Goal: Task Accomplishment & Management: Complete application form

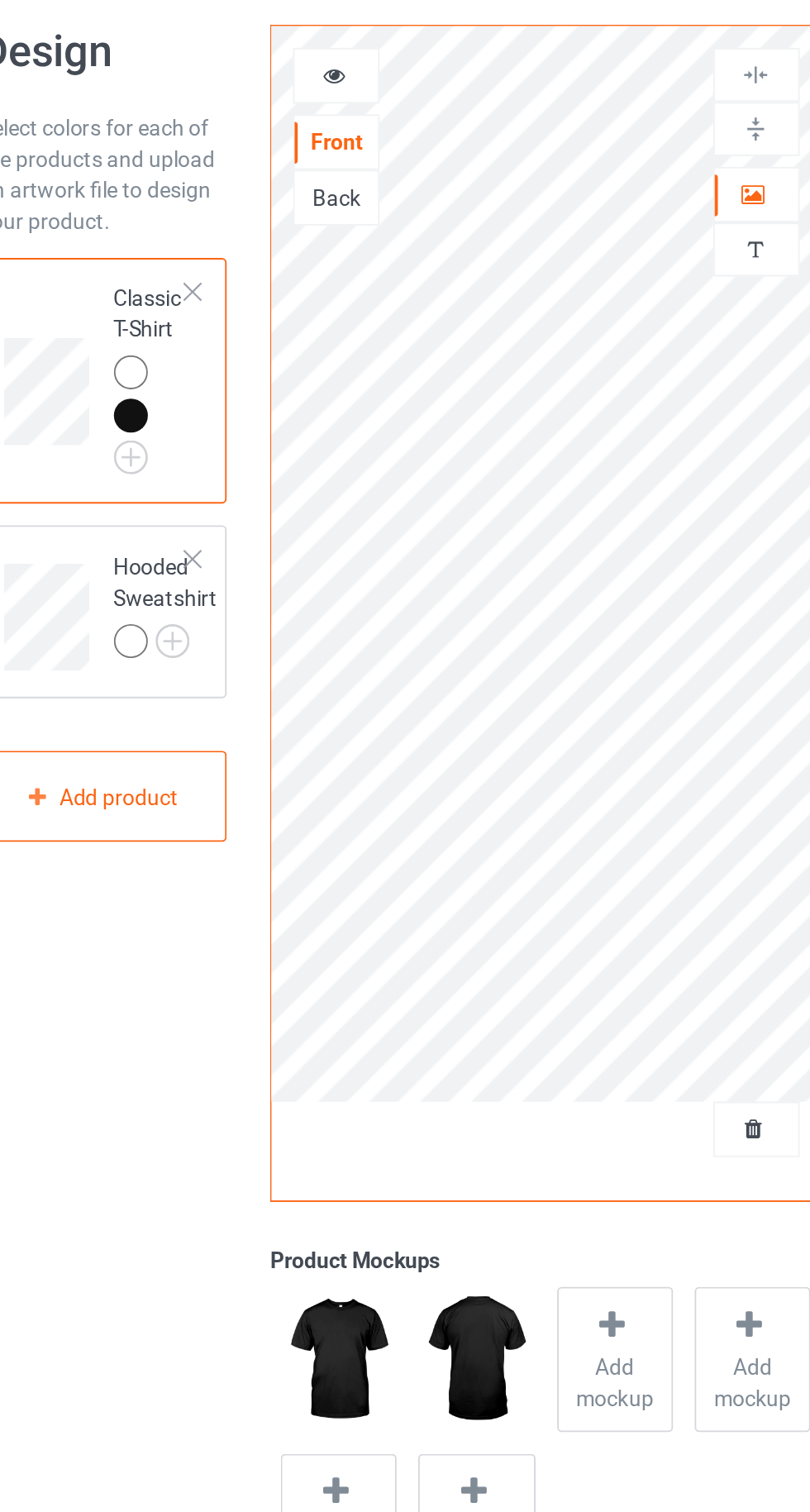
click at [293, 113] on icon at bounding box center [295, 107] width 14 height 12
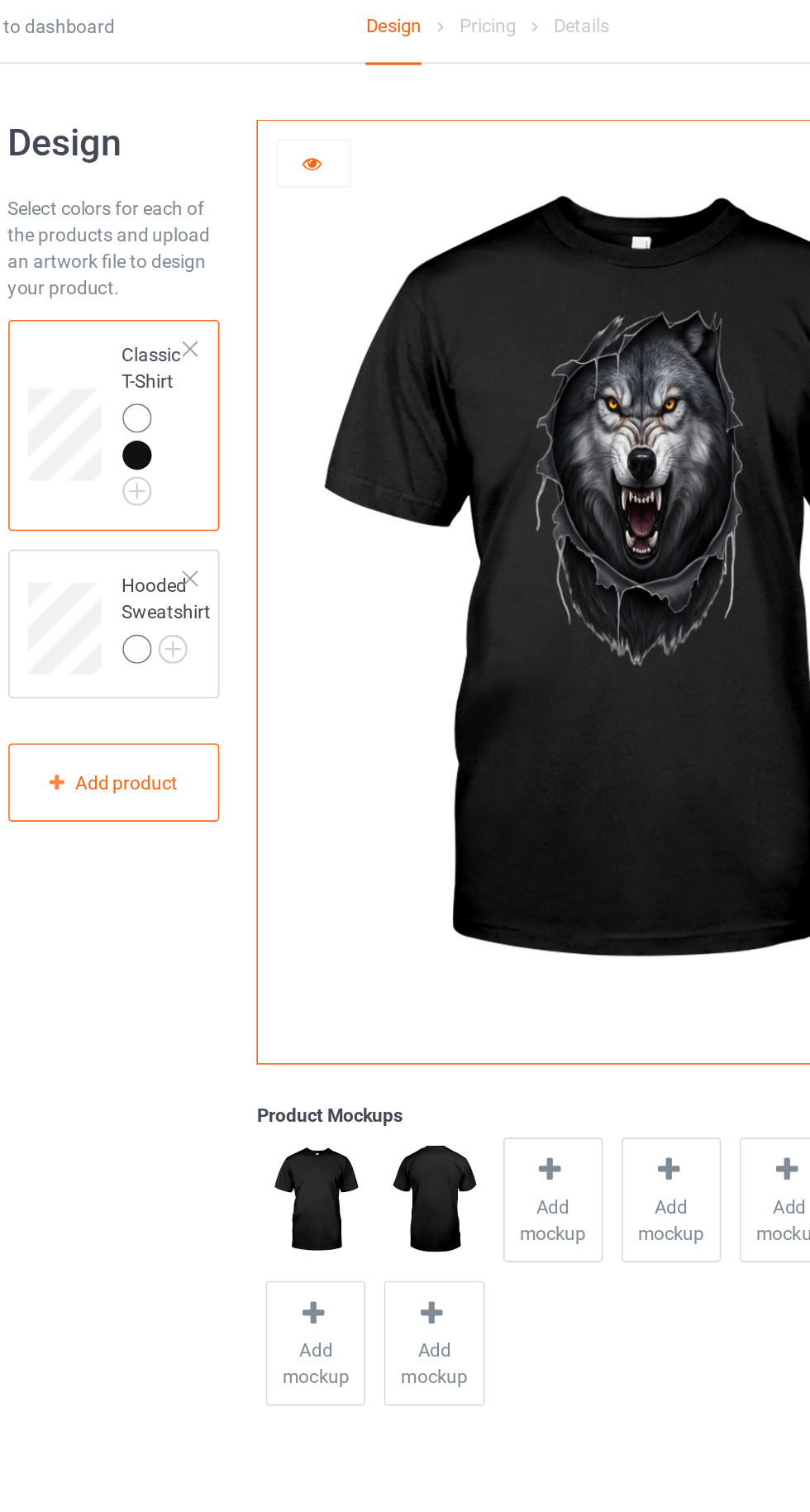
click at [295, 110] on icon at bounding box center [295, 107] width 14 height 12
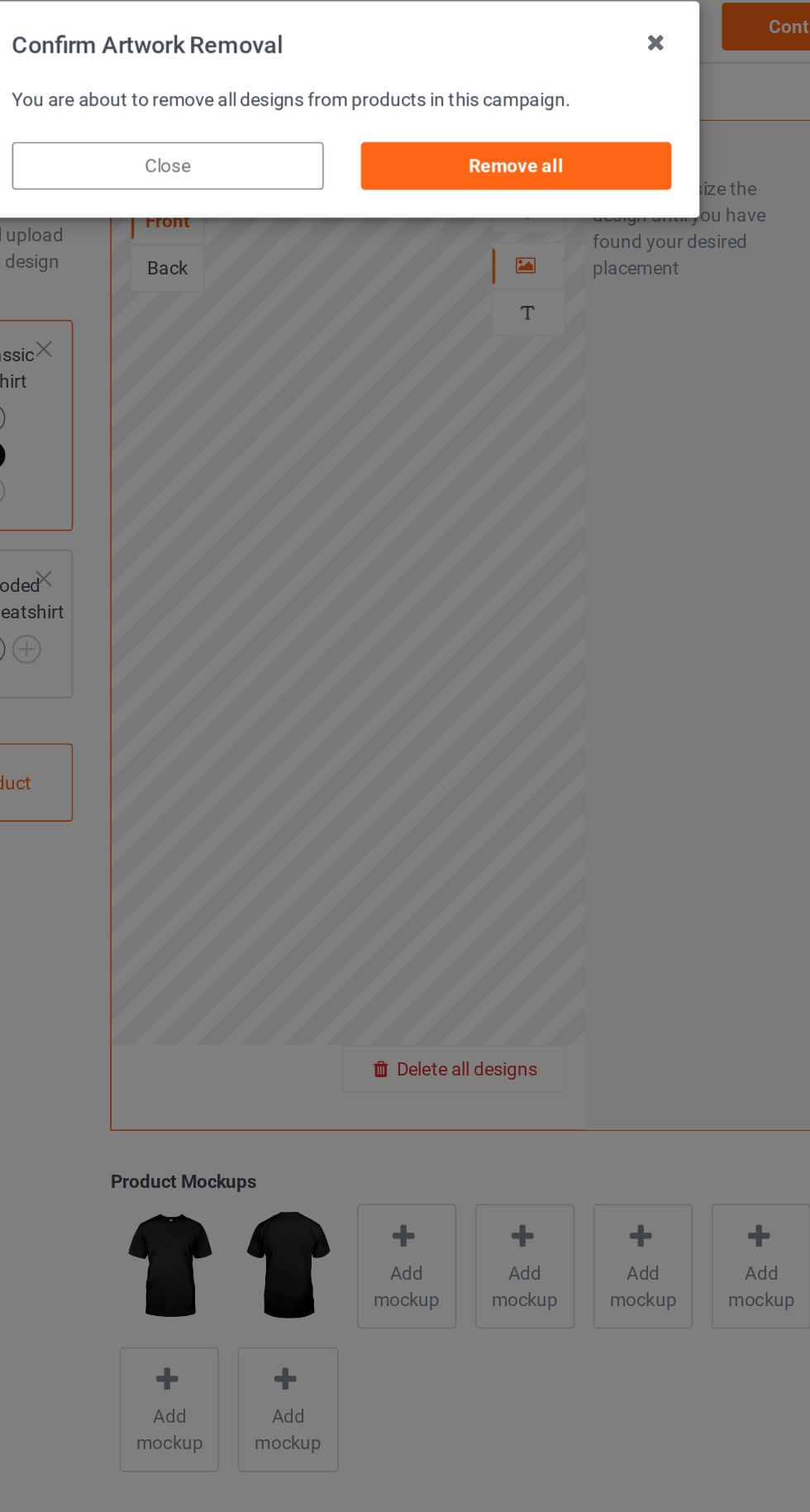
click at [470, 100] on div "Remove all" at bounding box center [514, 111] width 194 height 30
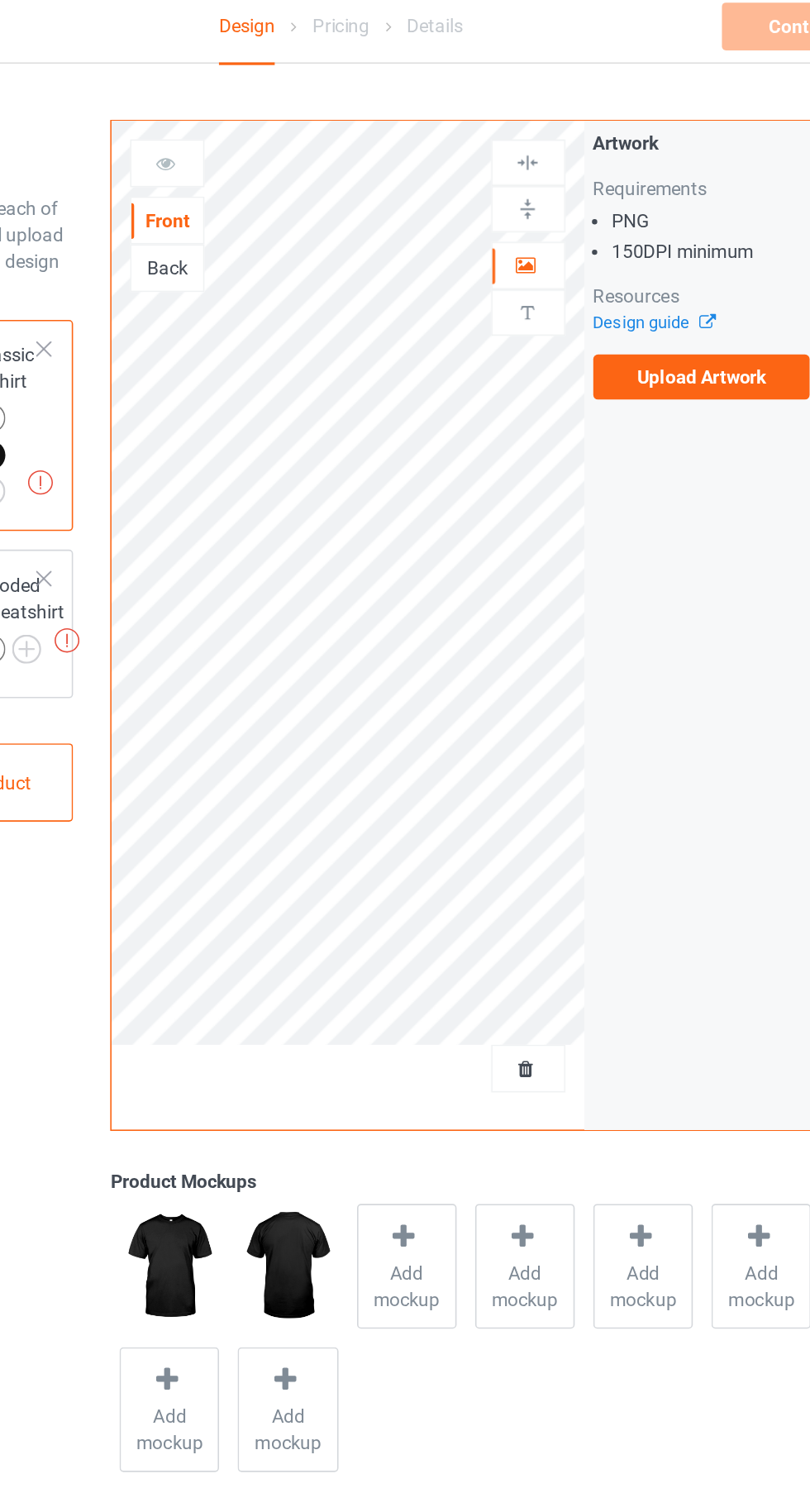
click at [609, 253] on label "Upload Artwork" at bounding box center [630, 243] width 135 height 28
click at [0, 0] on input "Upload Artwork" at bounding box center [0, 0] width 0 height 0
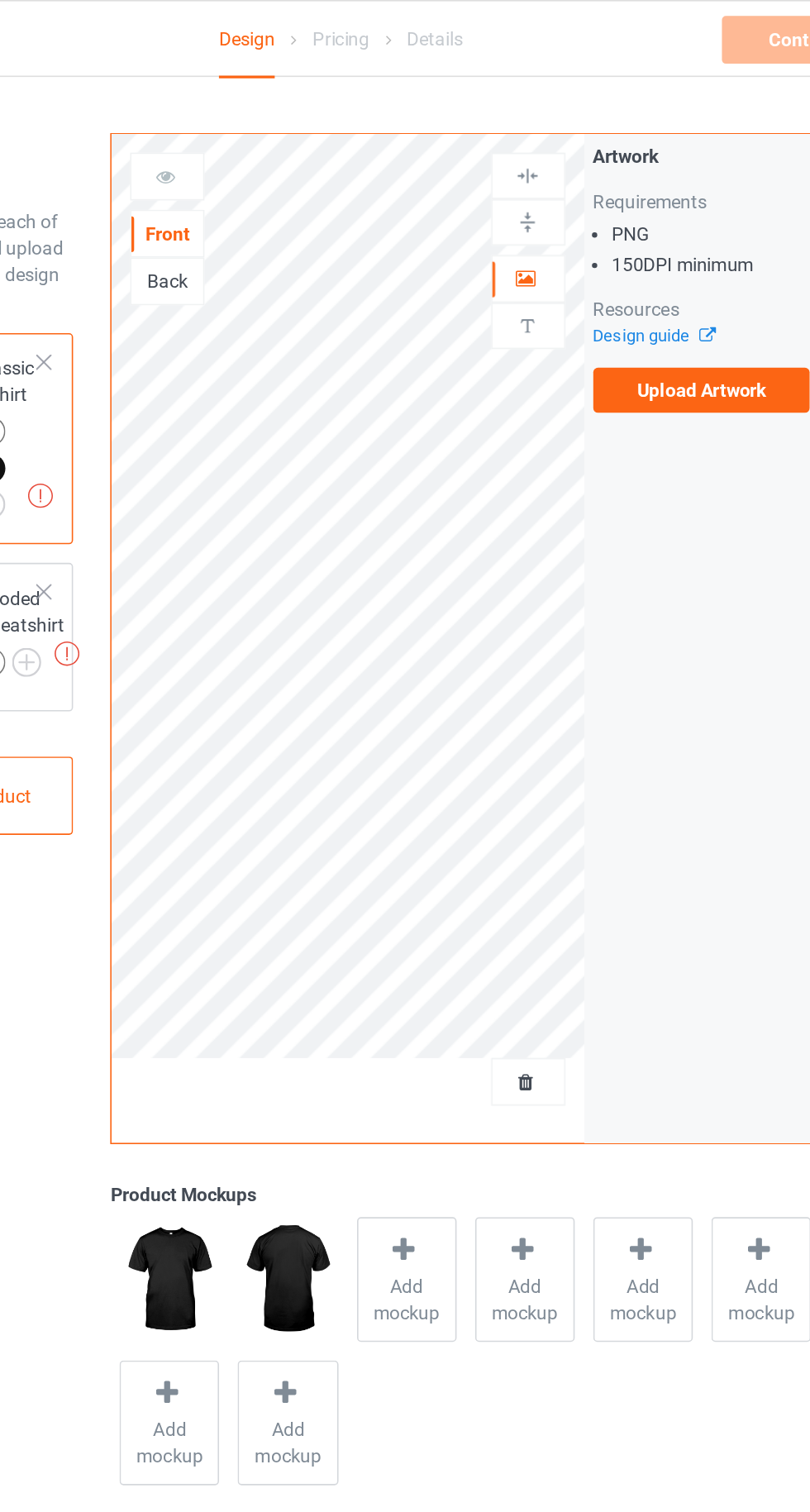
click at [662, 249] on label "Upload Artwork" at bounding box center [630, 243] width 135 height 28
click at [0, 0] on input "Upload Artwork" at bounding box center [0, 0] width 0 height 0
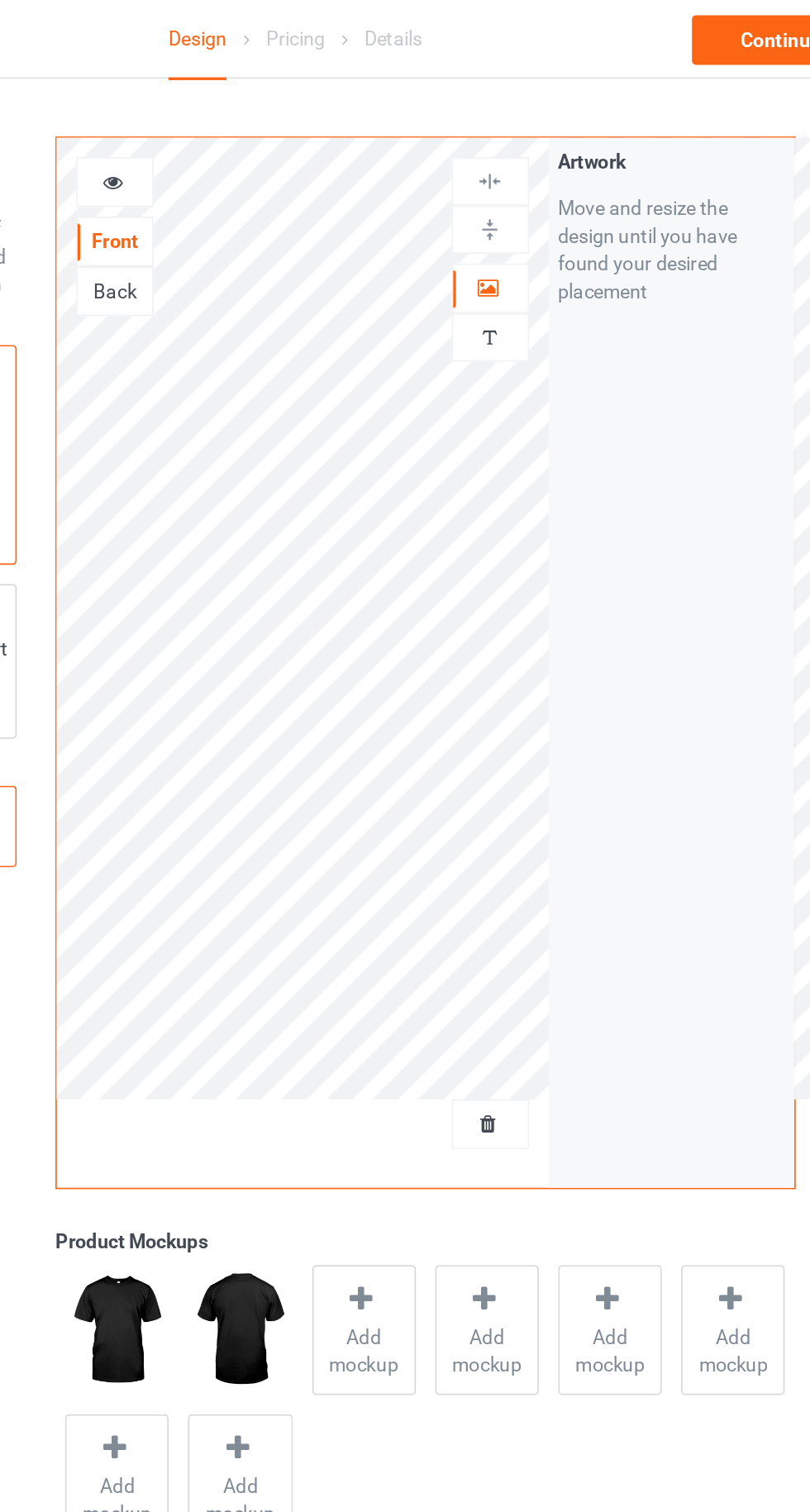
click at [303, 103] on div at bounding box center [297, 109] width 45 height 17
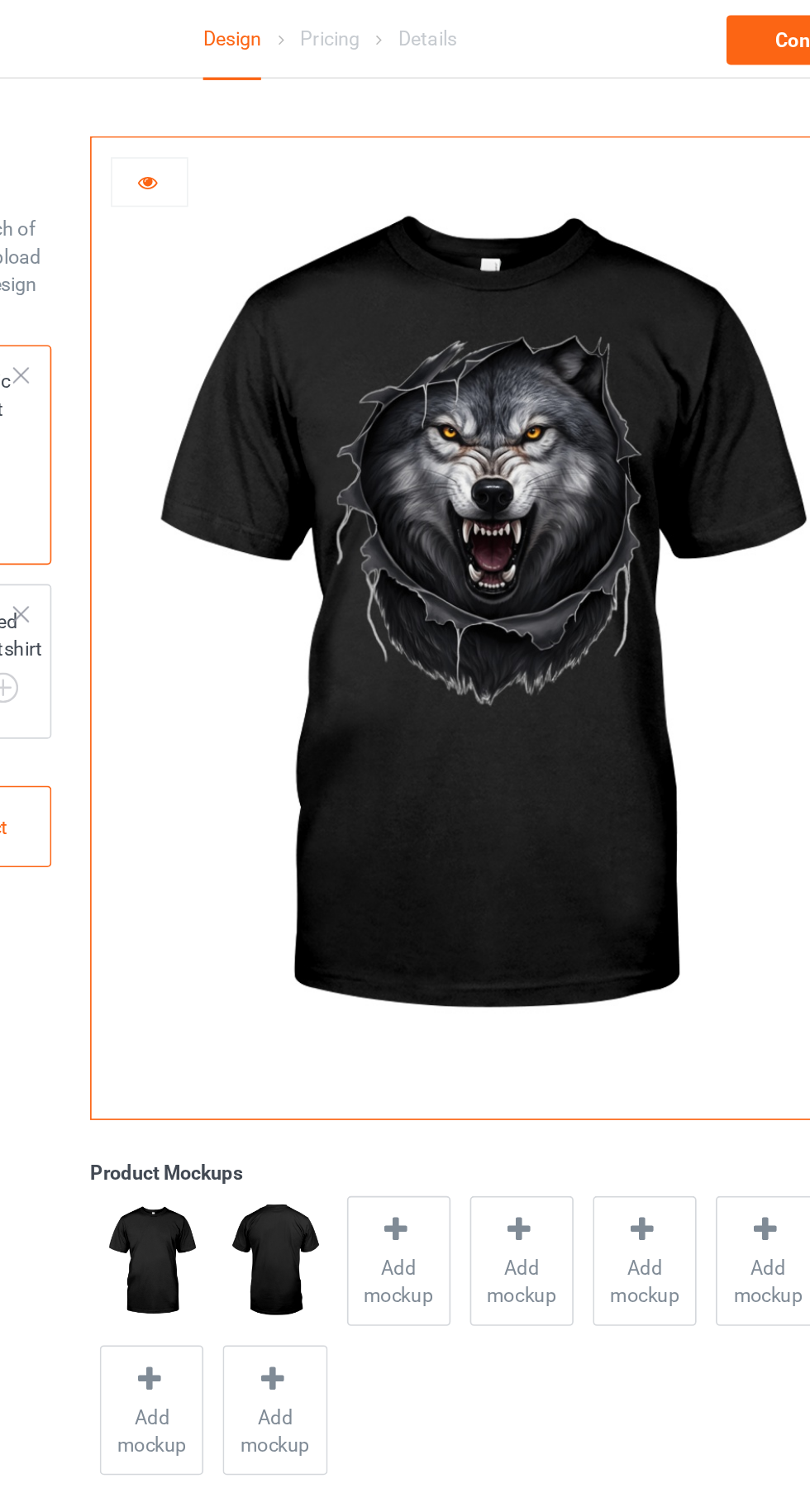
click at [285, 106] on div at bounding box center [297, 109] width 45 height 17
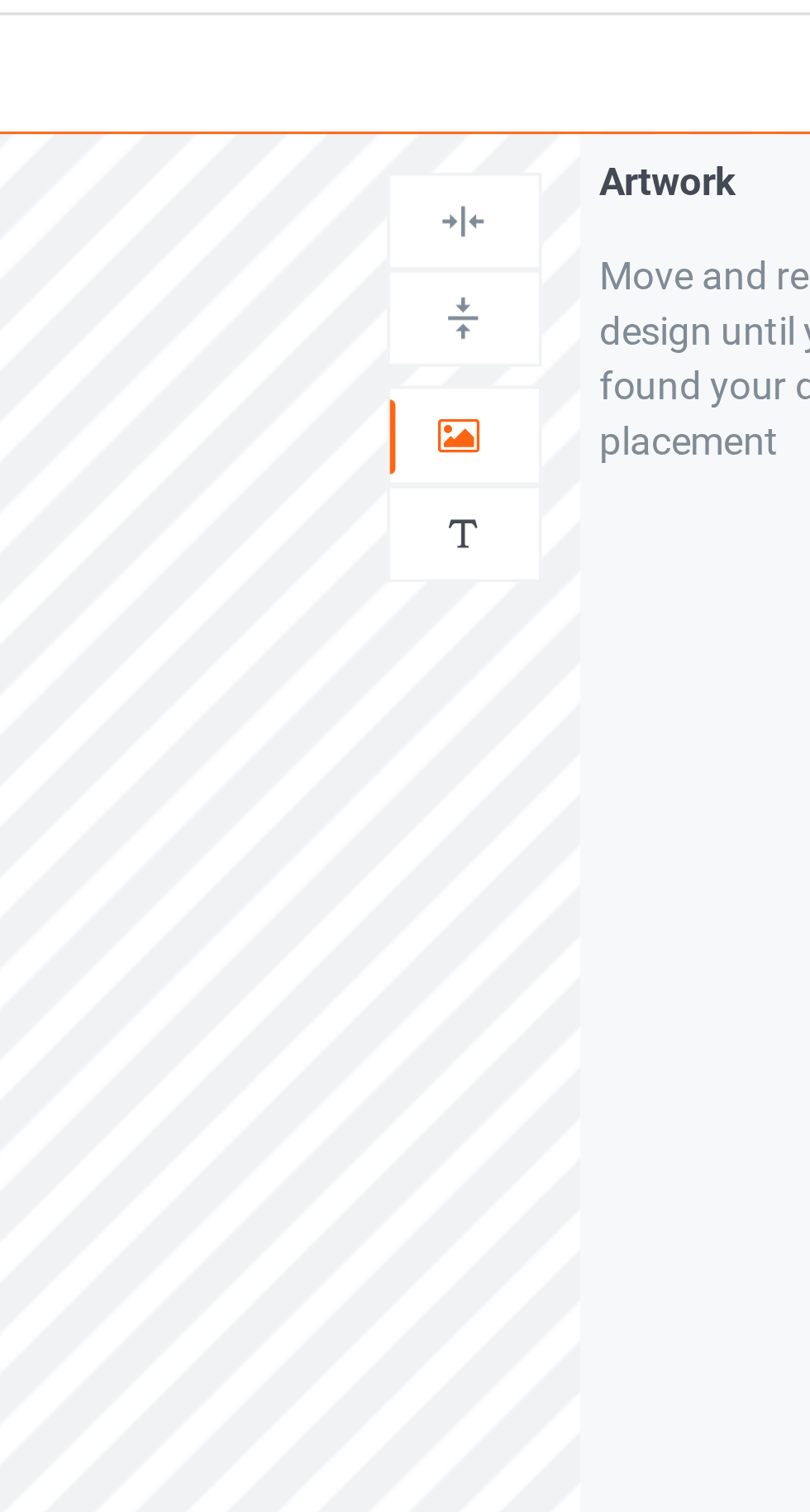
click at [526, 179] on div at bounding box center [521, 173] width 45 height 17
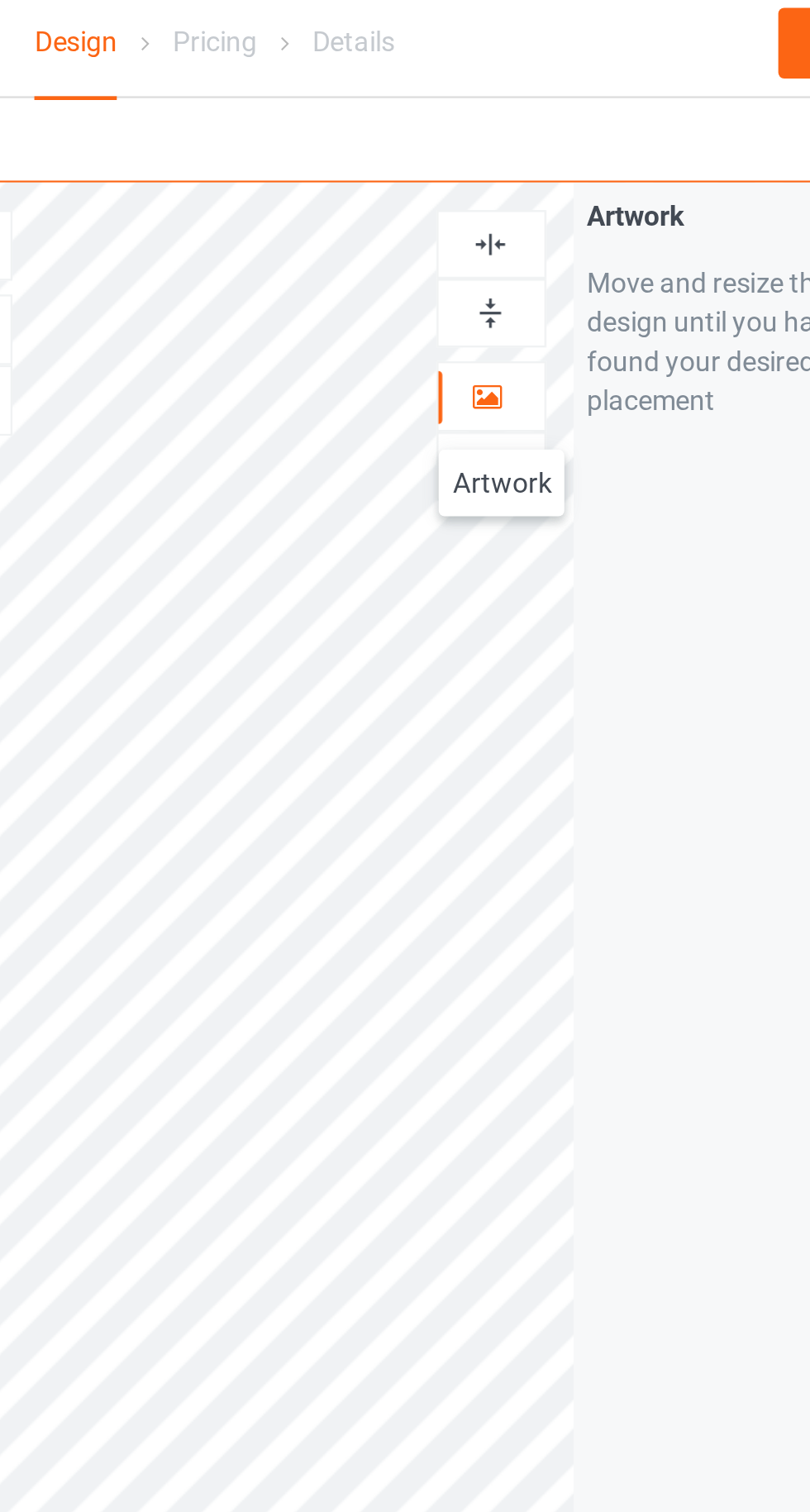
click at [526, 175] on icon at bounding box center [521, 171] width 14 height 12
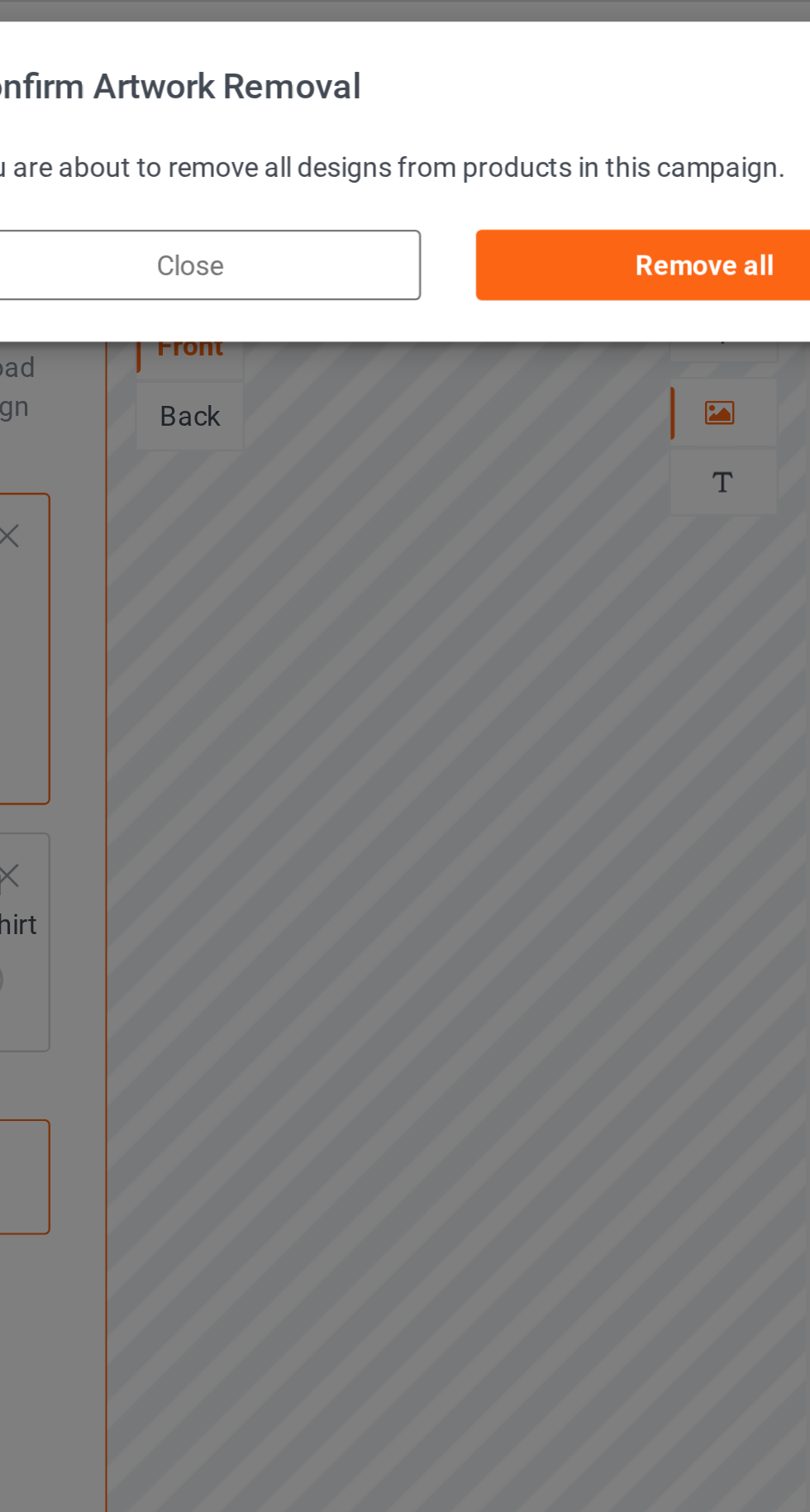
click at [455, 112] on div "Remove all" at bounding box center [514, 111] width 194 height 30
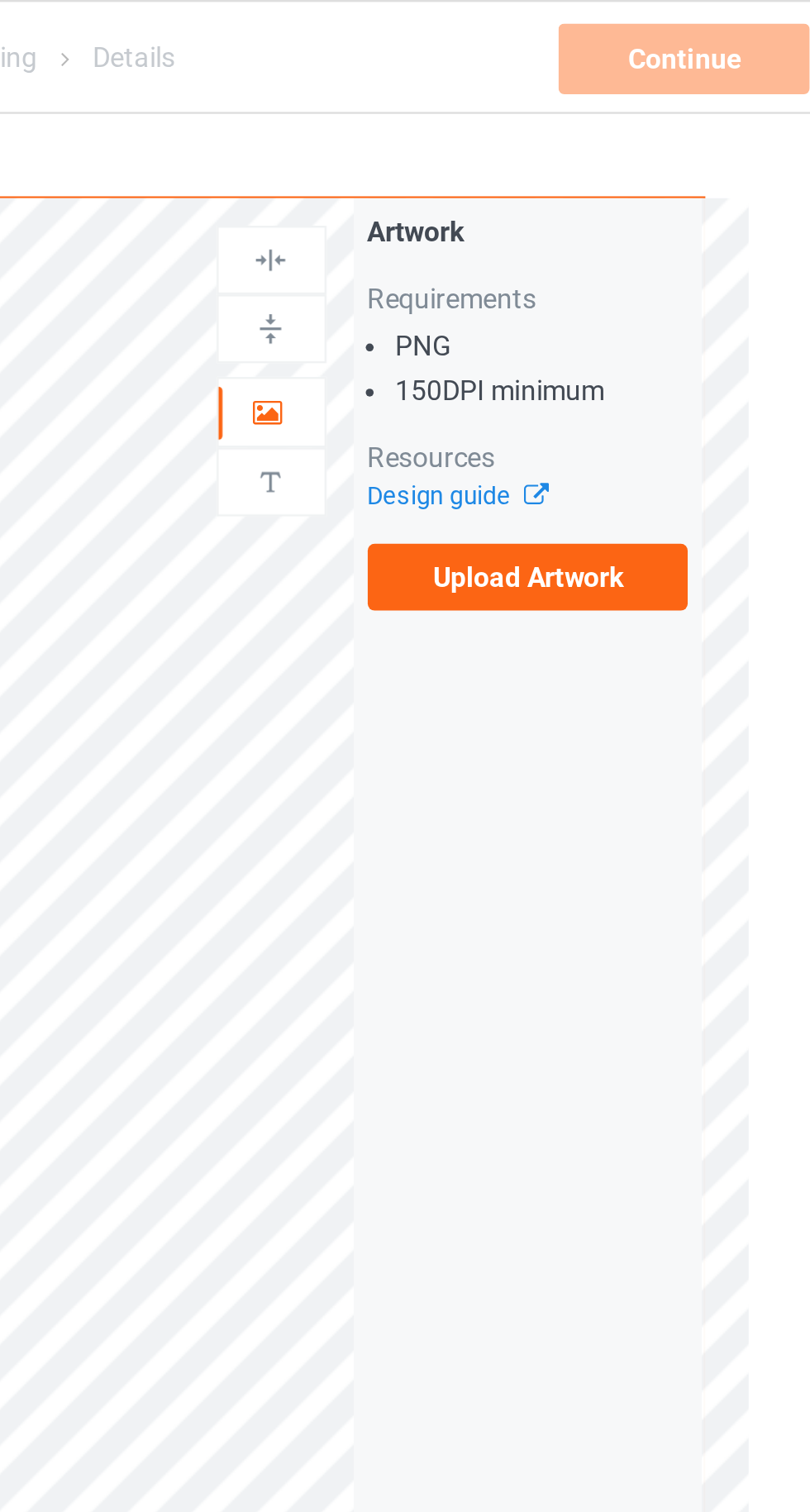
click at [611, 246] on label "Upload Artwork" at bounding box center [630, 243] width 135 height 28
click at [0, 0] on input "Upload Artwork" at bounding box center [0, 0] width 0 height 0
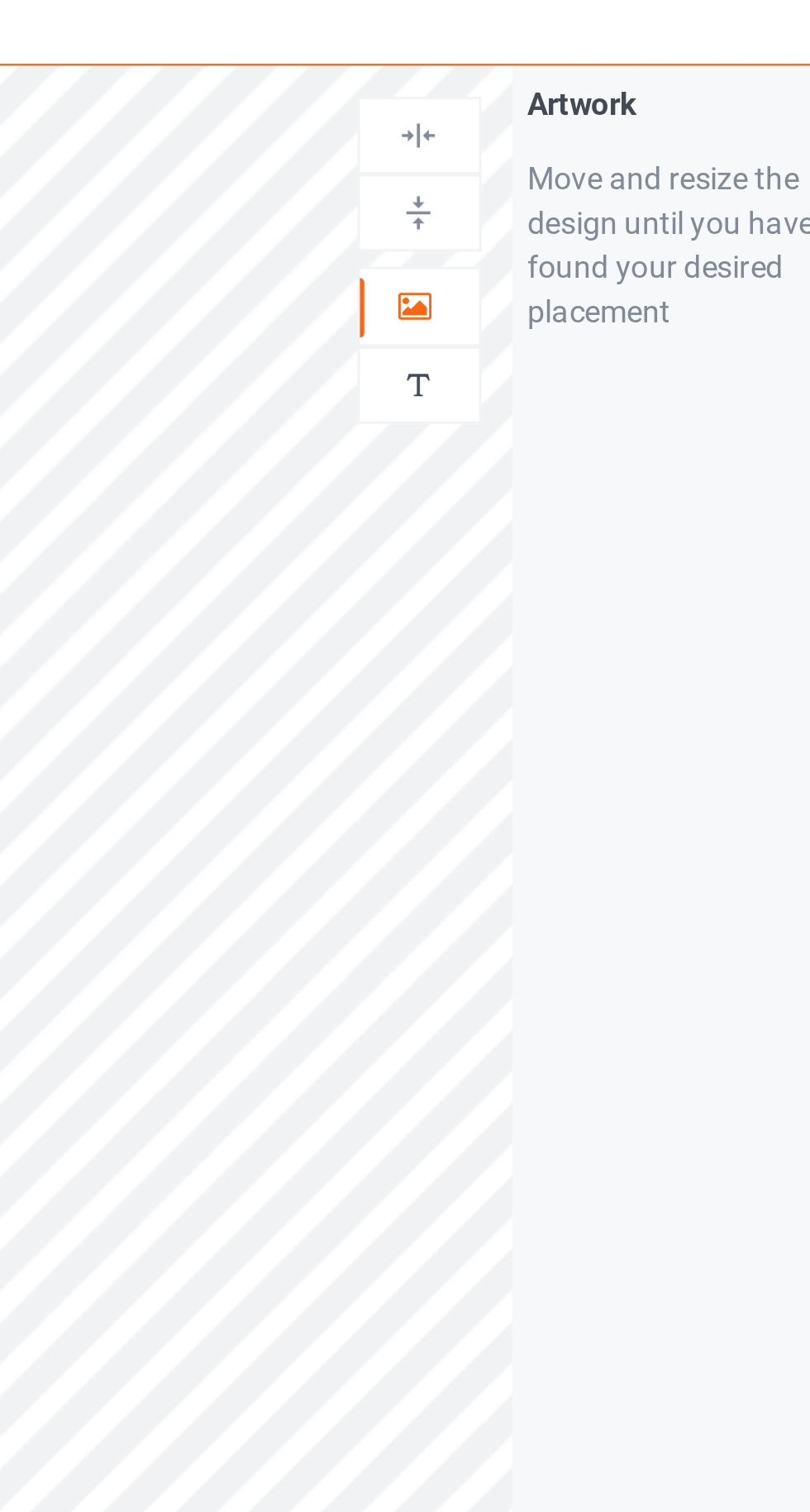
click at [521, 175] on icon at bounding box center [521, 171] width 14 height 12
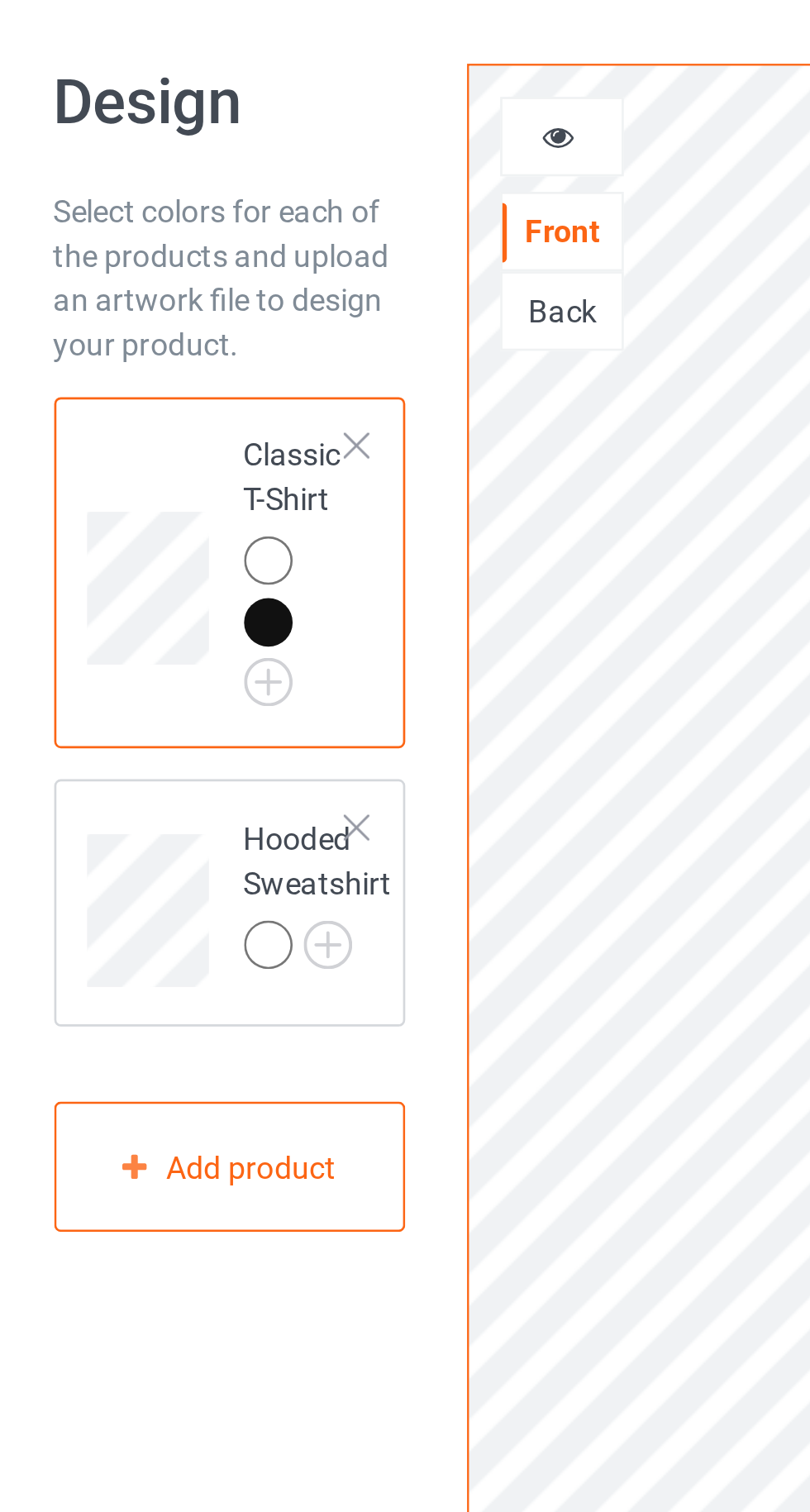
click at [297, 111] on icon at bounding box center [295, 107] width 14 height 12
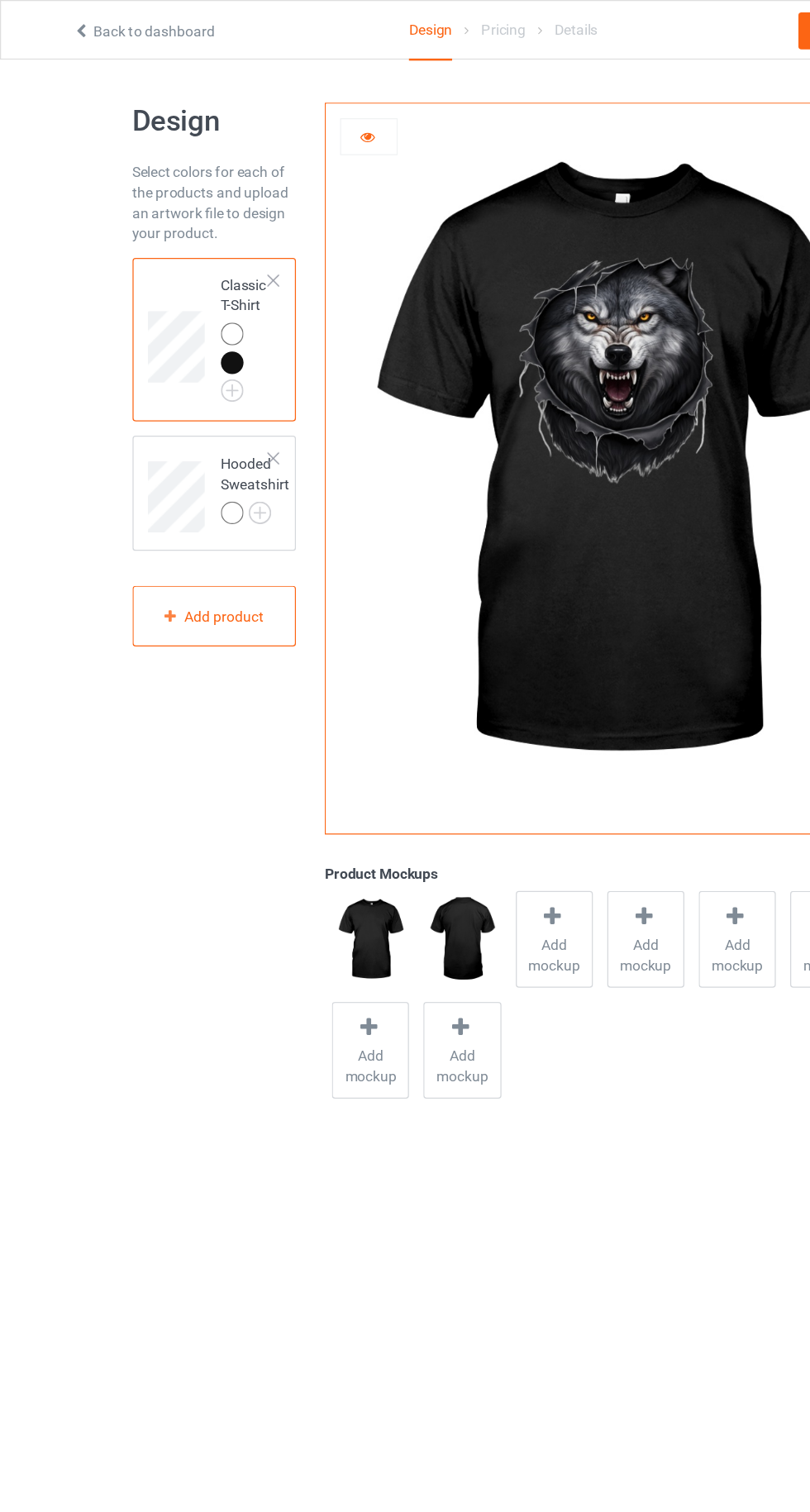
click at [0, 0] on img at bounding box center [0, 0] width 0 height 0
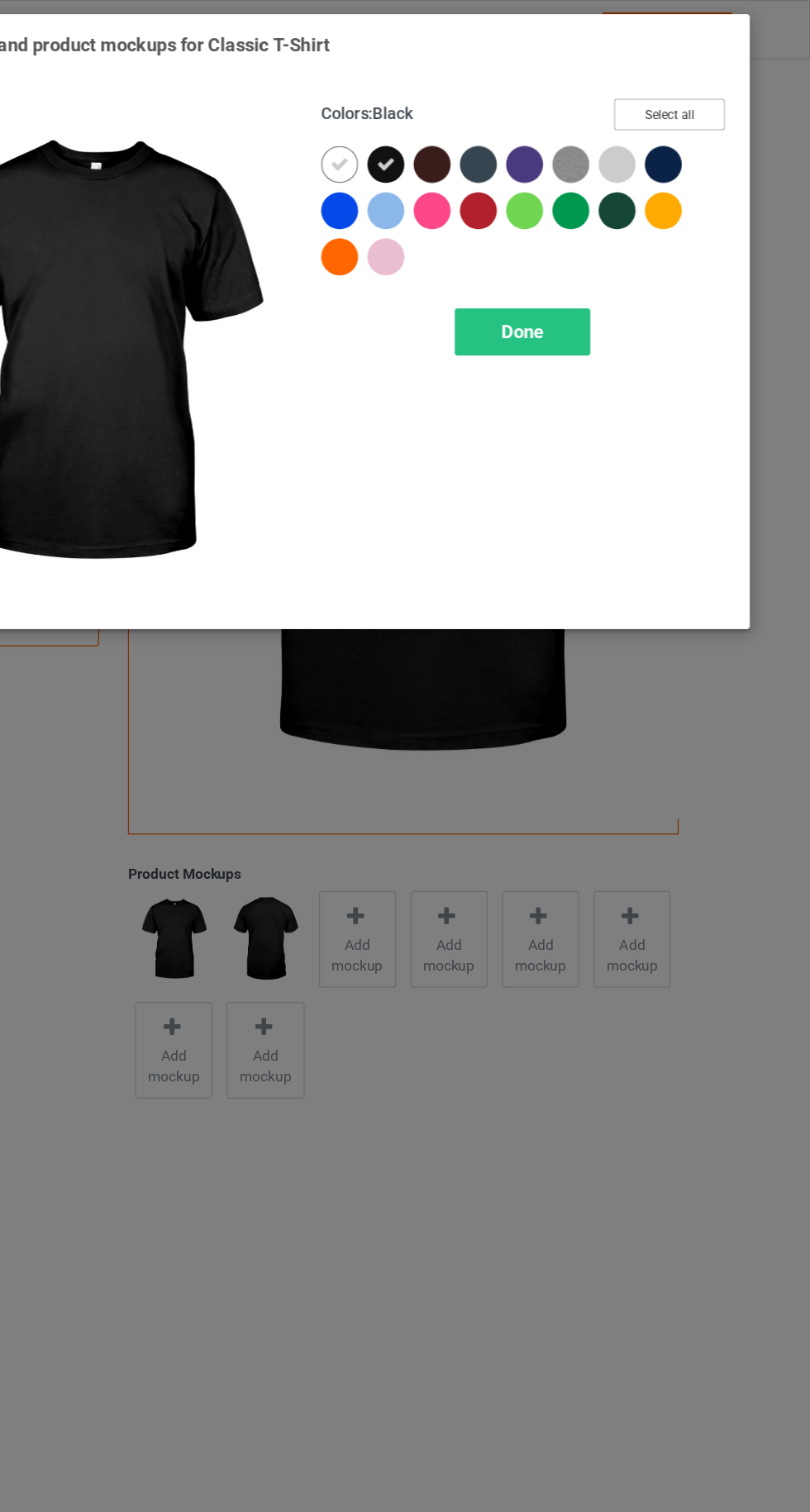
click at [689, 97] on button "Select all" at bounding box center [697, 92] width 90 height 25
click at [568, 267] on span "Done" at bounding box center [579, 267] width 35 height 18
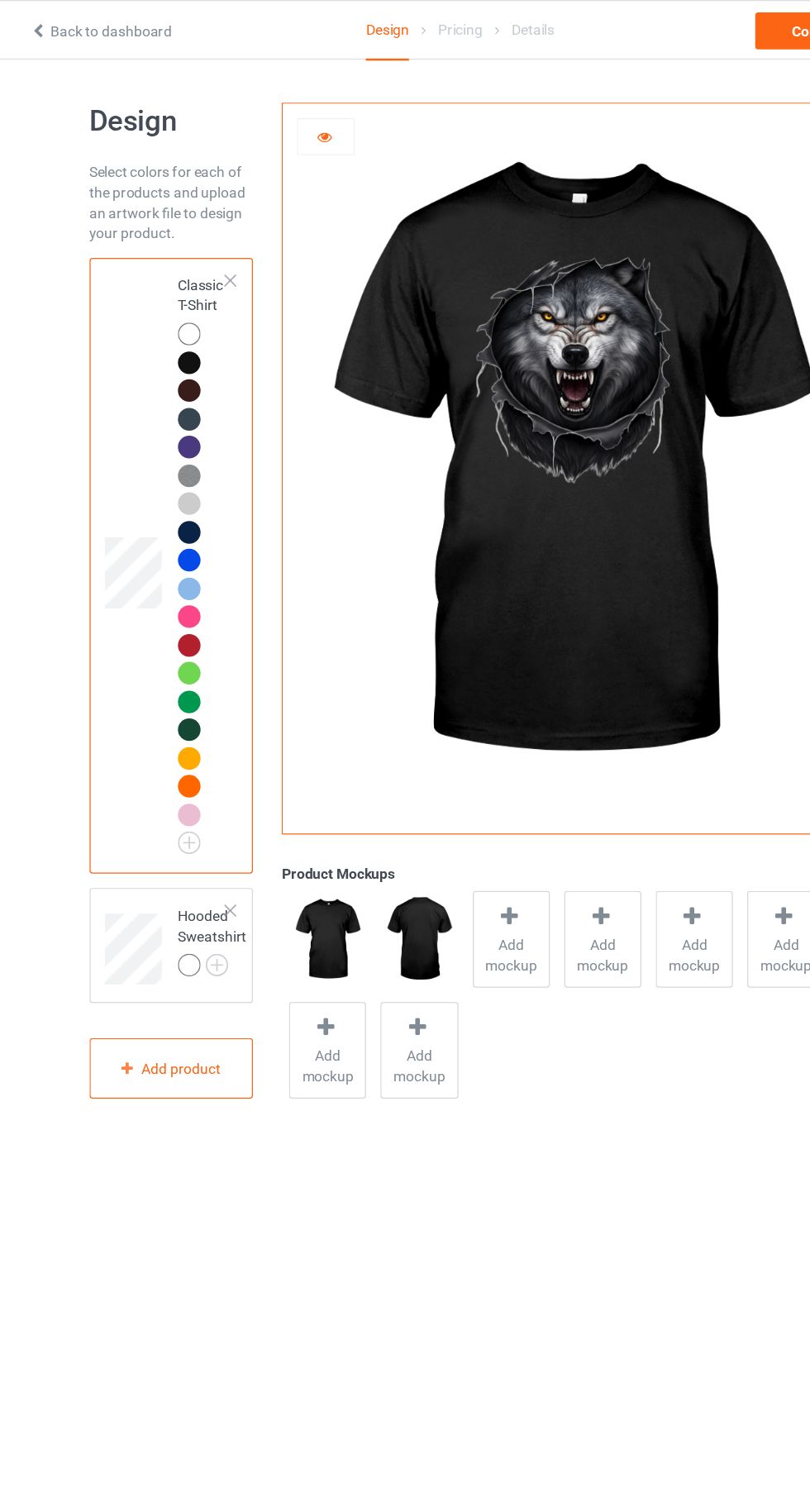
click at [191, 788] on div at bounding box center [189, 778] width 23 height 23
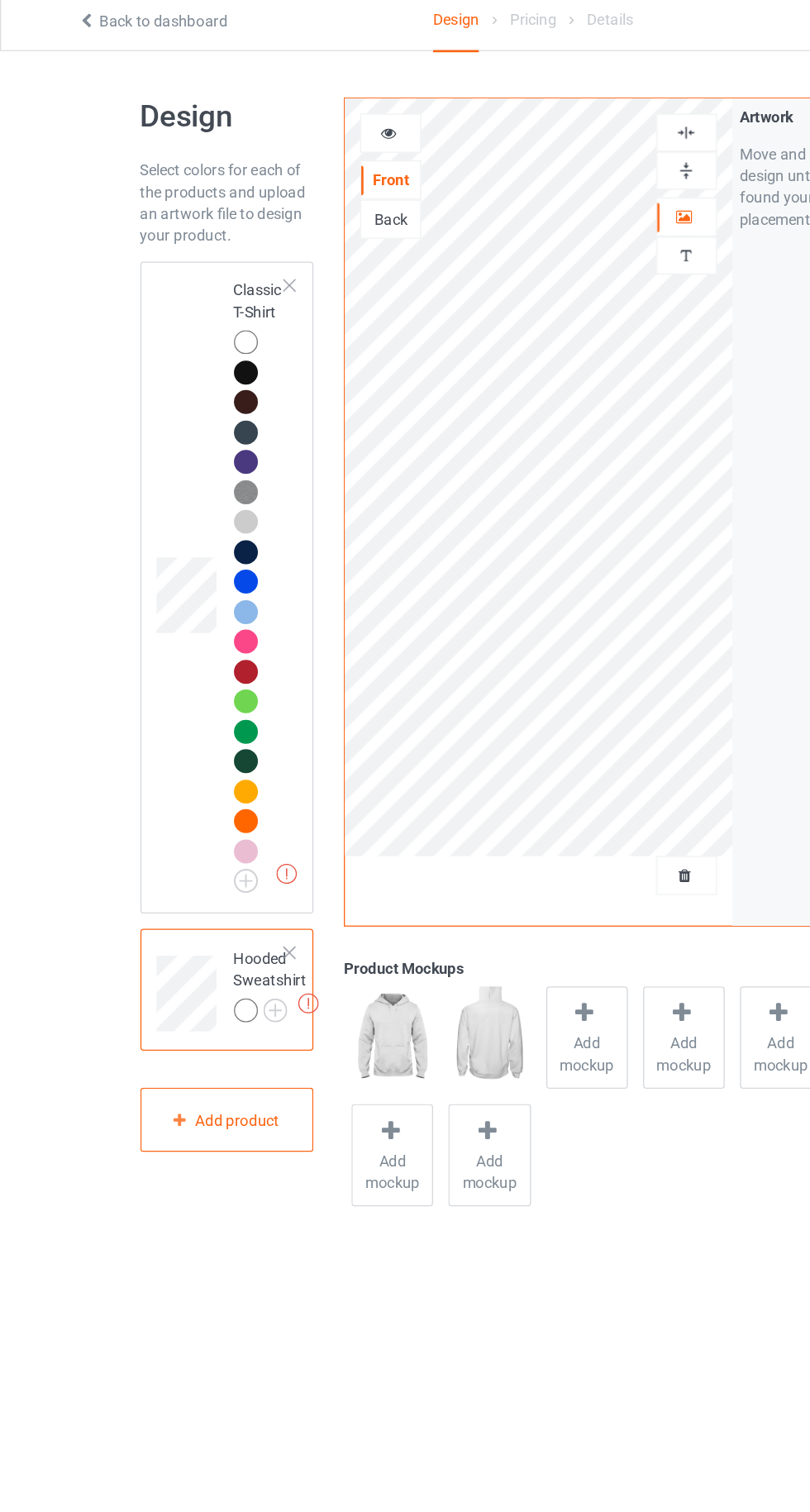
click at [193, 657] on div at bounding box center [186, 655] width 19 height 19
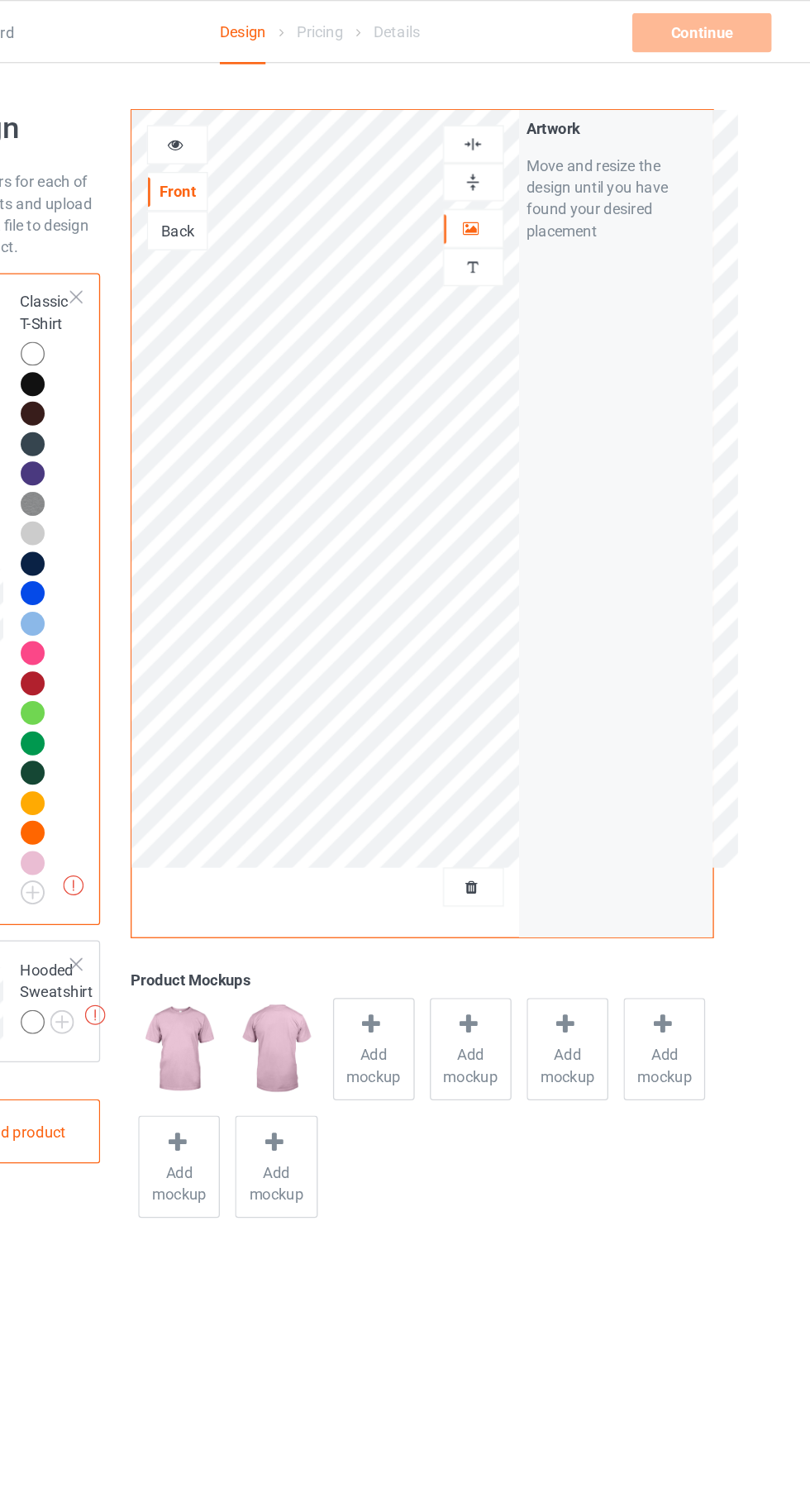
click at [542, 672] on div at bounding box center [521, 673] width 45 height 17
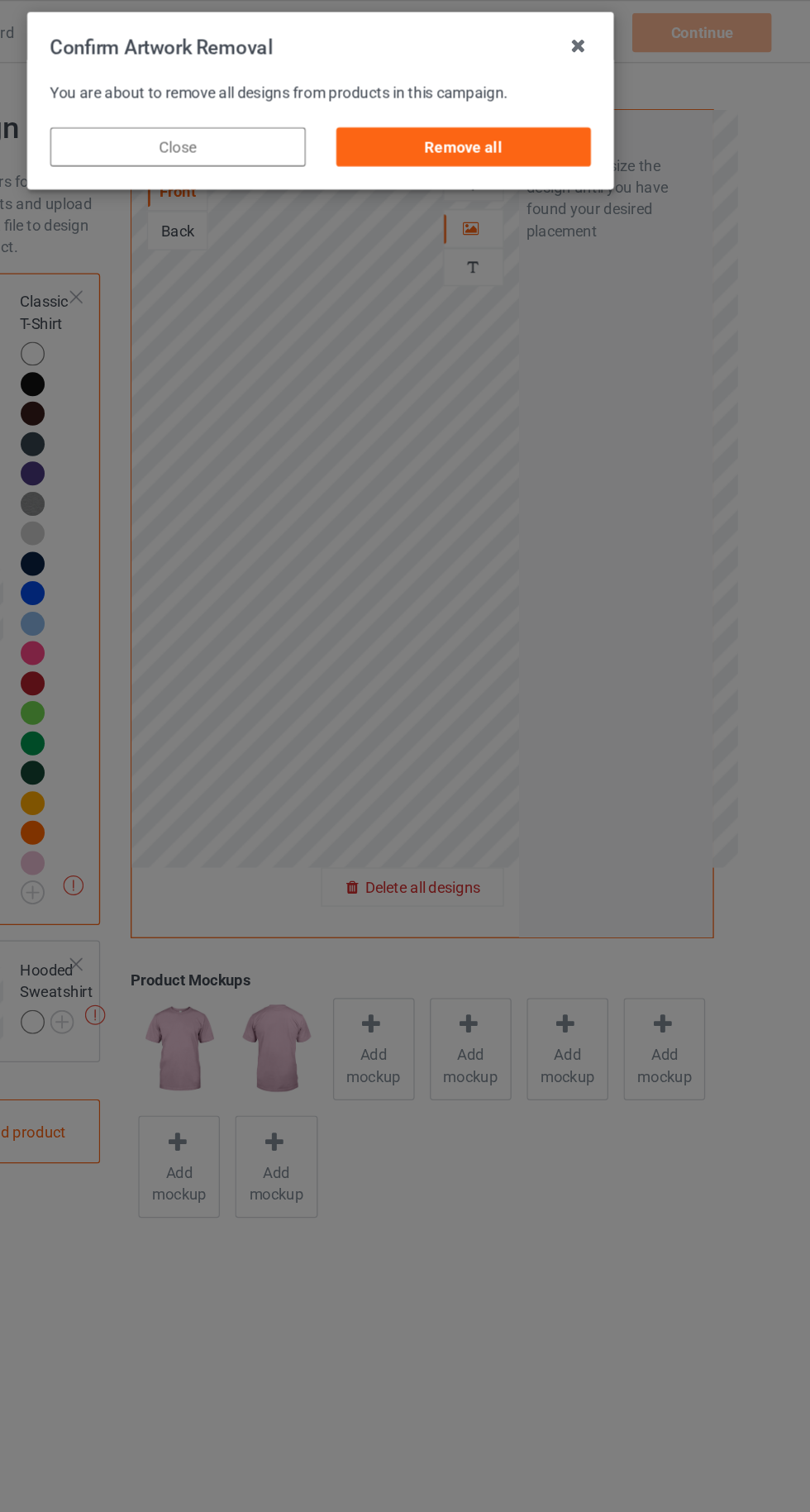
click at [488, 117] on div "Remove all" at bounding box center [514, 111] width 194 height 30
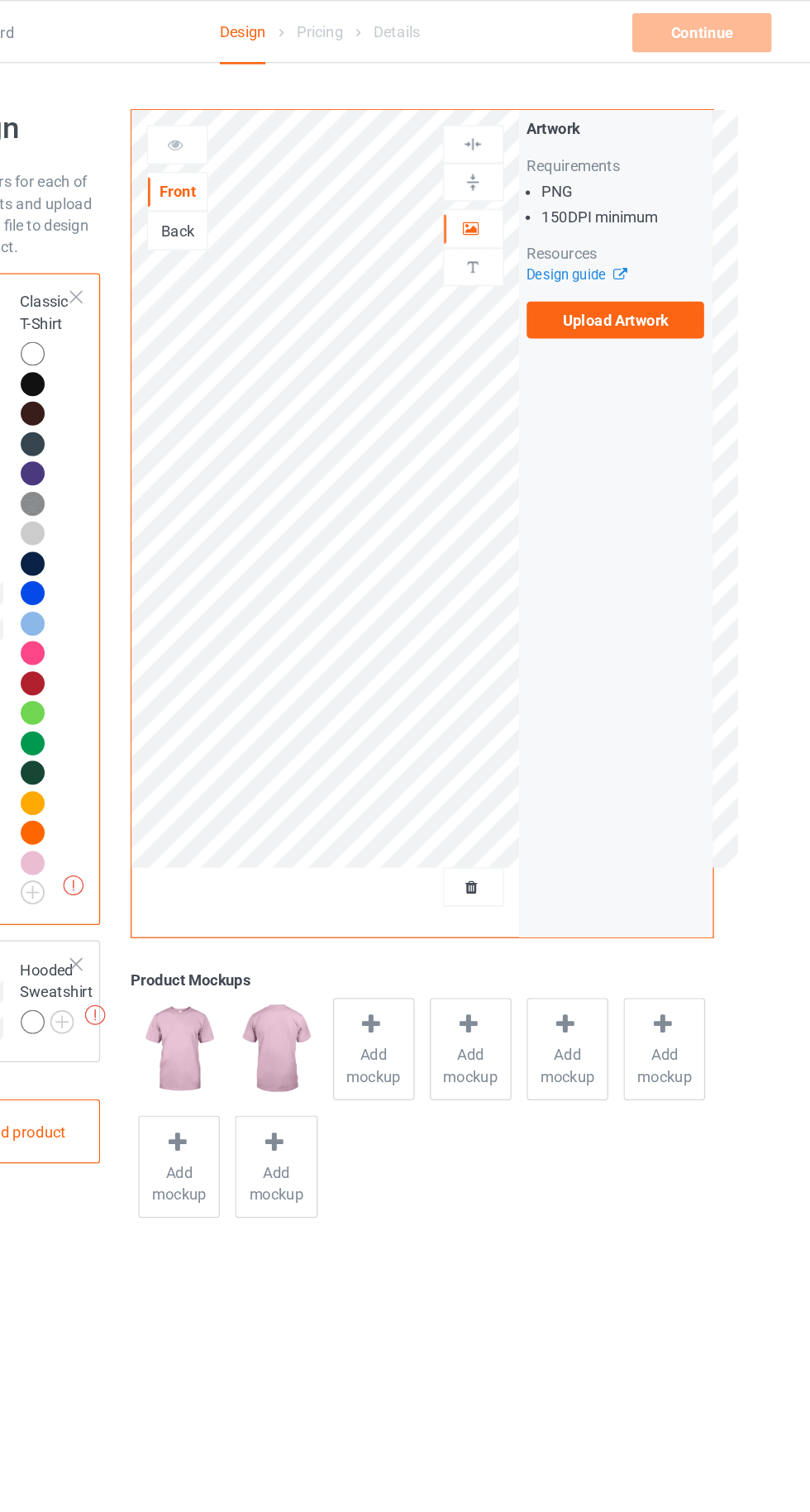
click at [598, 253] on label "Upload Artwork" at bounding box center [630, 243] width 135 height 28
click at [0, 0] on input "Upload Artwork" at bounding box center [0, 0] width 0 height 0
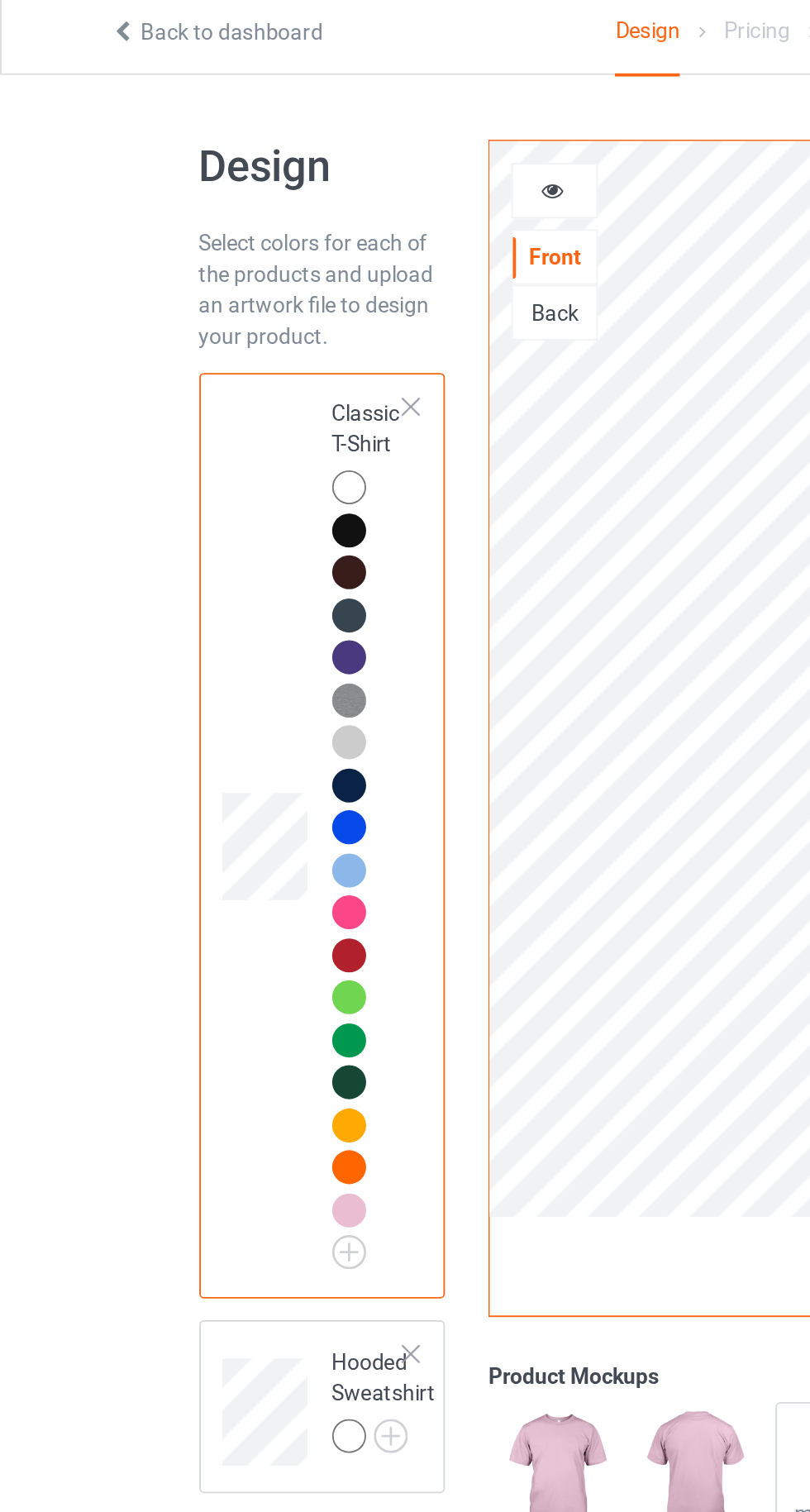
click at [181, 270] on div at bounding box center [186, 268] width 19 height 19
click at [186, 295] on div at bounding box center [186, 291] width 19 height 19
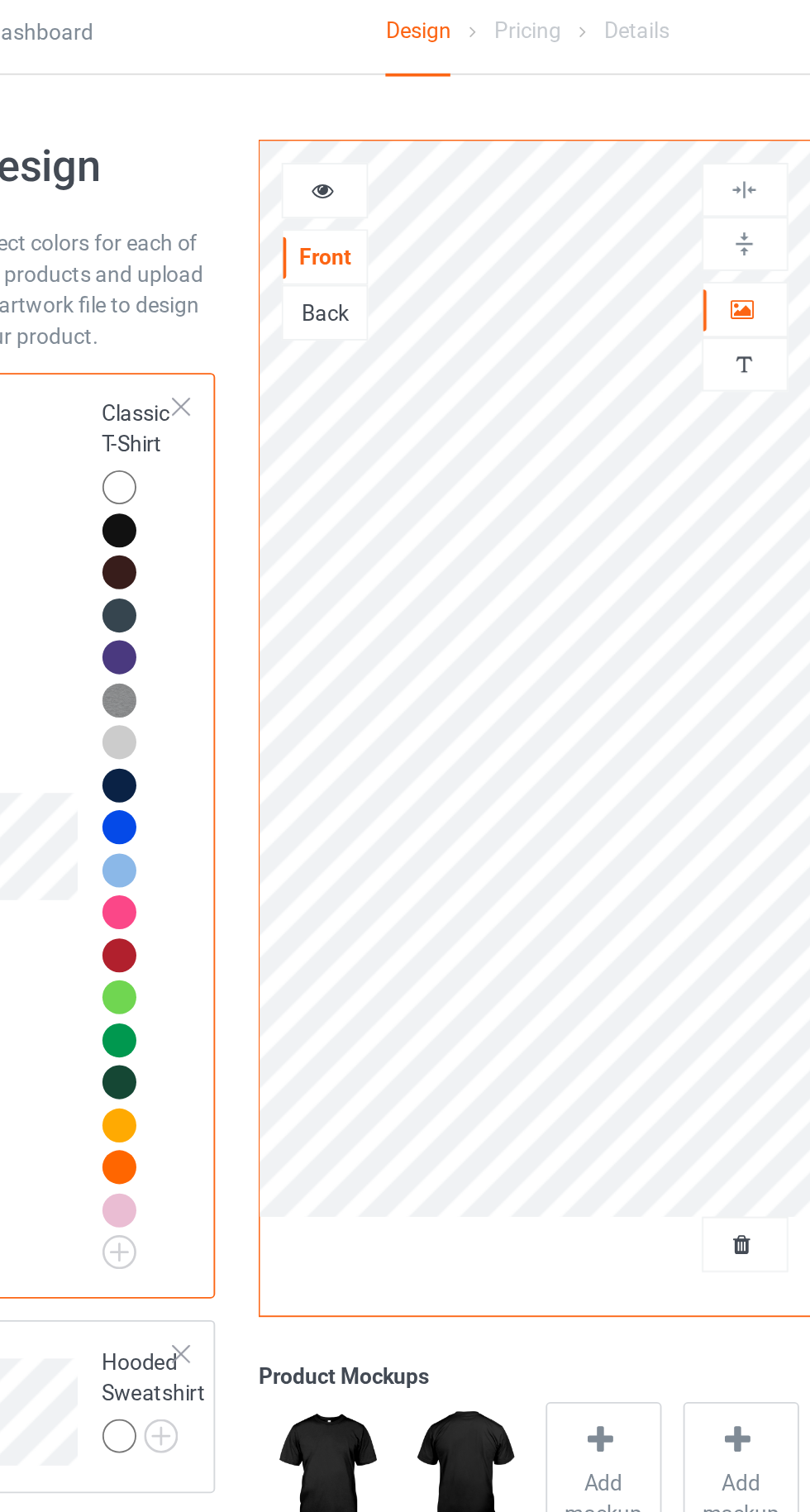
click at [0, 0] on img at bounding box center [0, 0] width 0 height 0
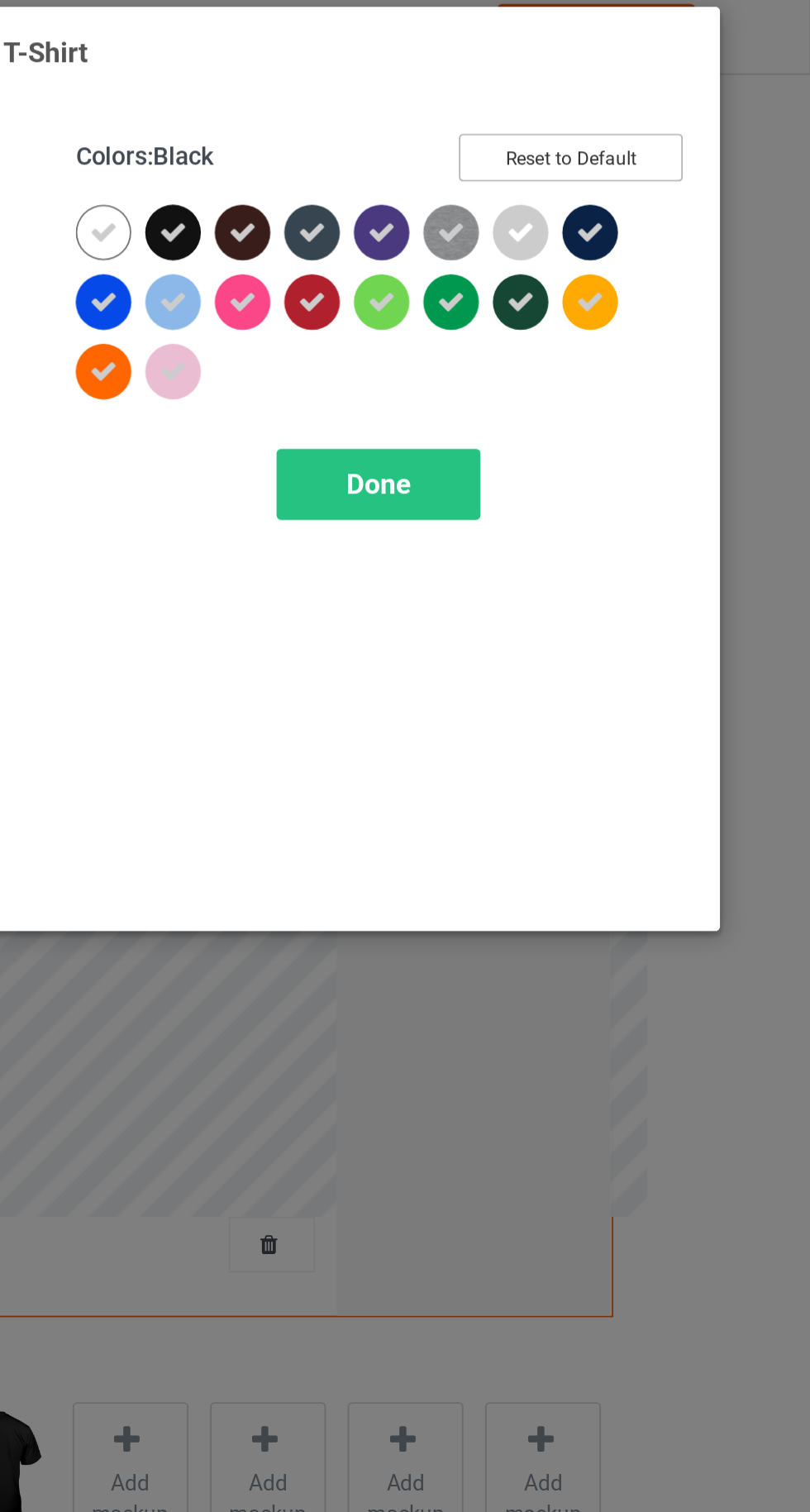
click at [700, 90] on button "Reset to Default" at bounding box center [681, 92] width 120 height 25
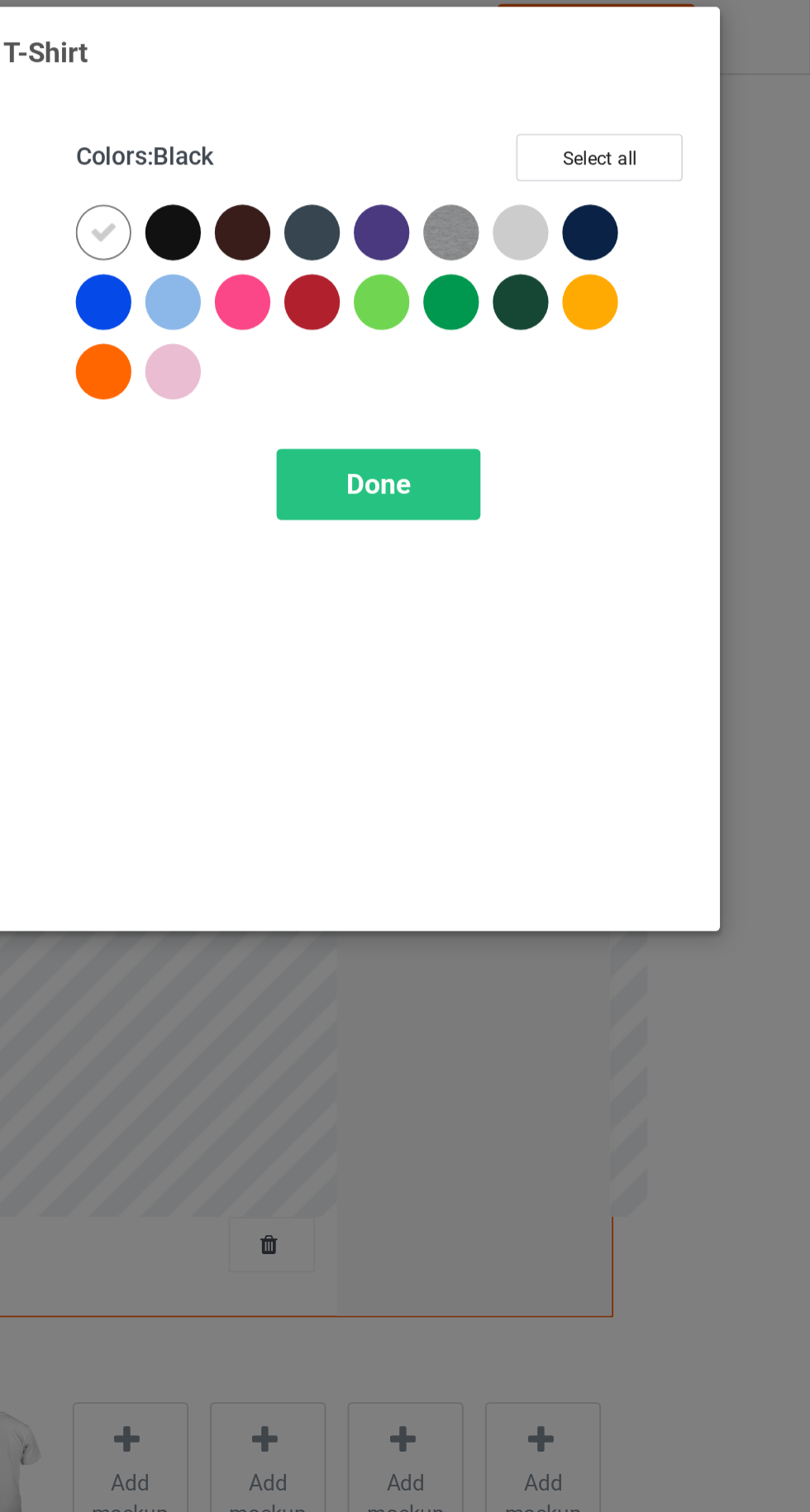
click at [471, 122] on div at bounding box center [469, 132] width 30 height 30
click at [435, 139] on icon at bounding box center [431, 132] width 15 height 15
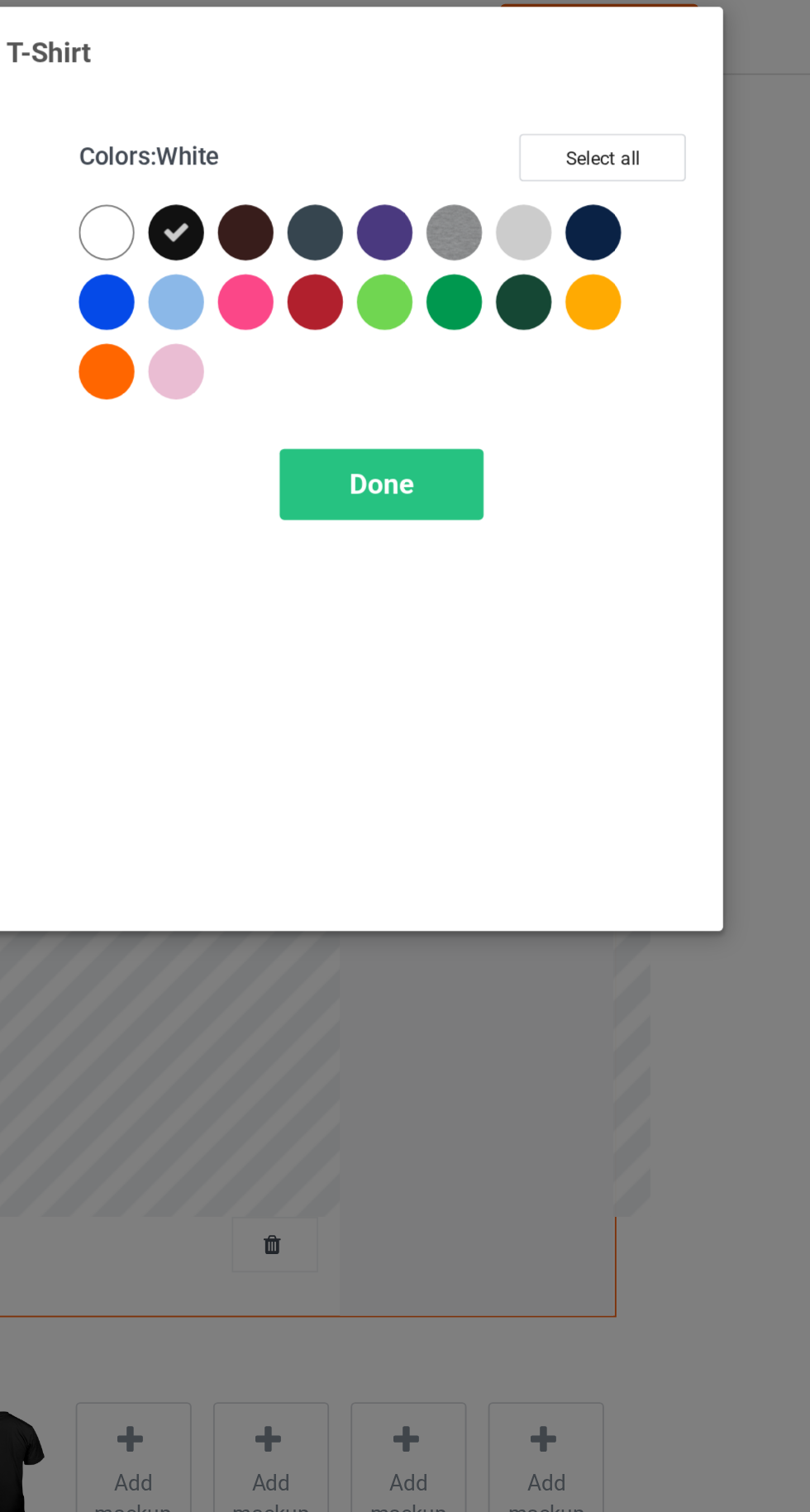
click at [705, 142] on div at bounding box center [696, 135] width 37 height 37
click at [580, 258] on span "Done" at bounding box center [579, 267] width 35 height 18
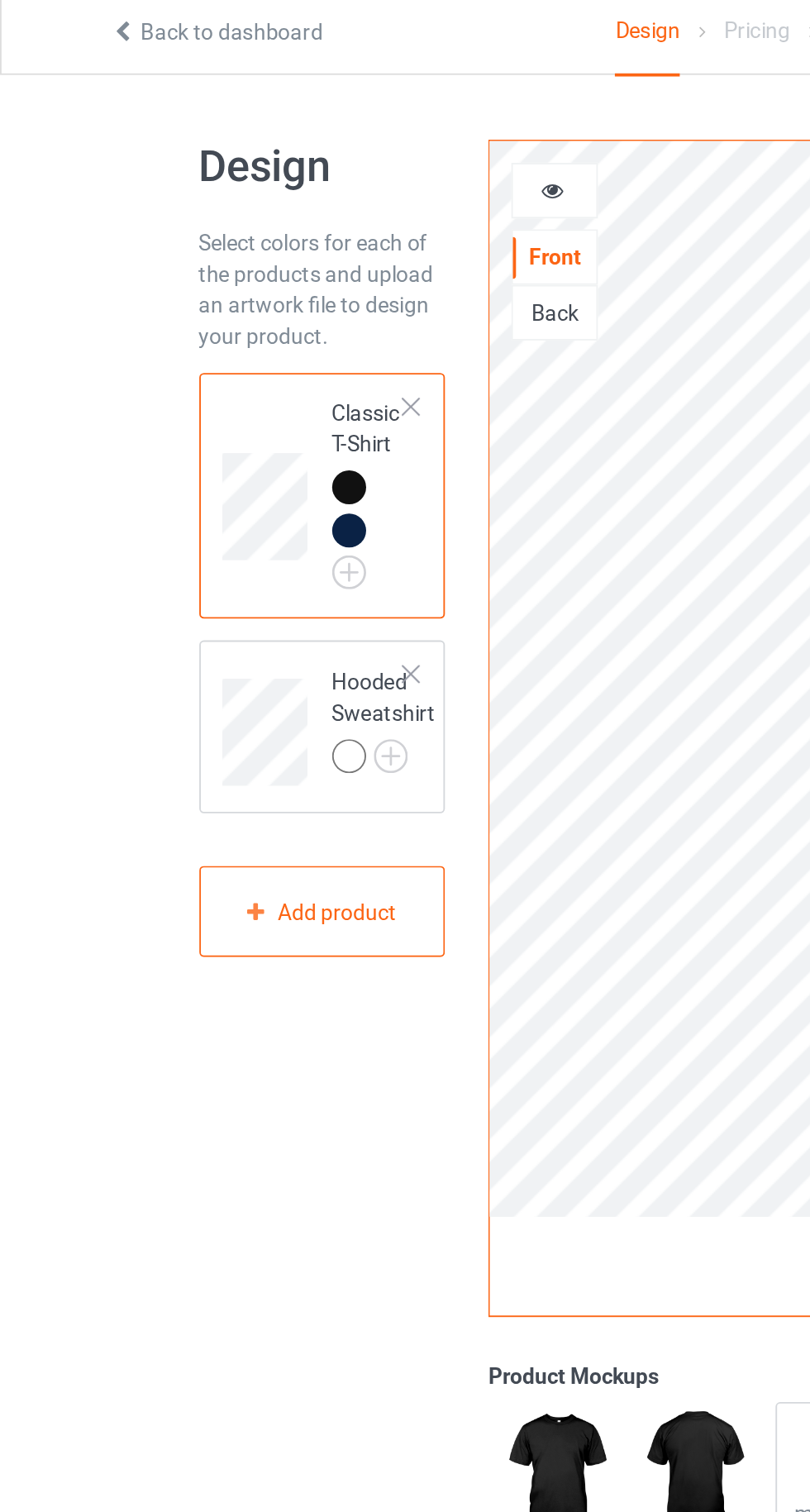
click at [302, 112] on icon at bounding box center [295, 107] width 14 height 12
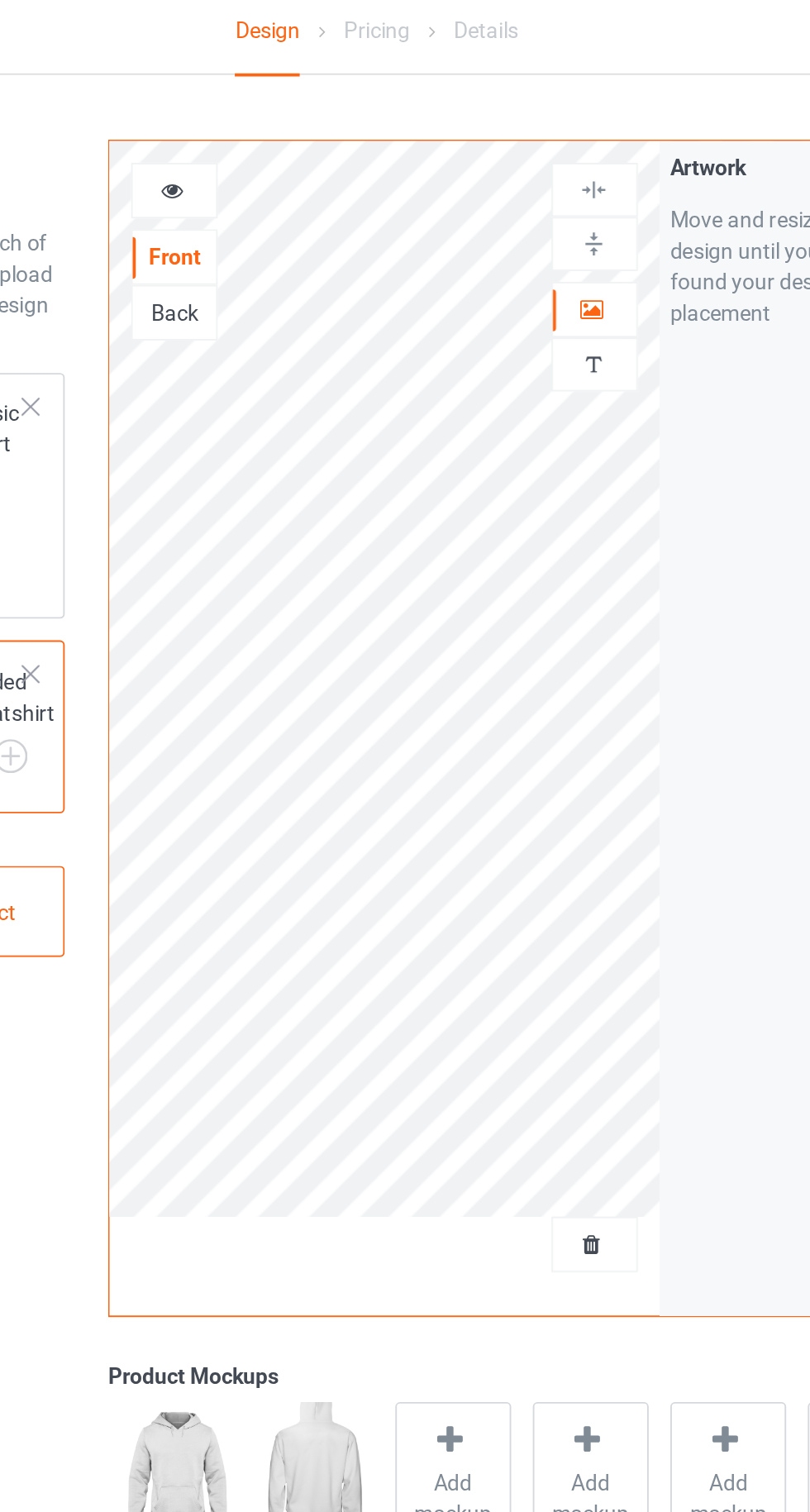
click at [294, 109] on icon at bounding box center [295, 107] width 14 height 12
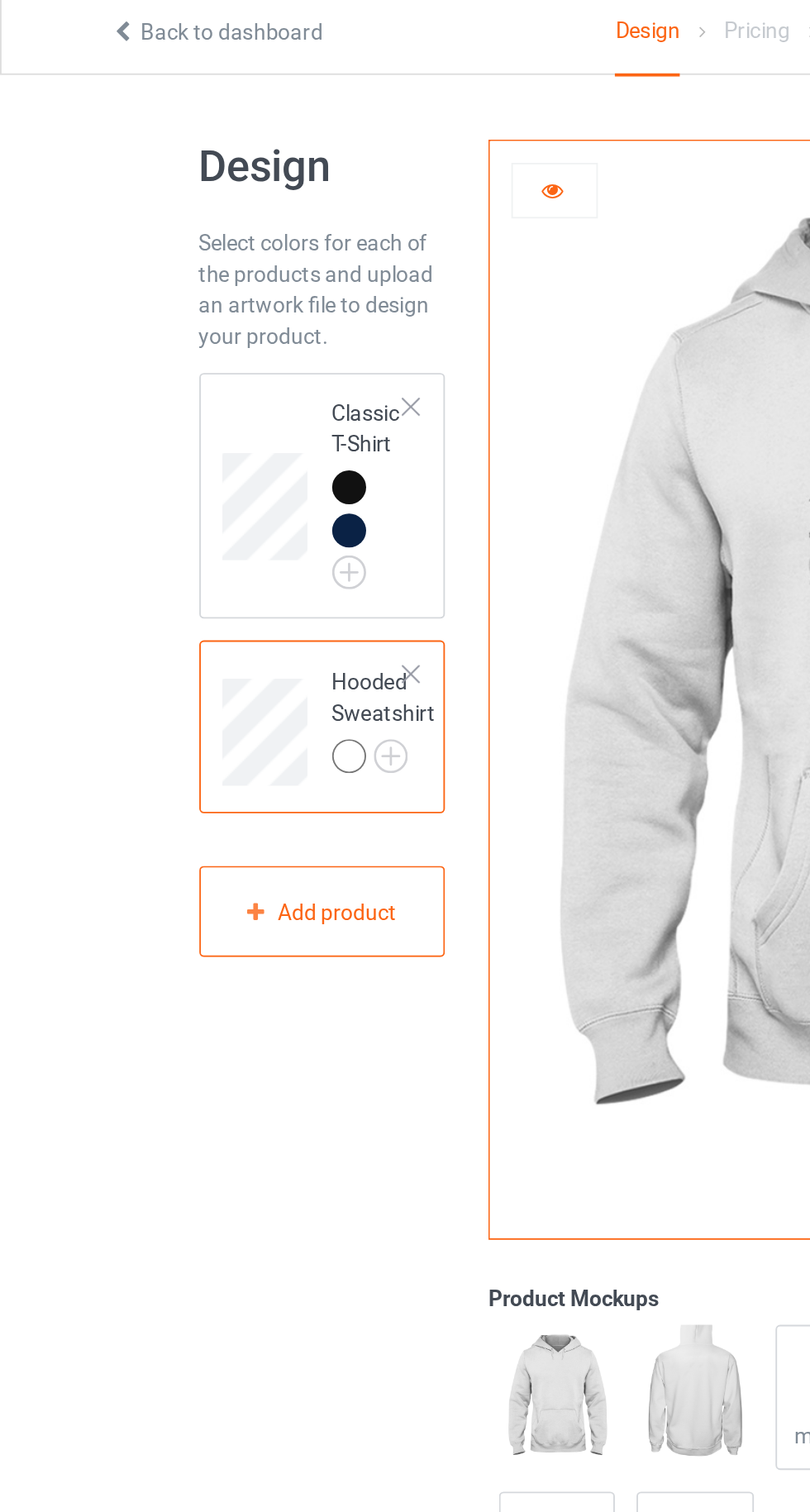
click at [0, 0] on img at bounding box center [0, 0] width 0 height 0
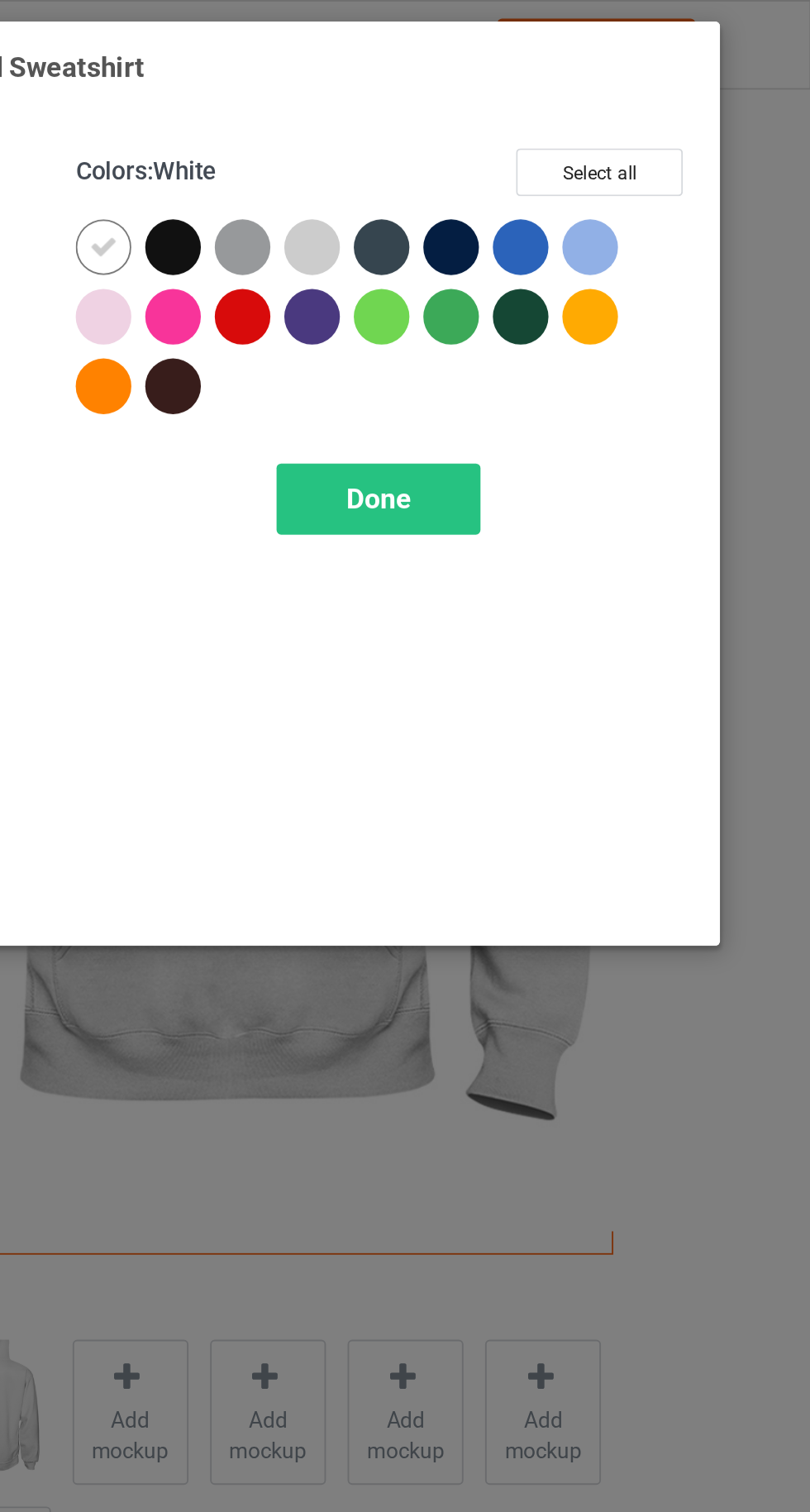
click at [472, 128] on div at bounding box center [469, 132] width 30 height 30
click at [581, 270] on span "Done" at bounding box center [579, 267] width 35 height 18
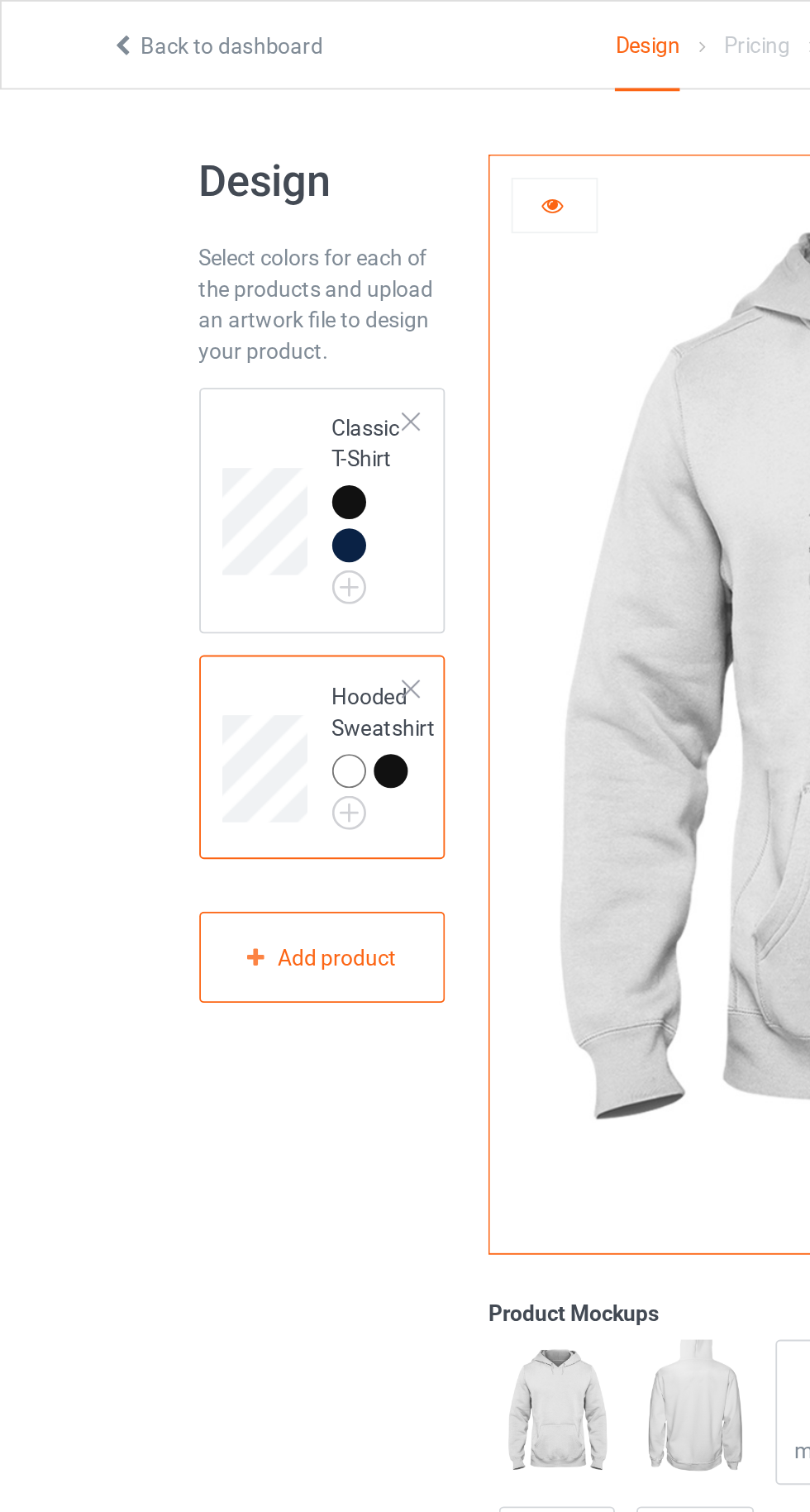
click at [0, 0] on img at bounding box center [0, 0] width 0 height 0
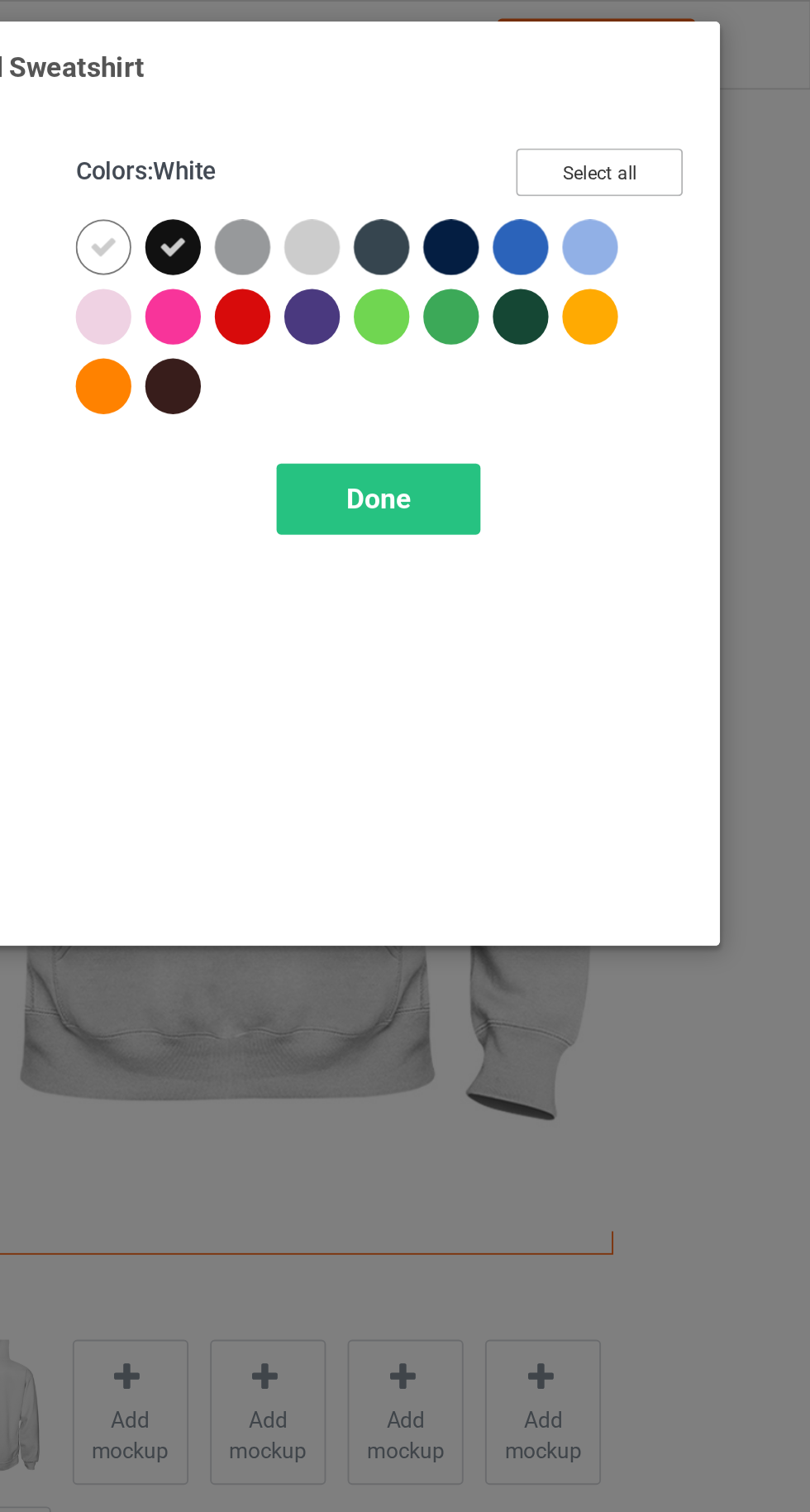
click at [674, 87] on button "Select all" at bounding box center [697, 92] width 90 height 25
click at [570, 276] on div "Done" at bounding box center [579, 267] width 109 height 38
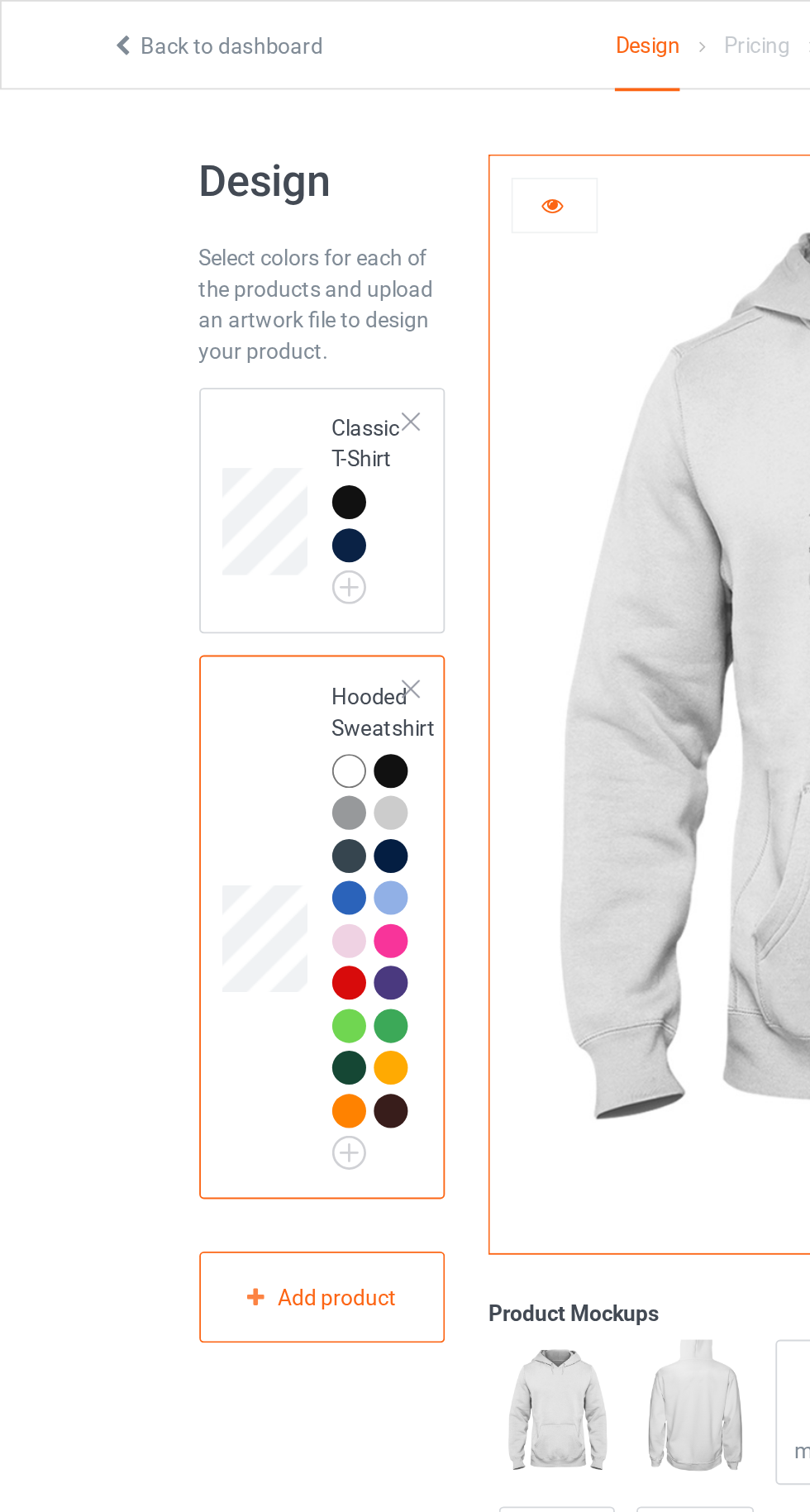
click at [0, 0] on img at bounding box center [0, 0] width 0 height 0
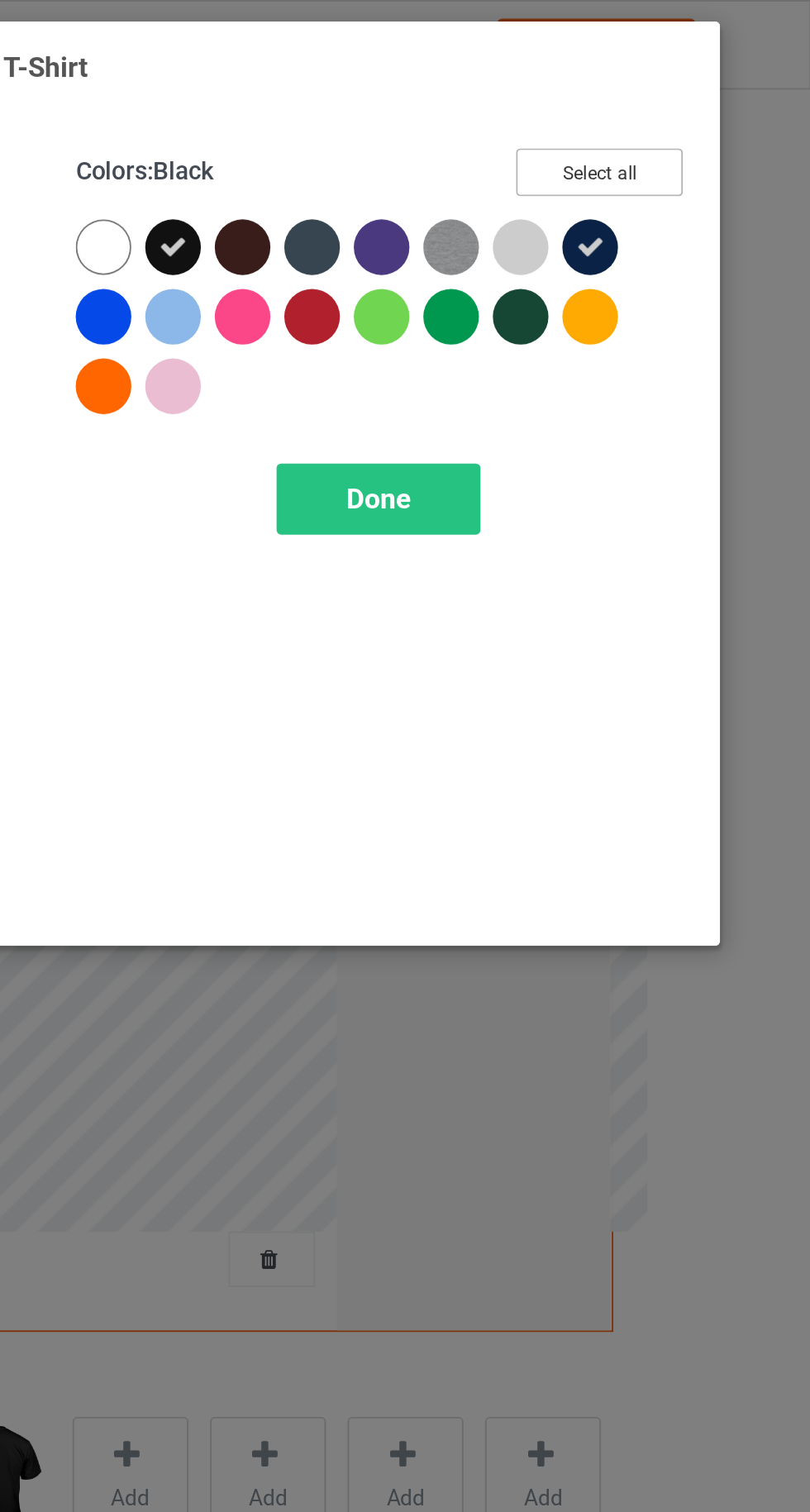
click at [700, 91] on button "Select all" at bounding box center [697, 92] width 90 height 25
click at [571, 284] on div "Done" at bounding box center [579, 267] width 109 height 38
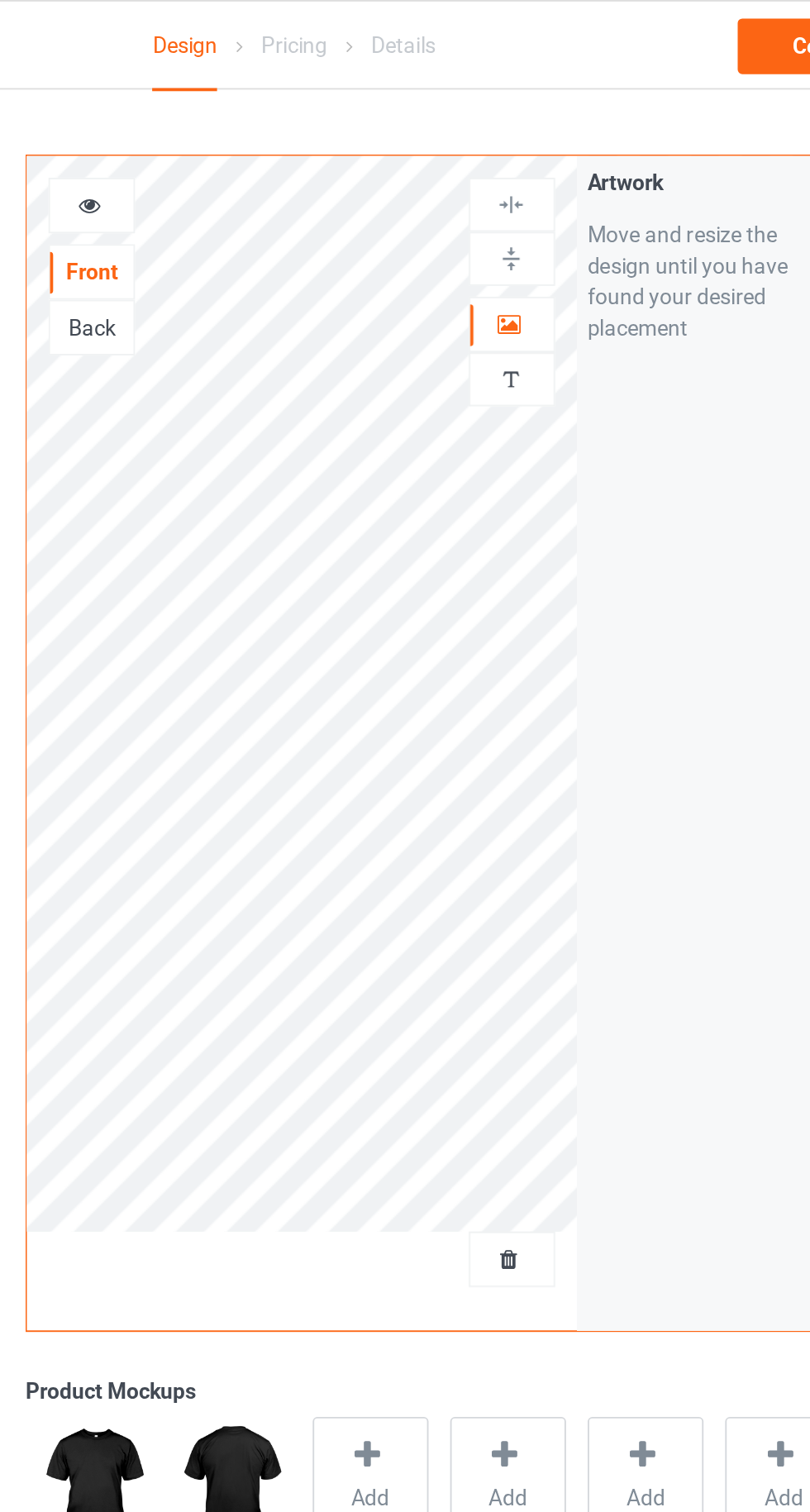
click at [441, 820] on span "Add mockup" at bounding box center [446, 810] width 60 height 33
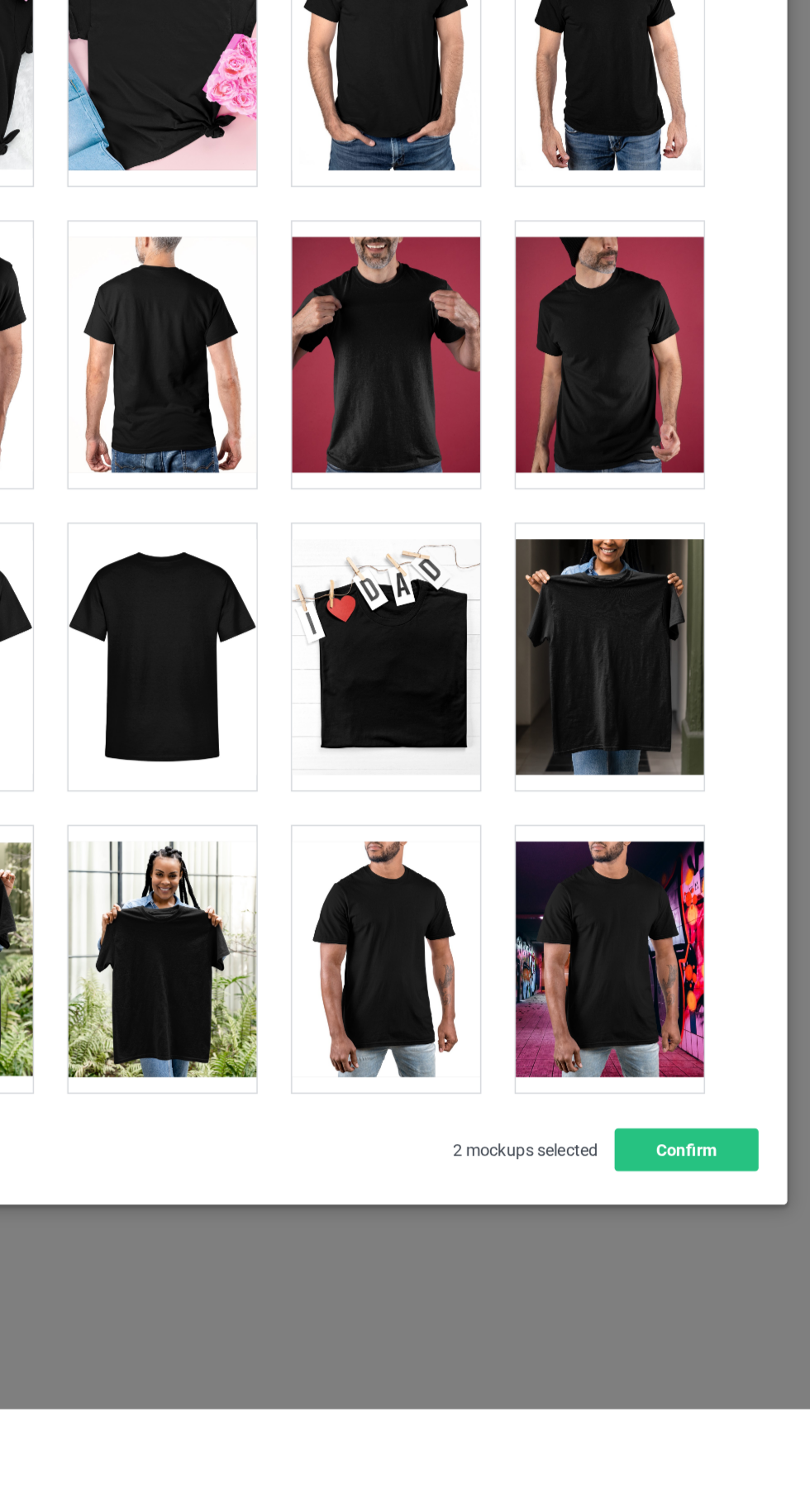
scroll to position [6567, 0]
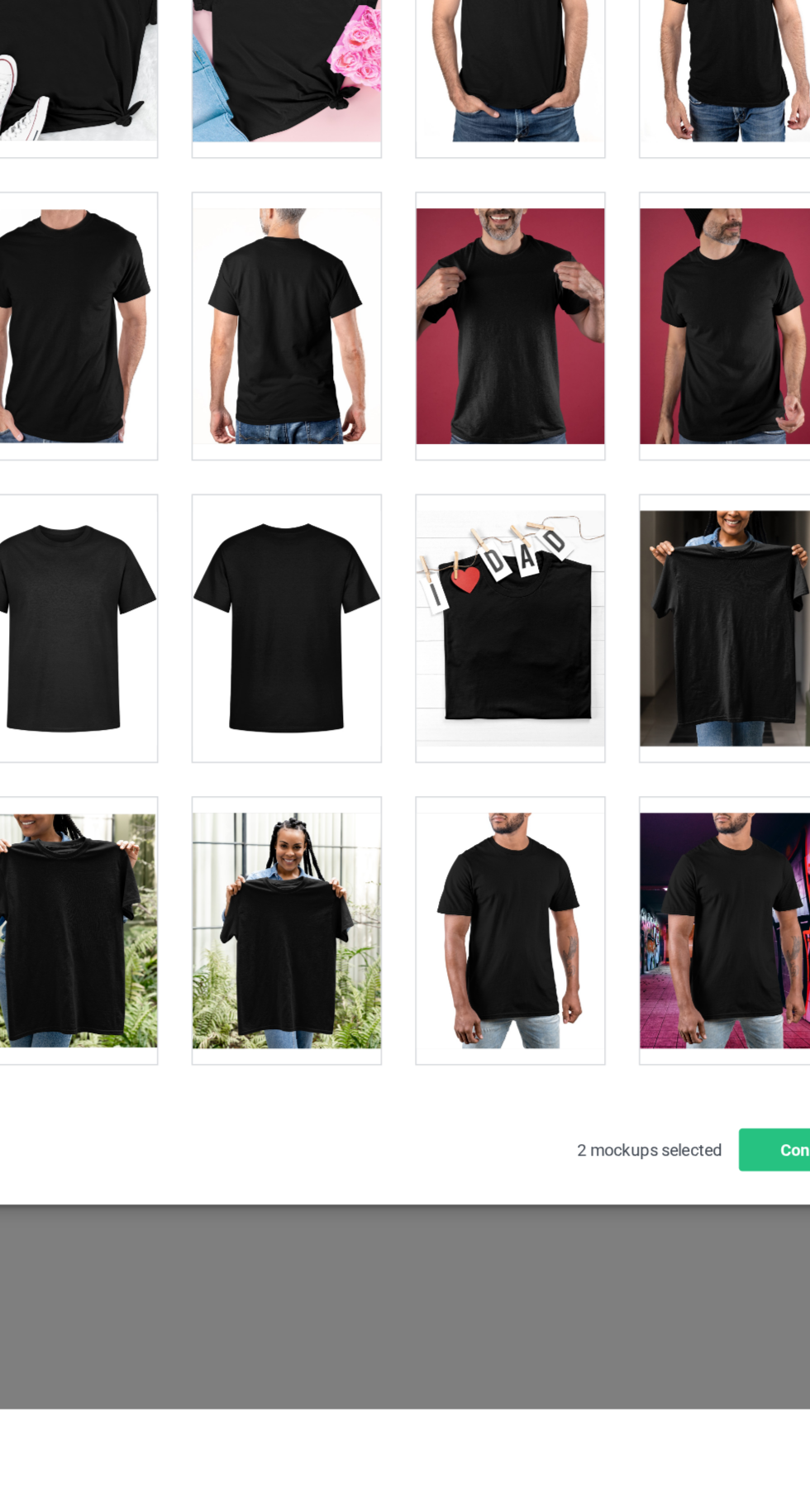
click at [314, 979] on div at bounding box center [328, 969] width 131 height 185
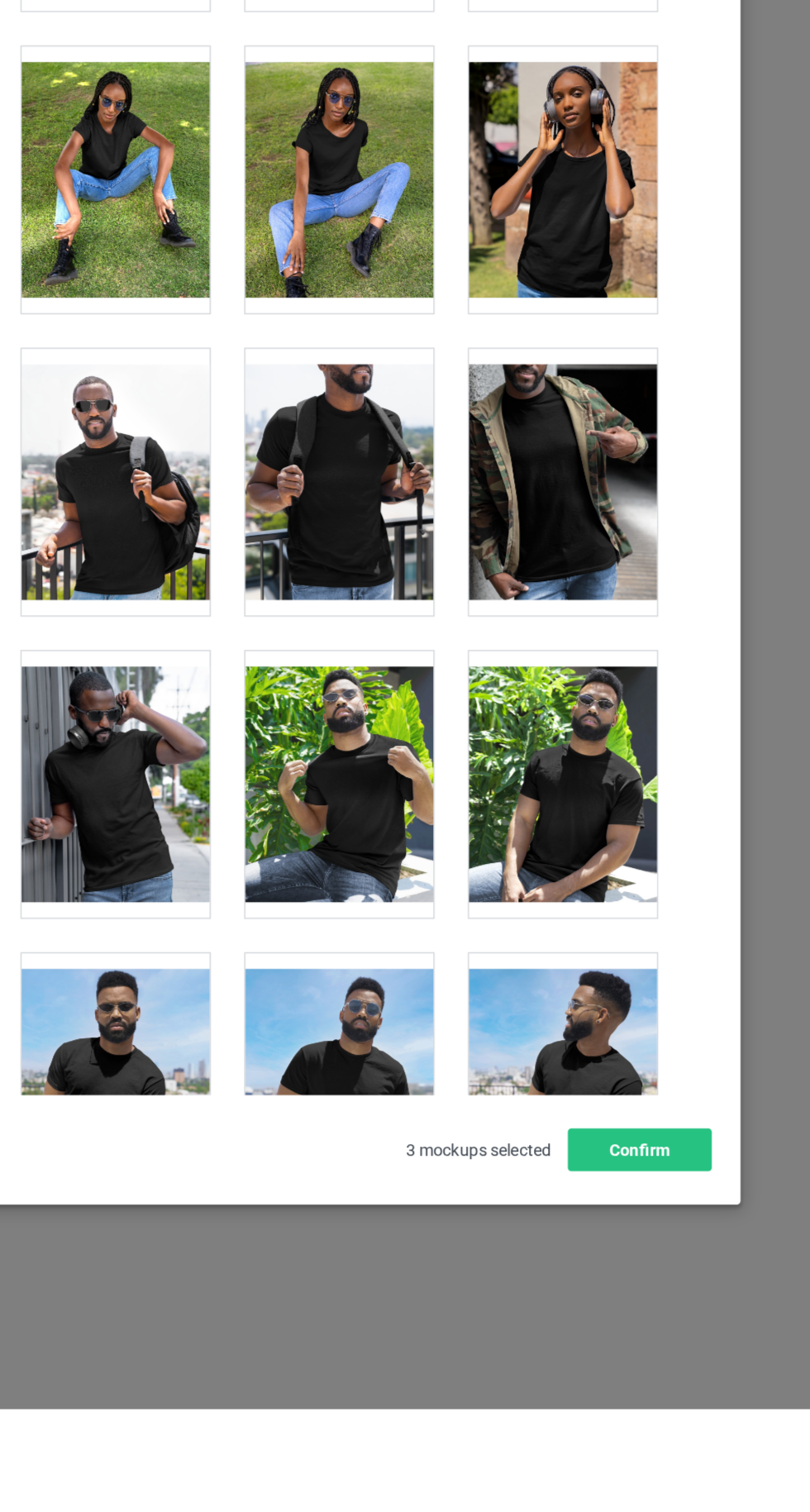
scroll to position [9830, 0]
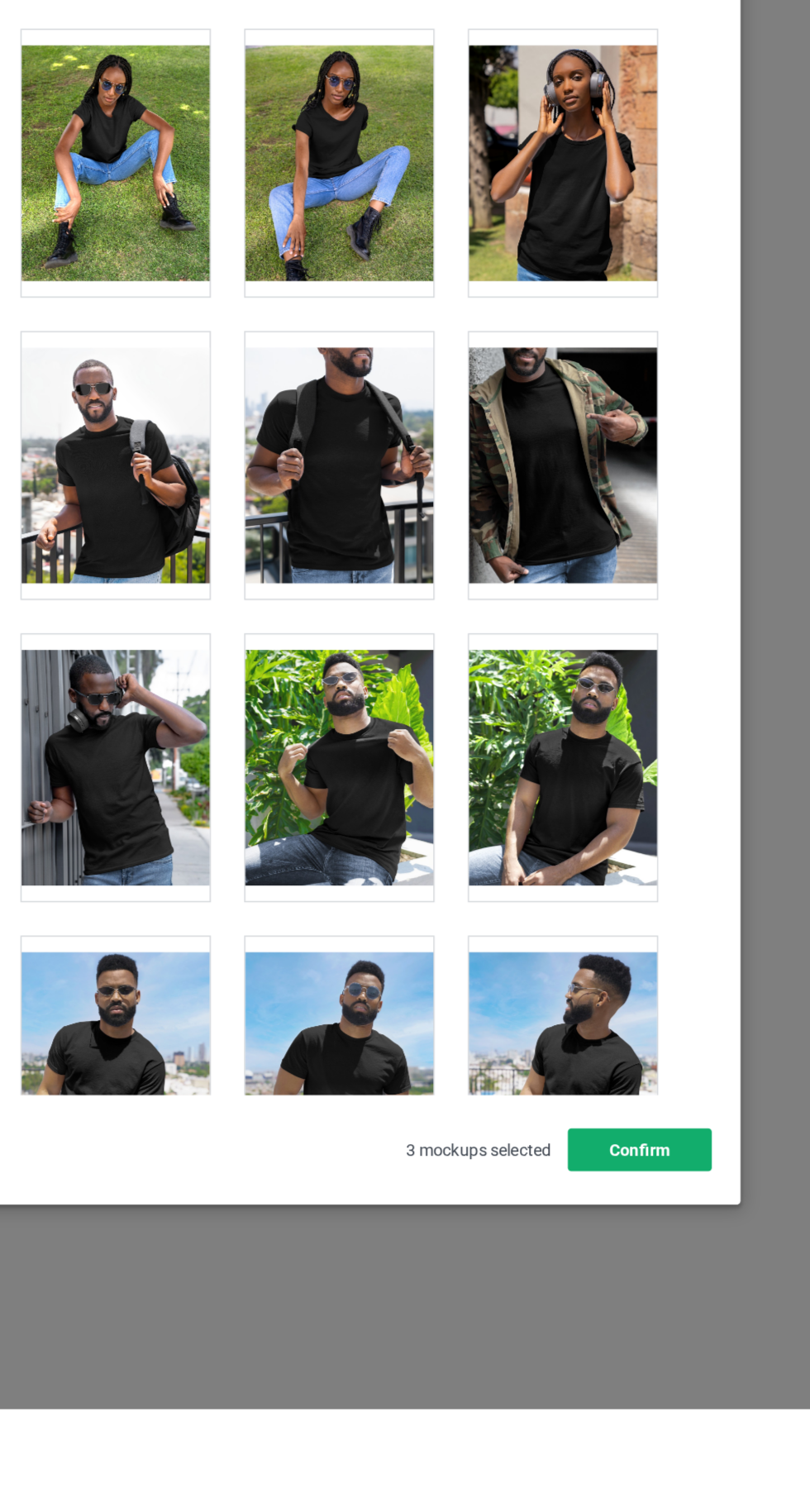
click at [694, 1346] on button "Confirm" at bounding box center [691, 1332] width 100 height 30
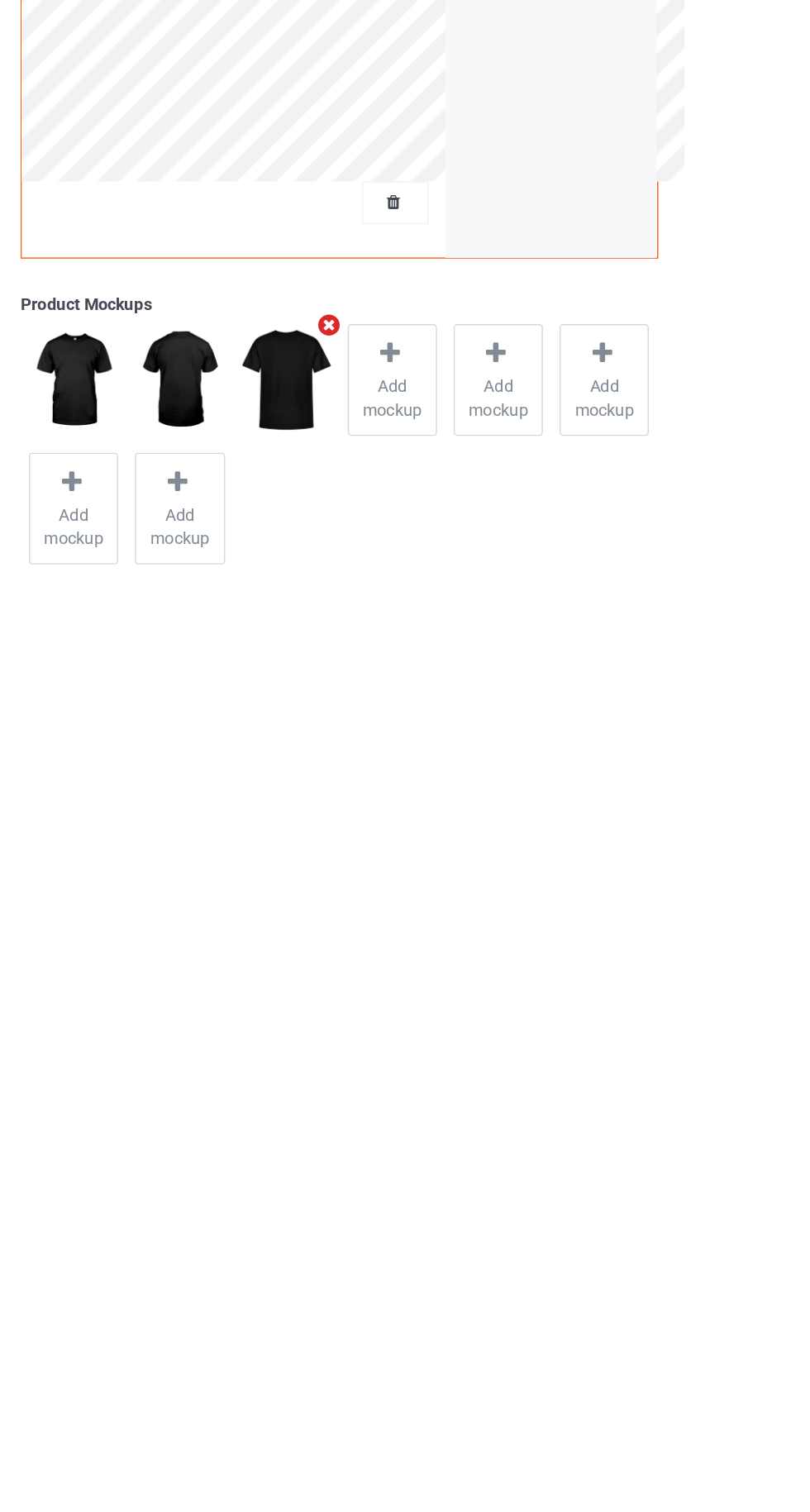
scroll to position [0, 0]
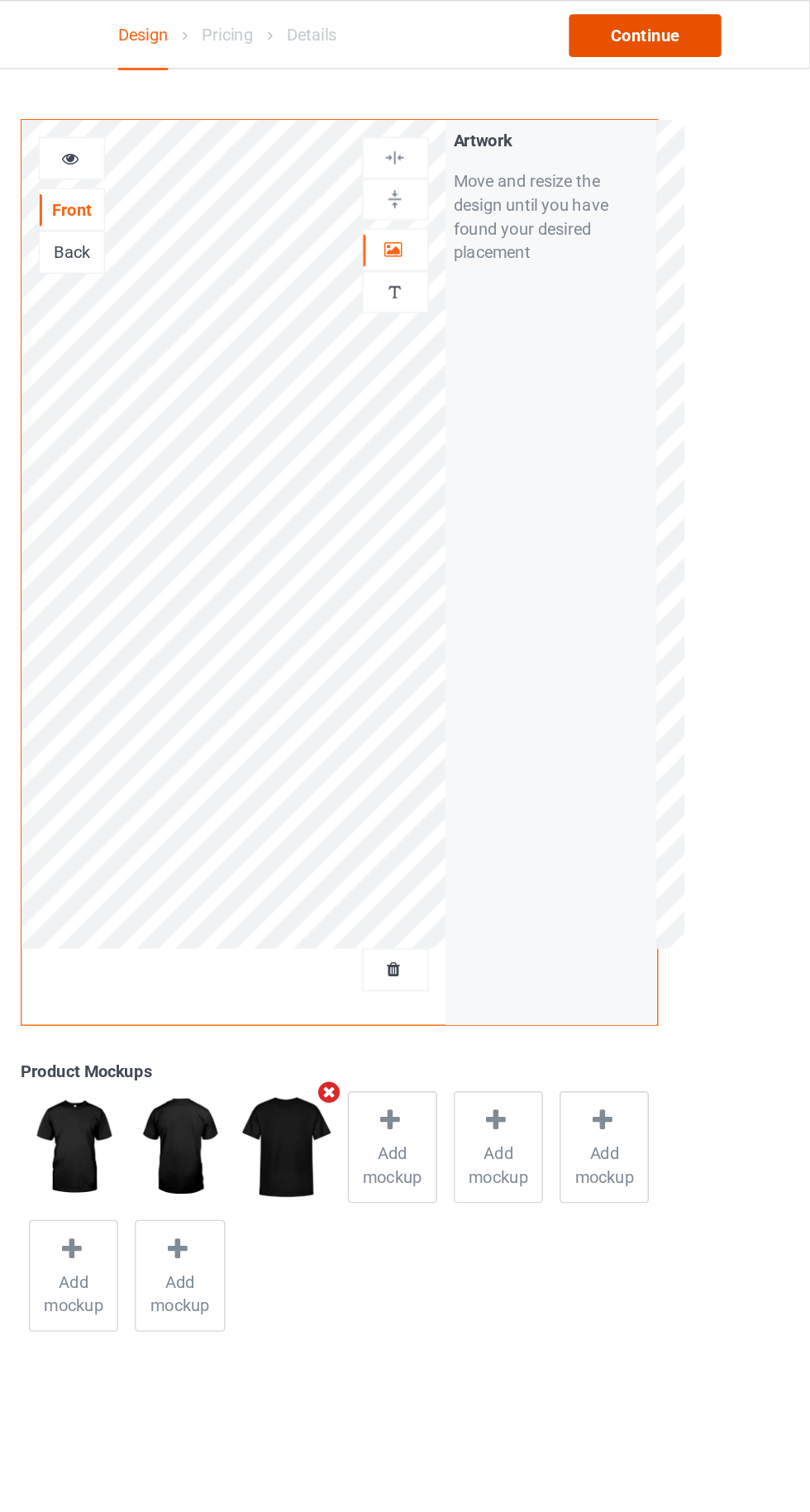
click at [696, 29] on div "Continue" at bounding box center [695, 24] width 106 height 30
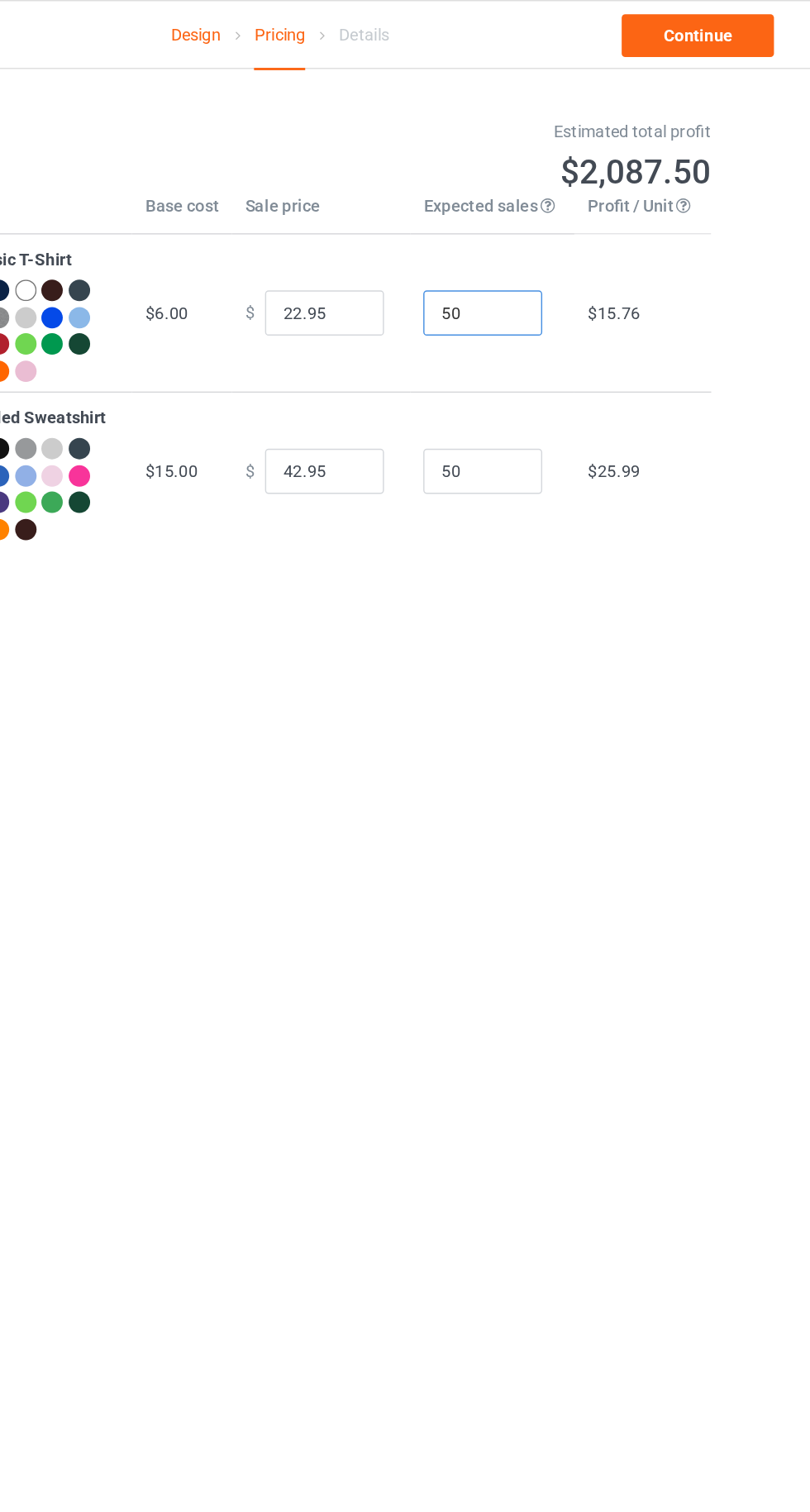
click at [550, 215] on input "50" at bounding box center [546, 217] width 83 height 31
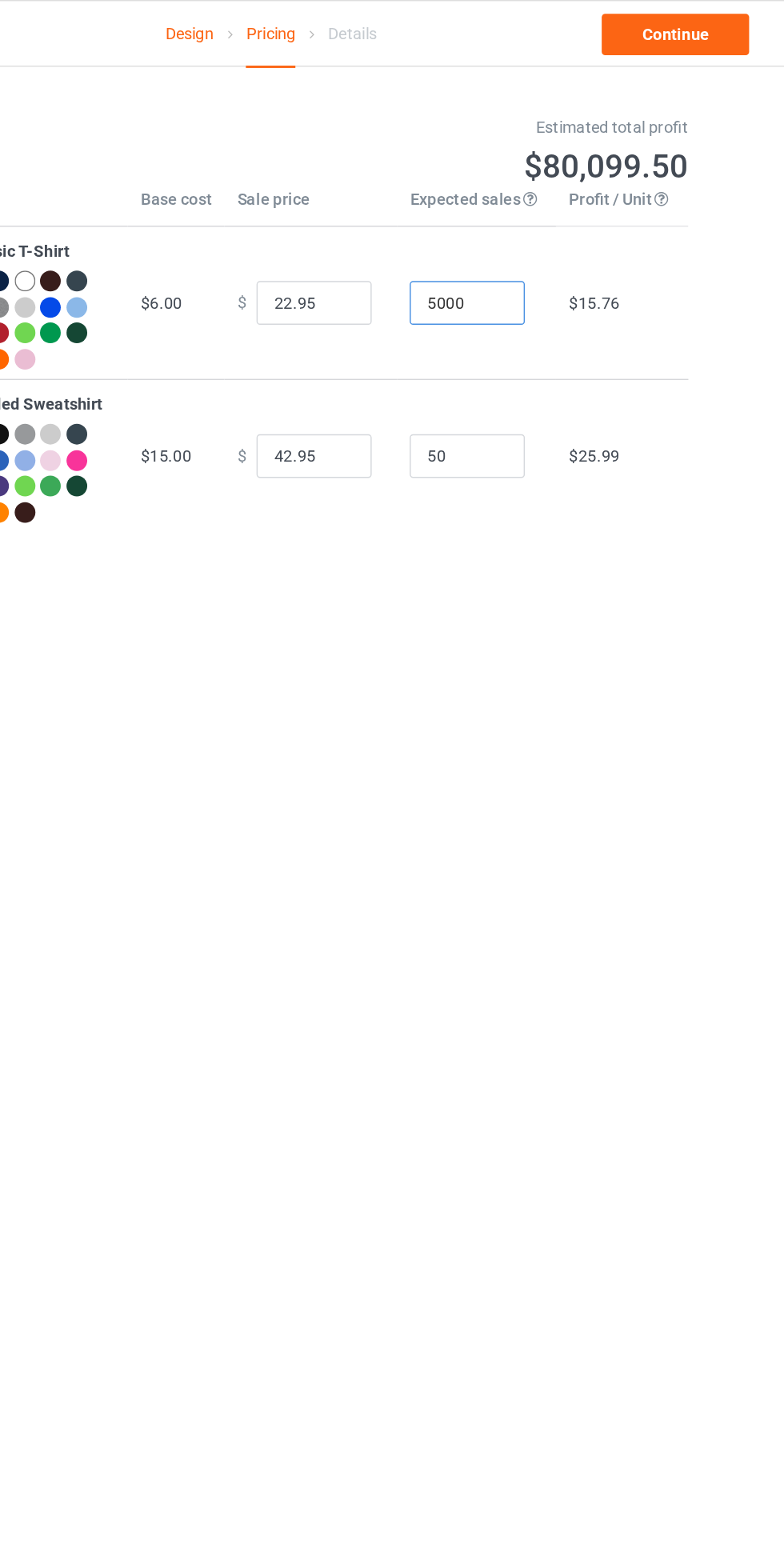
type input "5000"
type input "16.99"
click at [491, 388] on div "Pricing Estimated total profit $52,399.50 Product Base cost Sale price Expected…" at bounding box center [392, 224] width 578 height 356
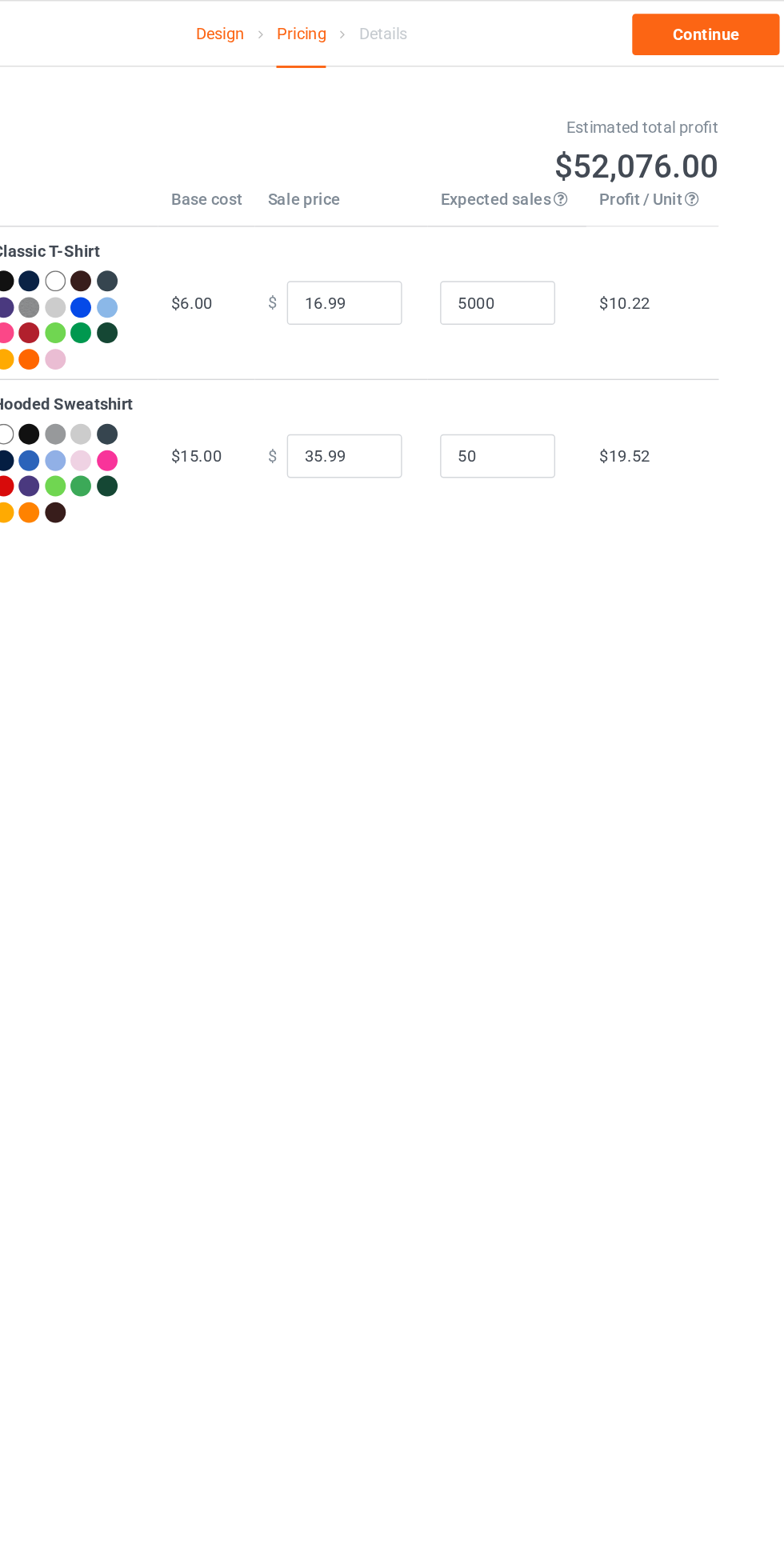
click at [388, 401] on div "Pricing Estimated total profit $52,076.00 Product Base cost Sale price Expected…" at bounding box center [392, 224] width 578 height 356
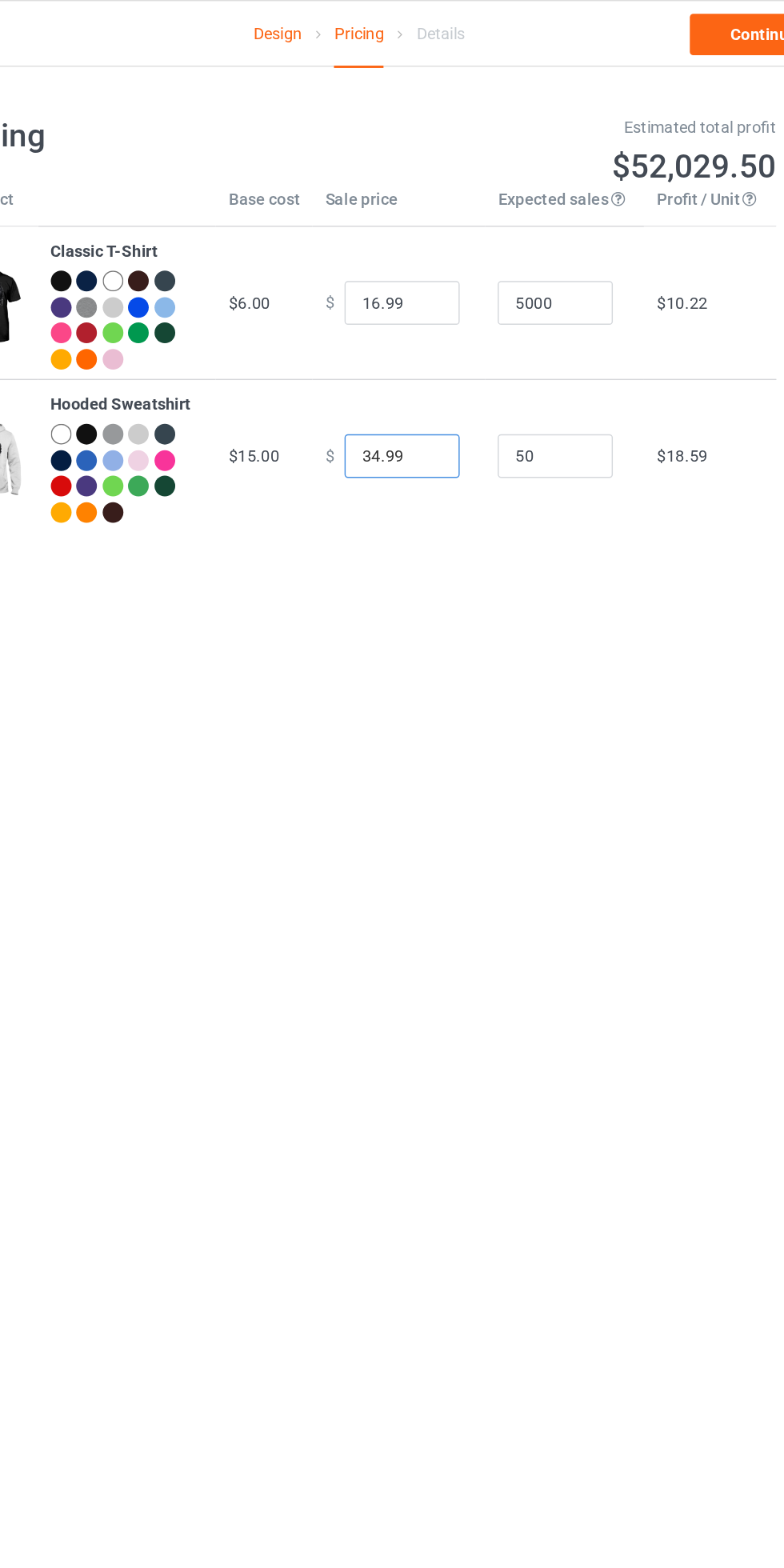
type input "34.99"
click at [378, 358] on td "$ 34.99" at bounding box center [419, 316] width 120 height 107
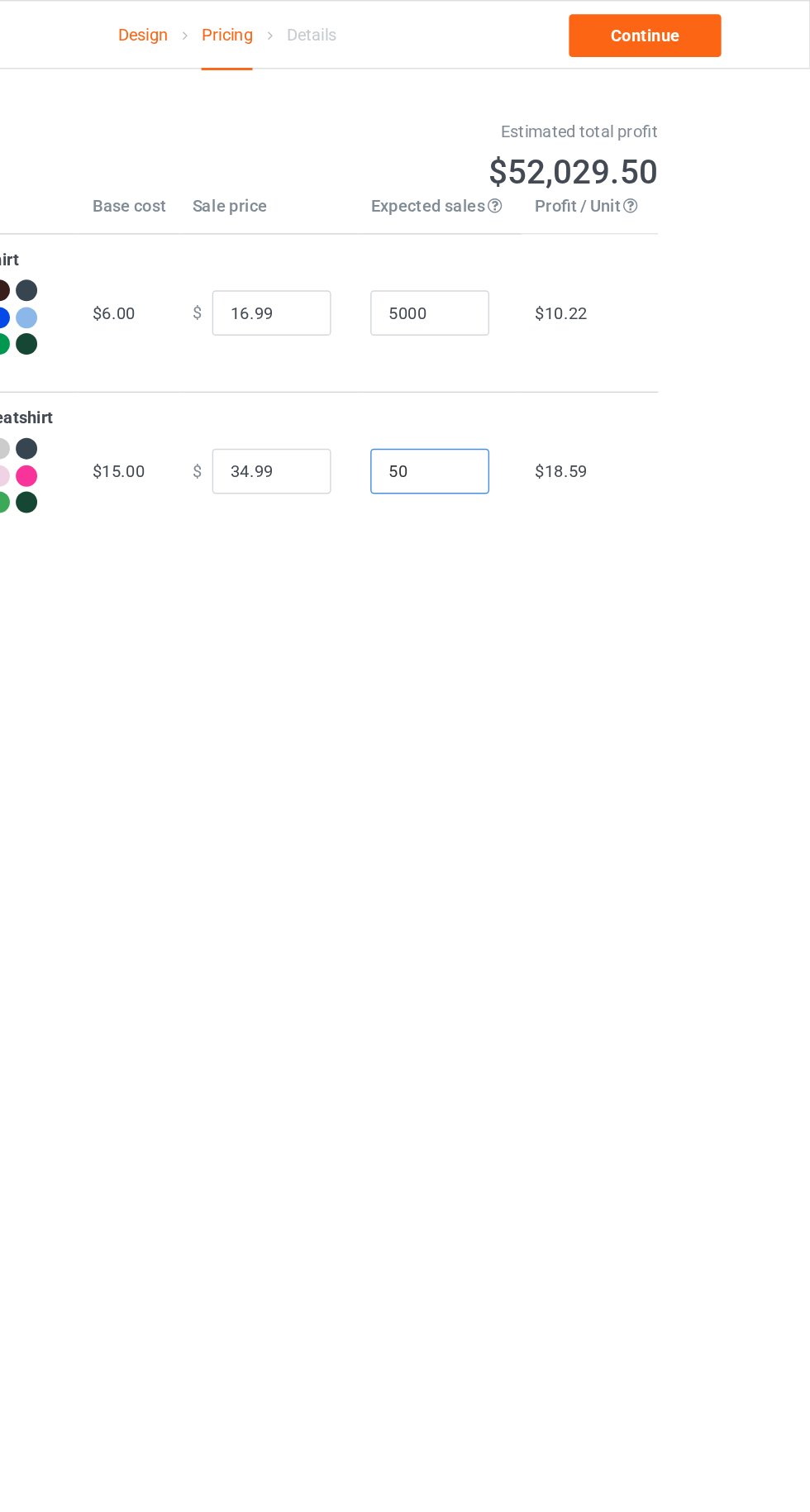
click at [557, 324] on input "50" at bounding box center [546, 327] width 83 height 31
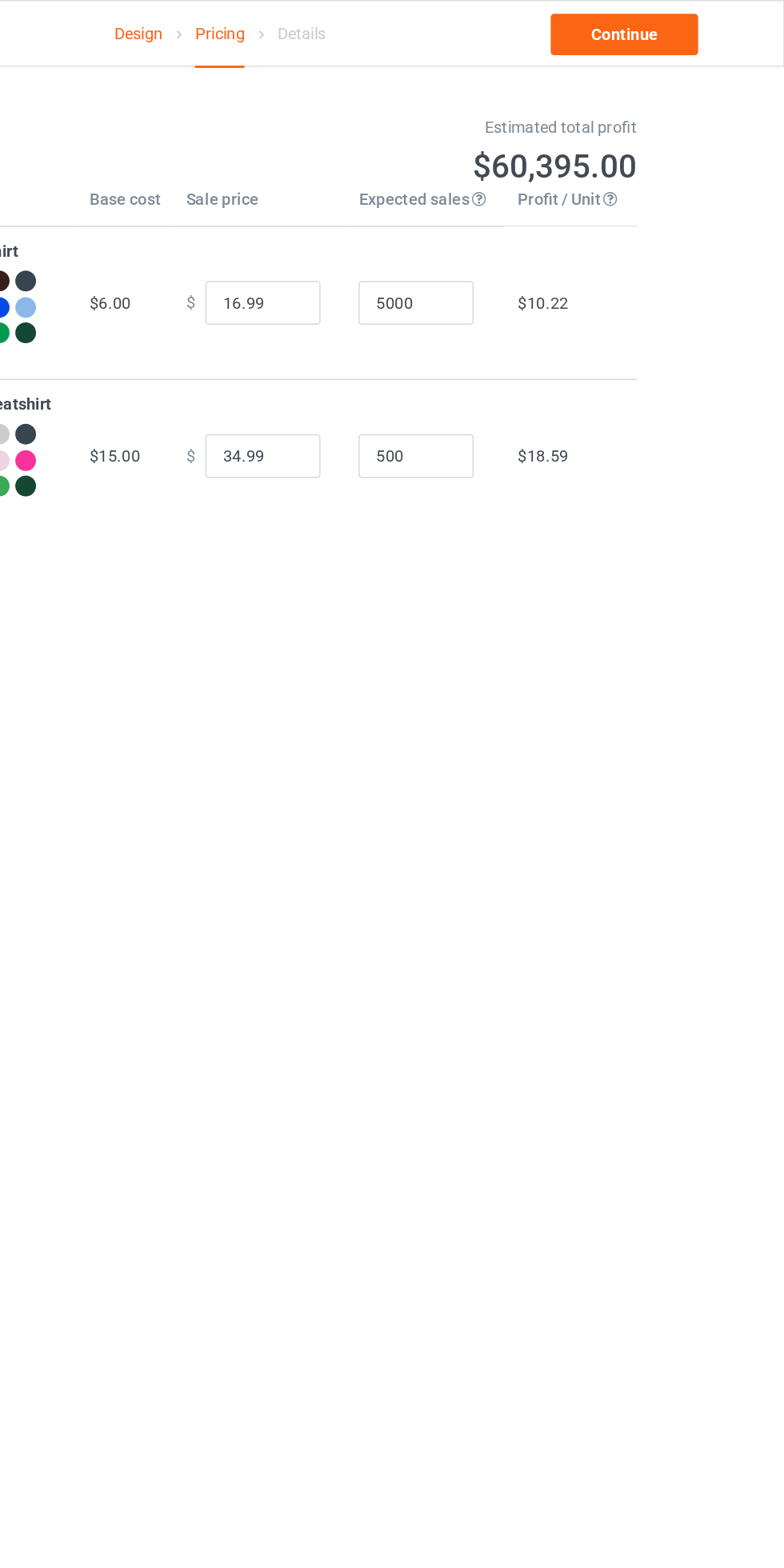
click at [494, 403] on div "Pricing Estimated total profit $60,395.00 Product Base cost Sale price Expected…" at bounding box center [392, 224] width 578 height 356
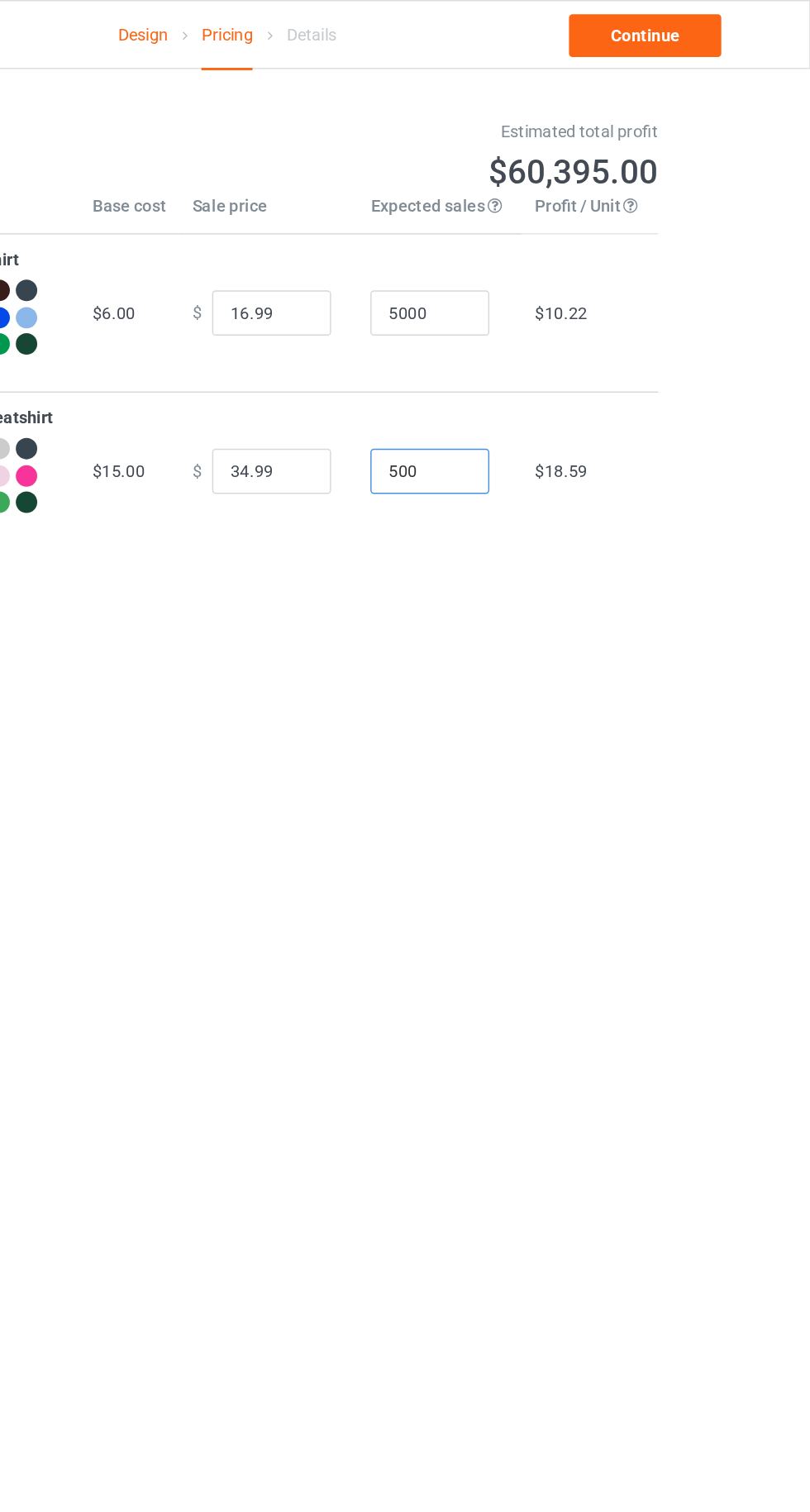
click at [548, 328] on input "500" at bounding box center [546, 327] width 83 height 31
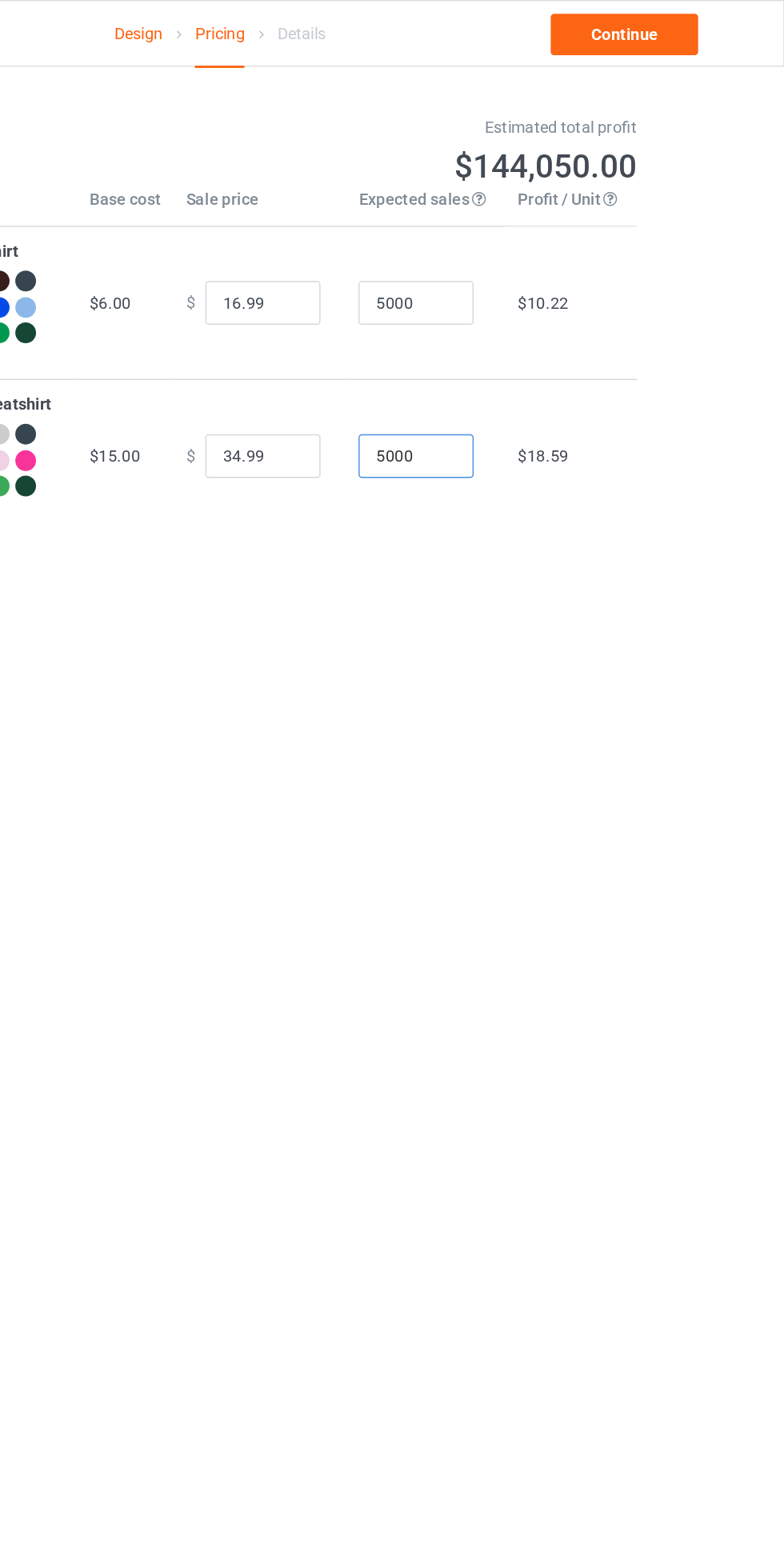
type input "5000"
click at [479, 365] on td "5000" at bounding box center [534, 316] width 110 height 107
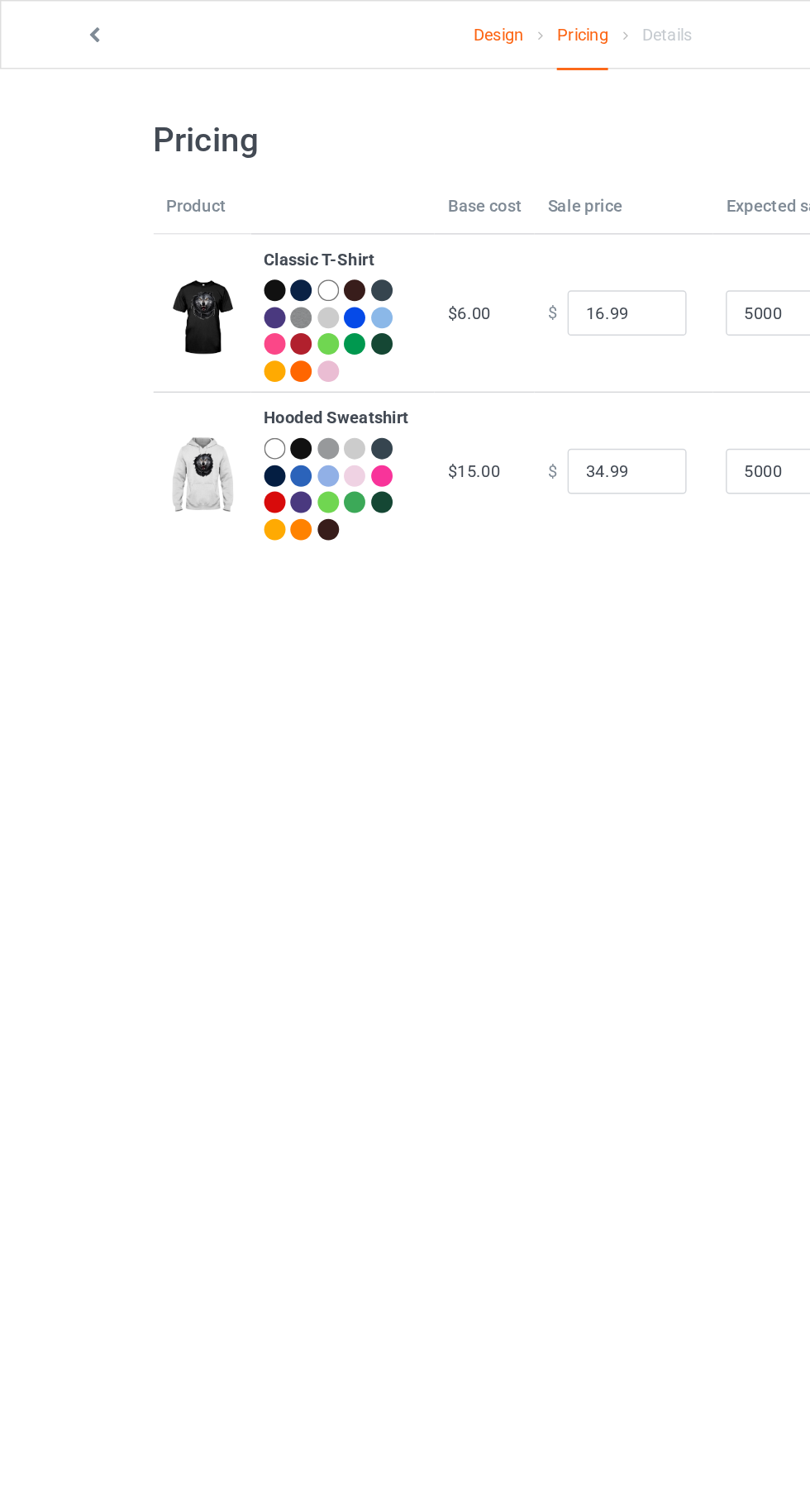
click at [210, 304] on td "Hooded Sweatshirt" at bounding box center [239, 326] width 129 height 110
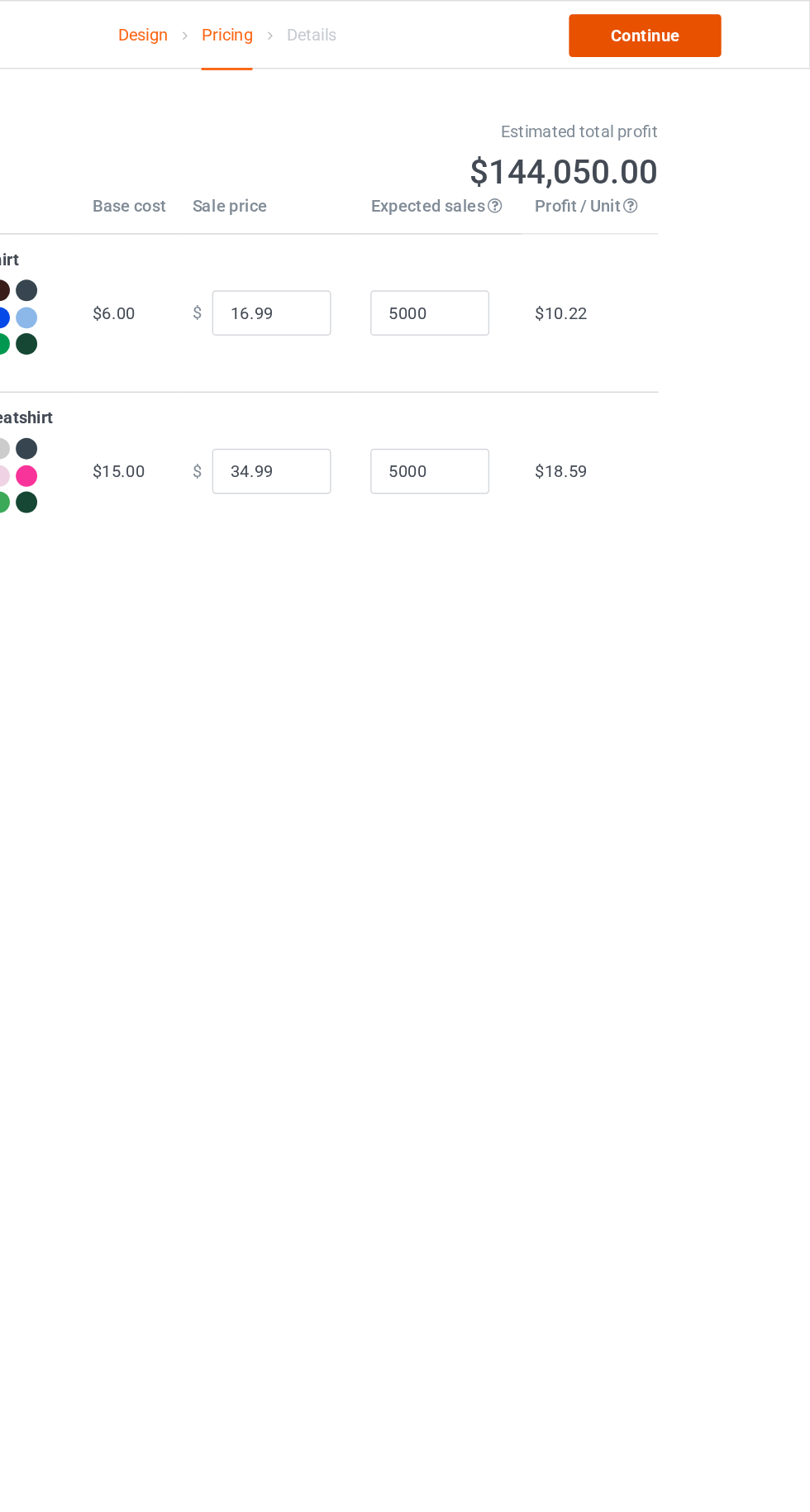
click at [667, 32] on link "Continue" at bounding box center [695, 24] width 106 height 30
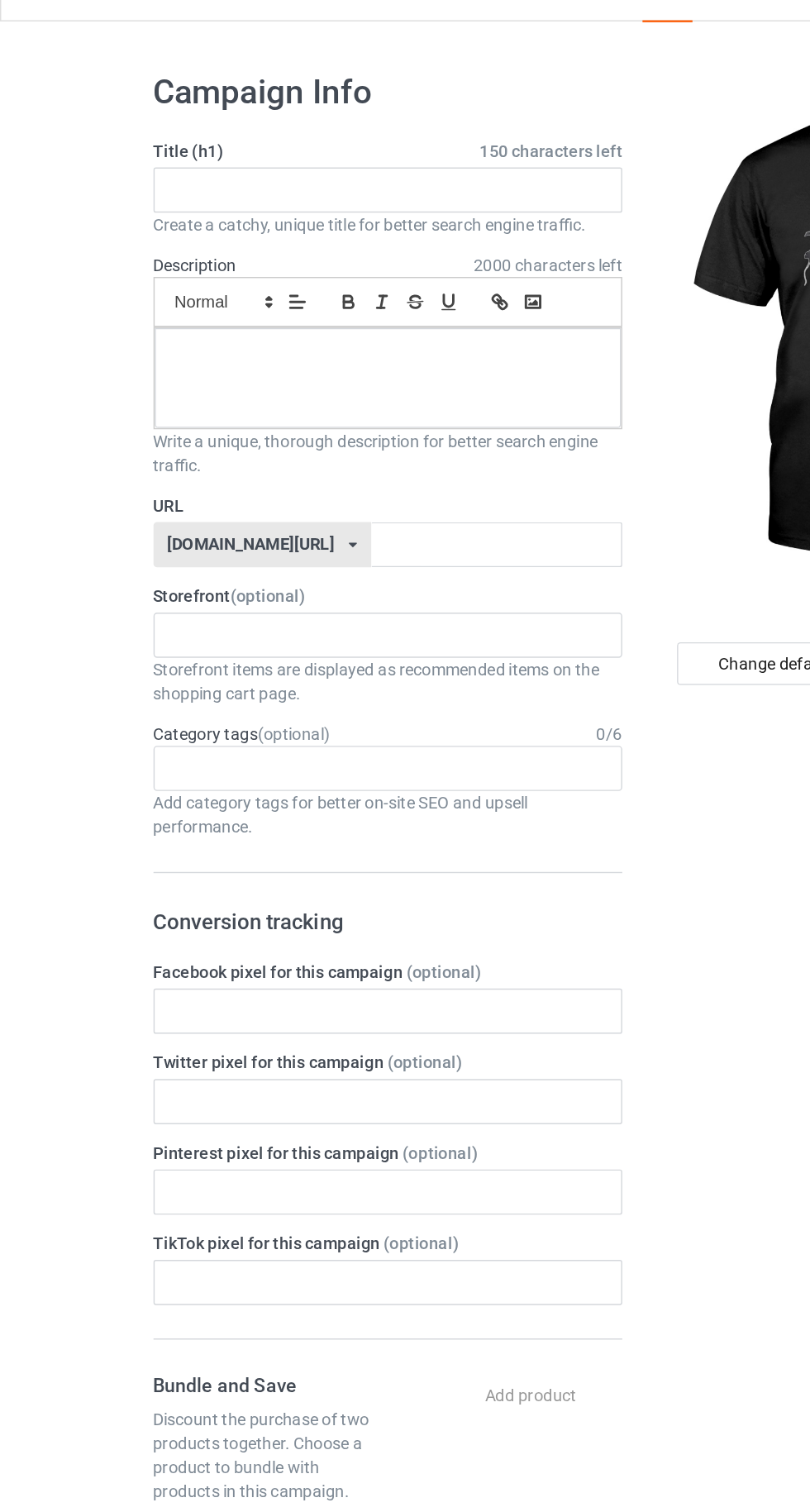
click at [137, 473] on input "text" at bounding box center [132, 473] width 25 height 14
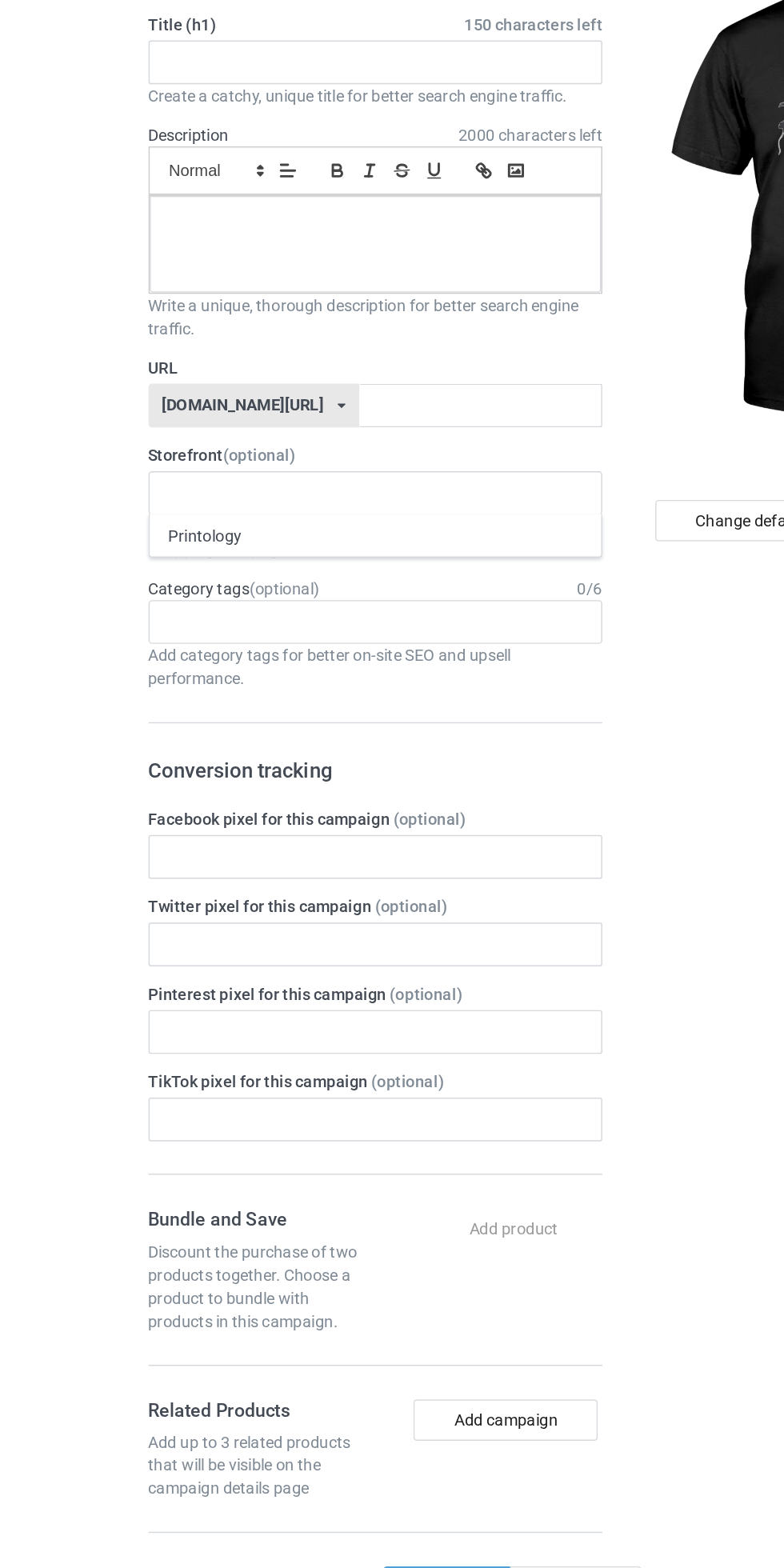
click at [136, 488] on div "Printology" at bounding box center [260, 487] width 314 height 29
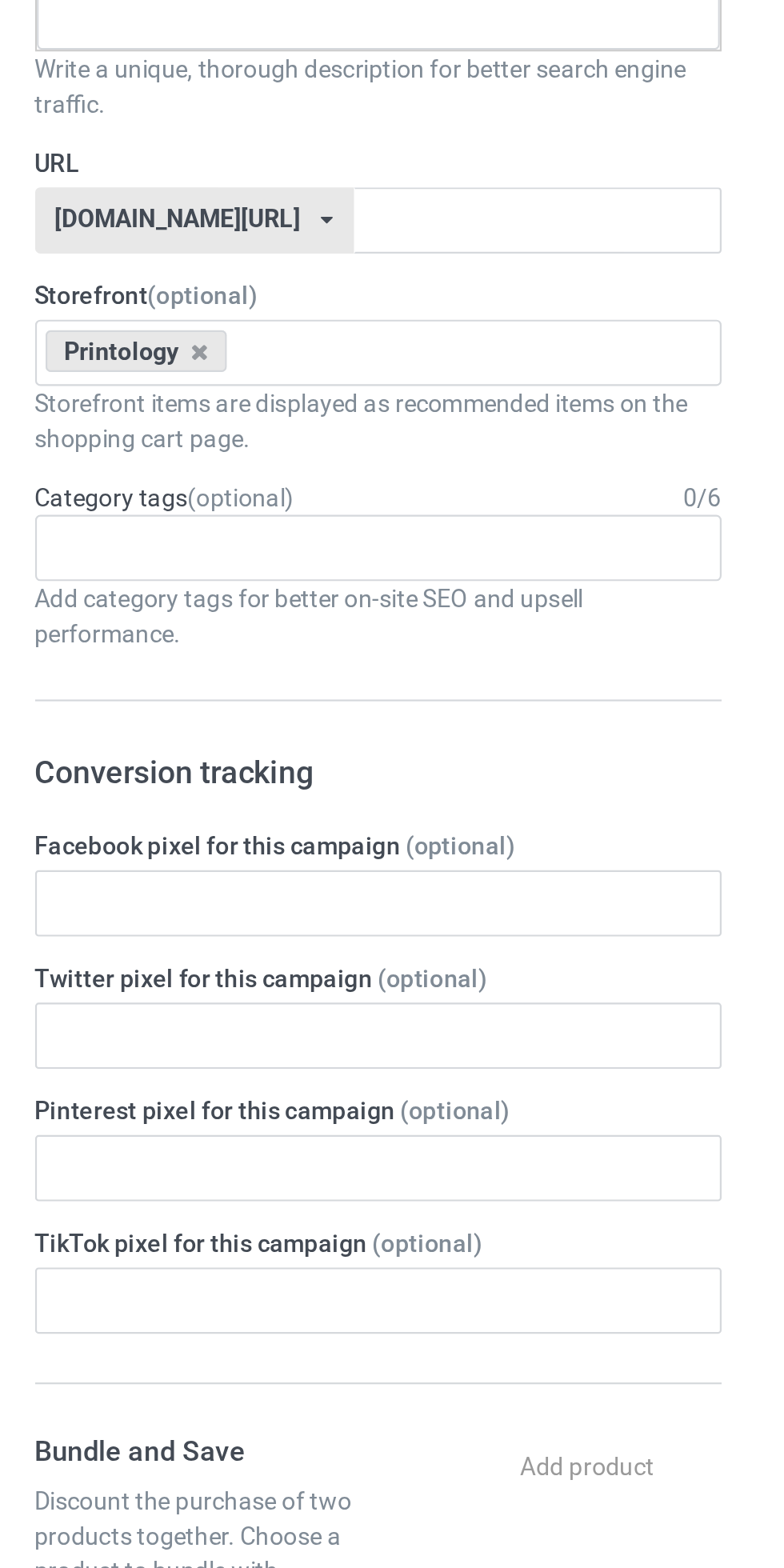
click at [139, 546] on input "text" at bounding box center [127, 548] width 25 height 13
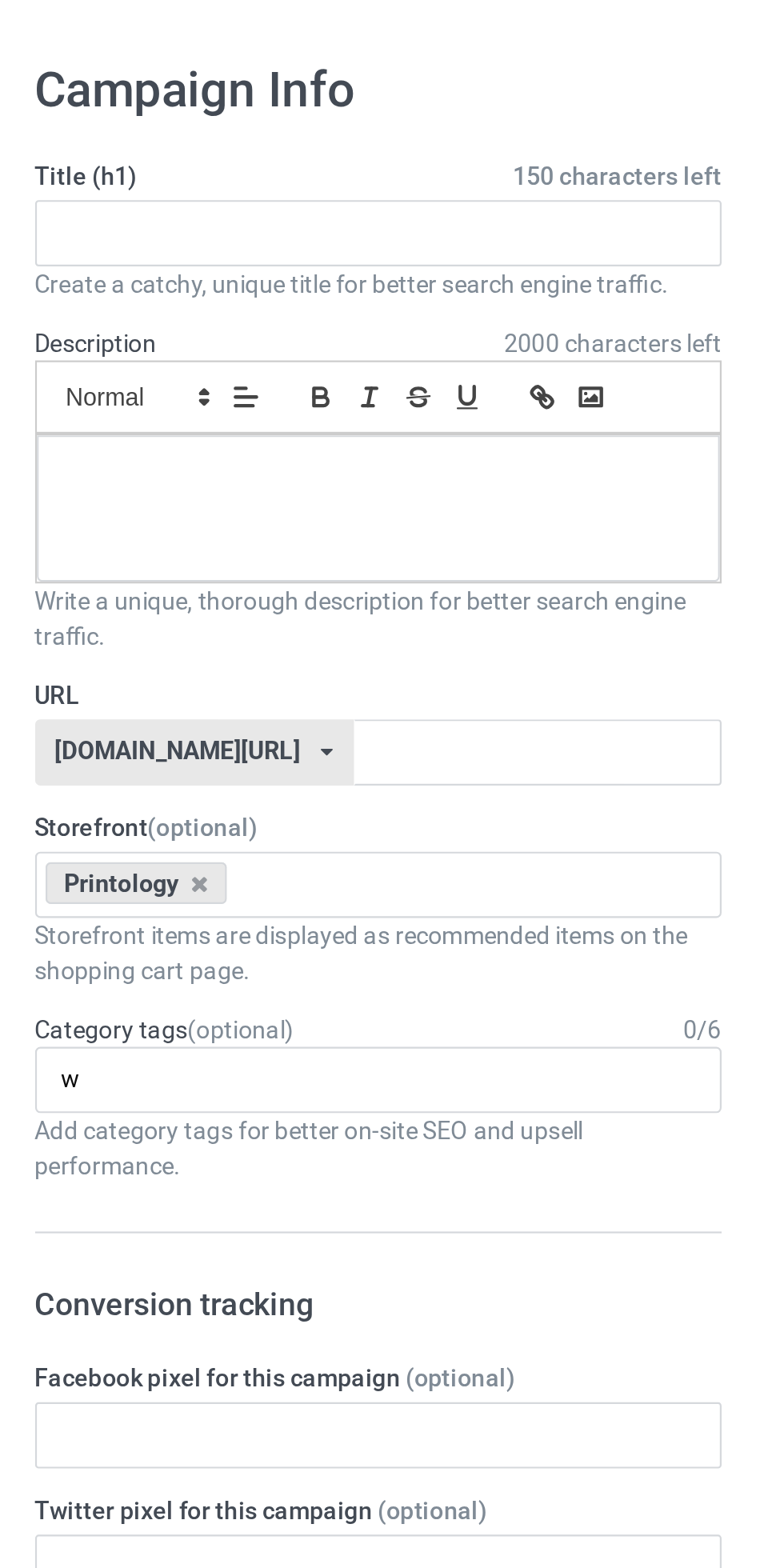
type input "w"
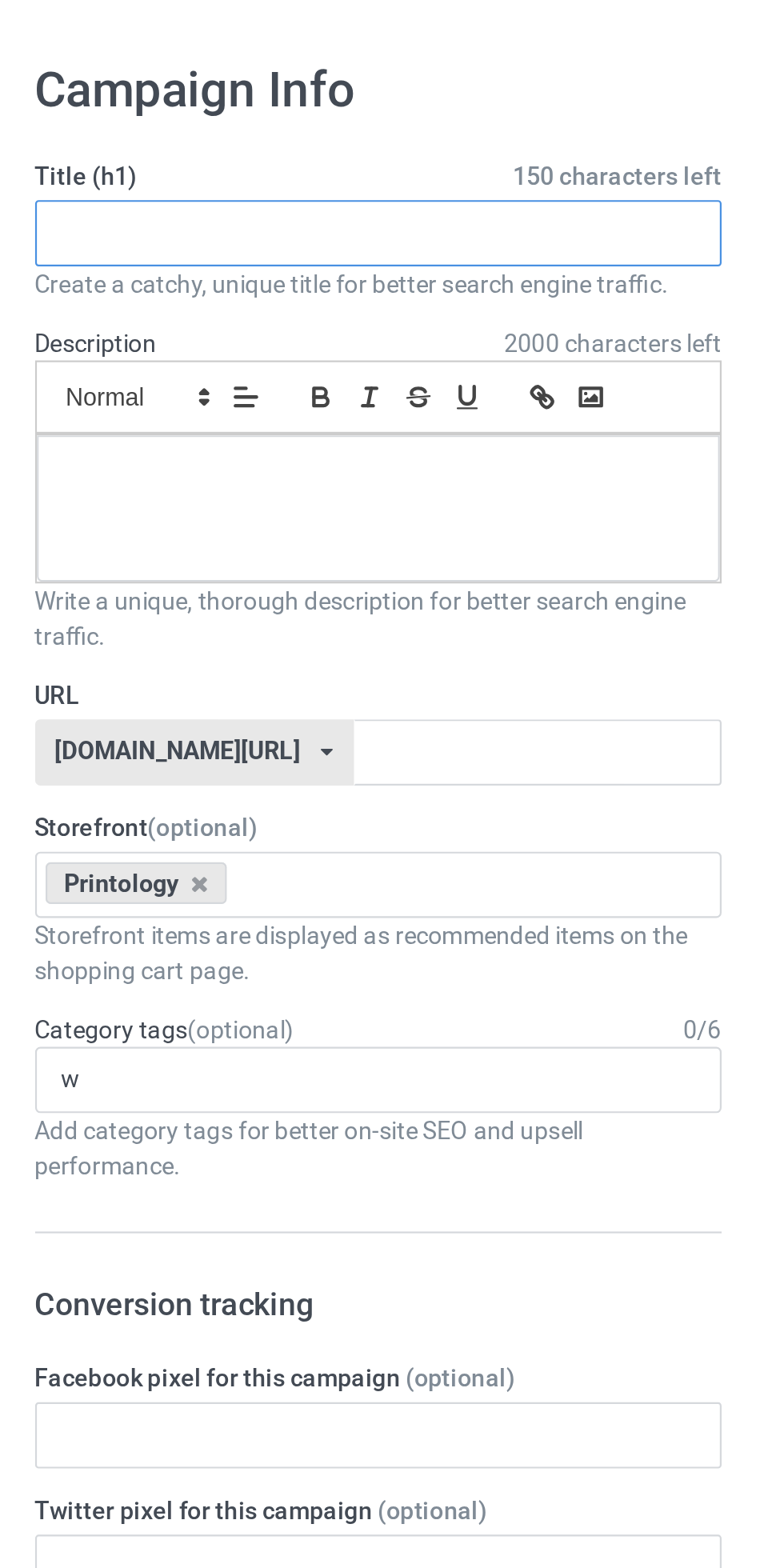
click at [145, 156] on input "text" at bounding box center [260, 160] width 315 height 30
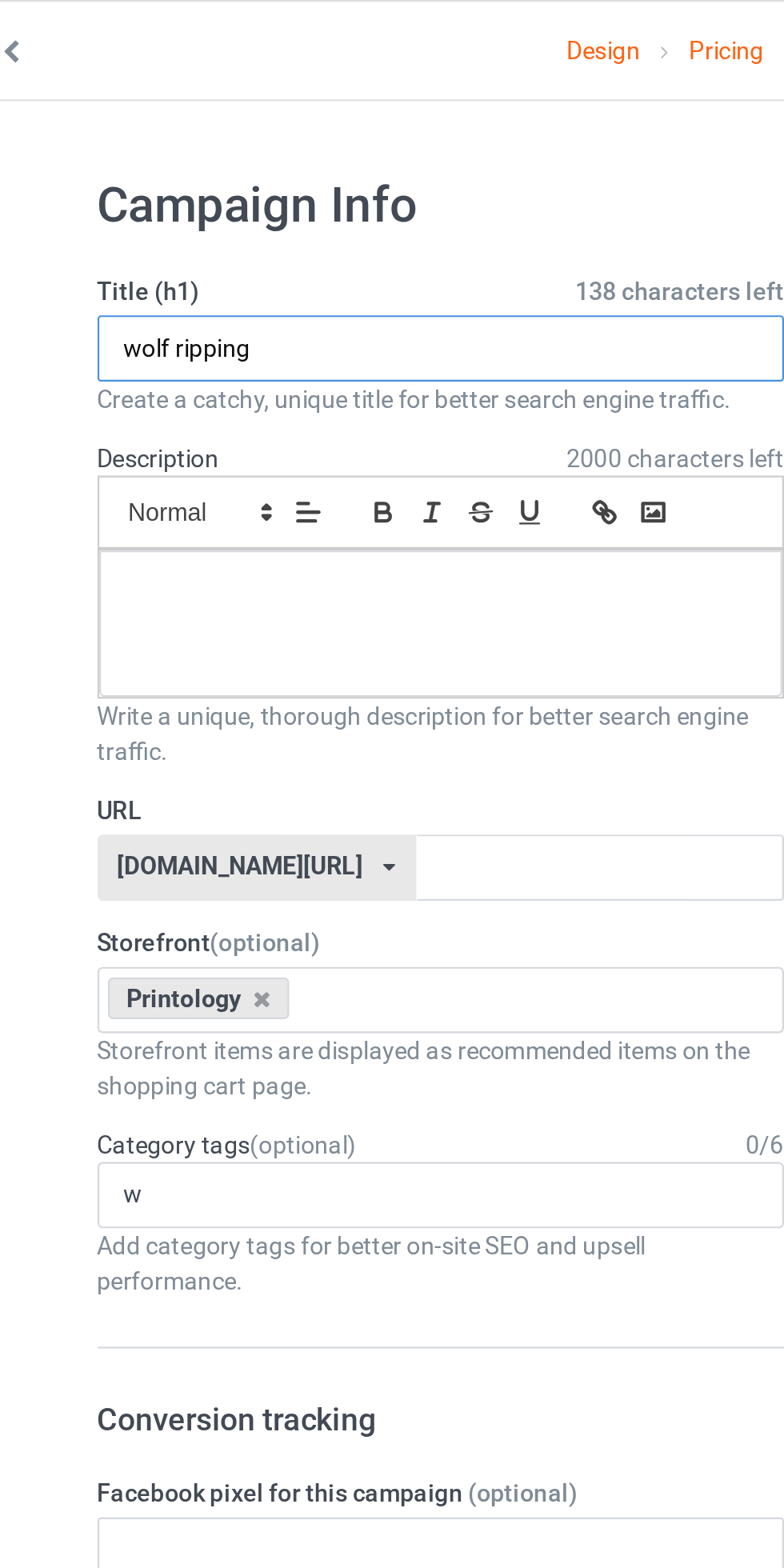
type input "wolf ripping"
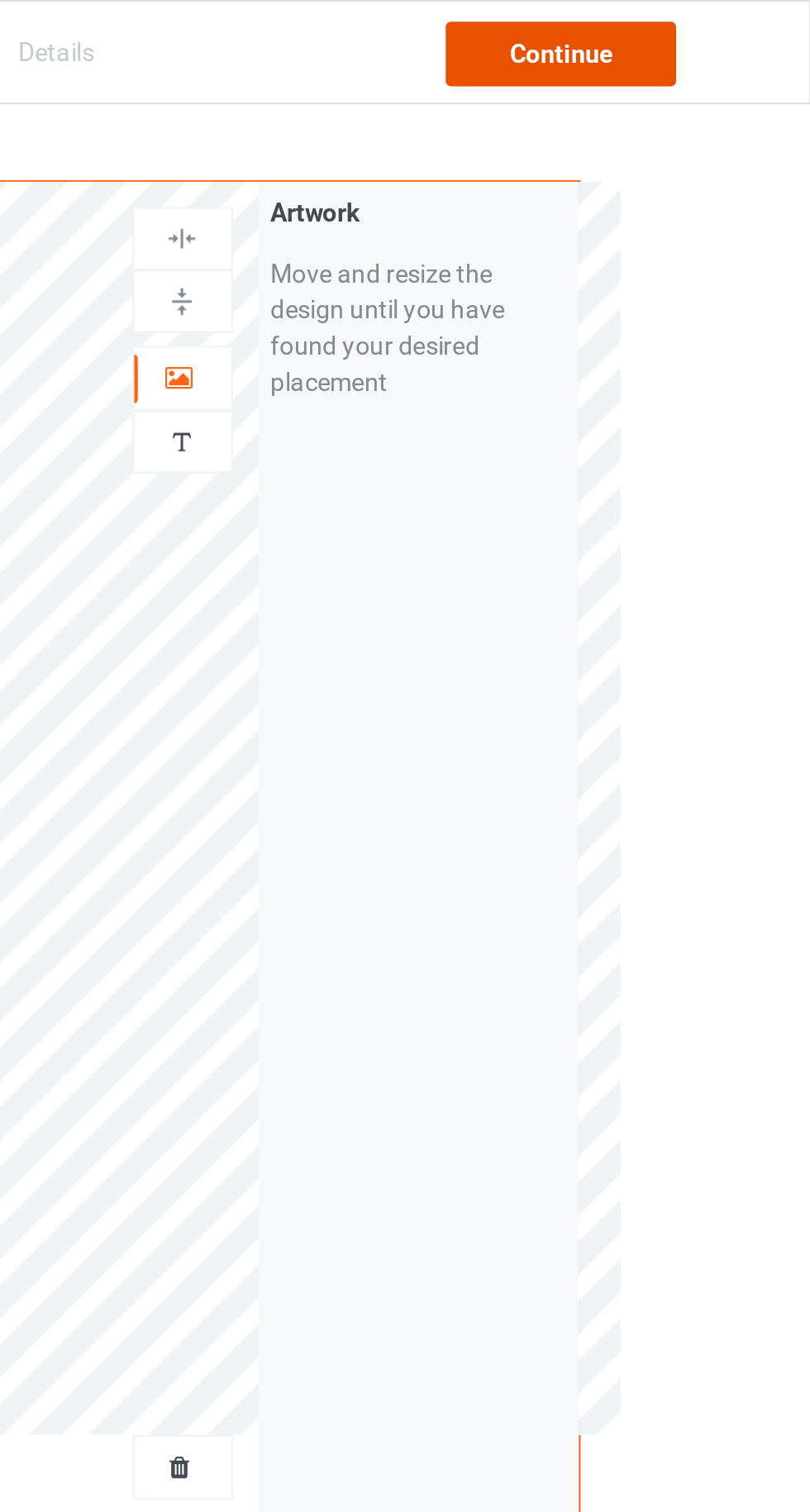
click at [675, 28] on div "Continue" at bounding box center [695, 24] width 106 height 30
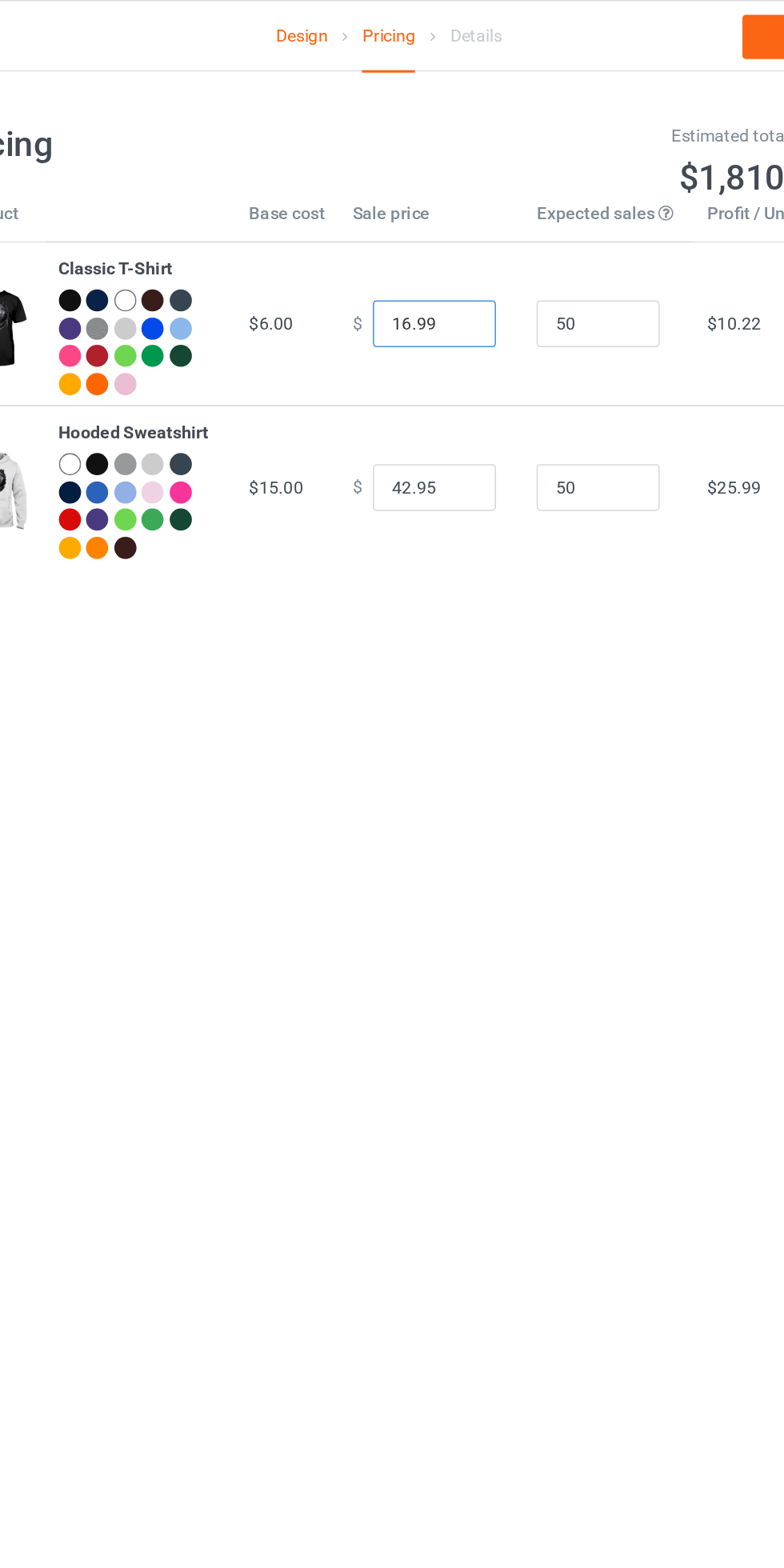
type input "16.99"
type input "34.99"
click at [522, 319] on input "50" at bounding box center [528, 317] width 80 height 30
type input "5000"
click at [532, 204] on input "50" at bounding box center [528, 210] width 80 height 30
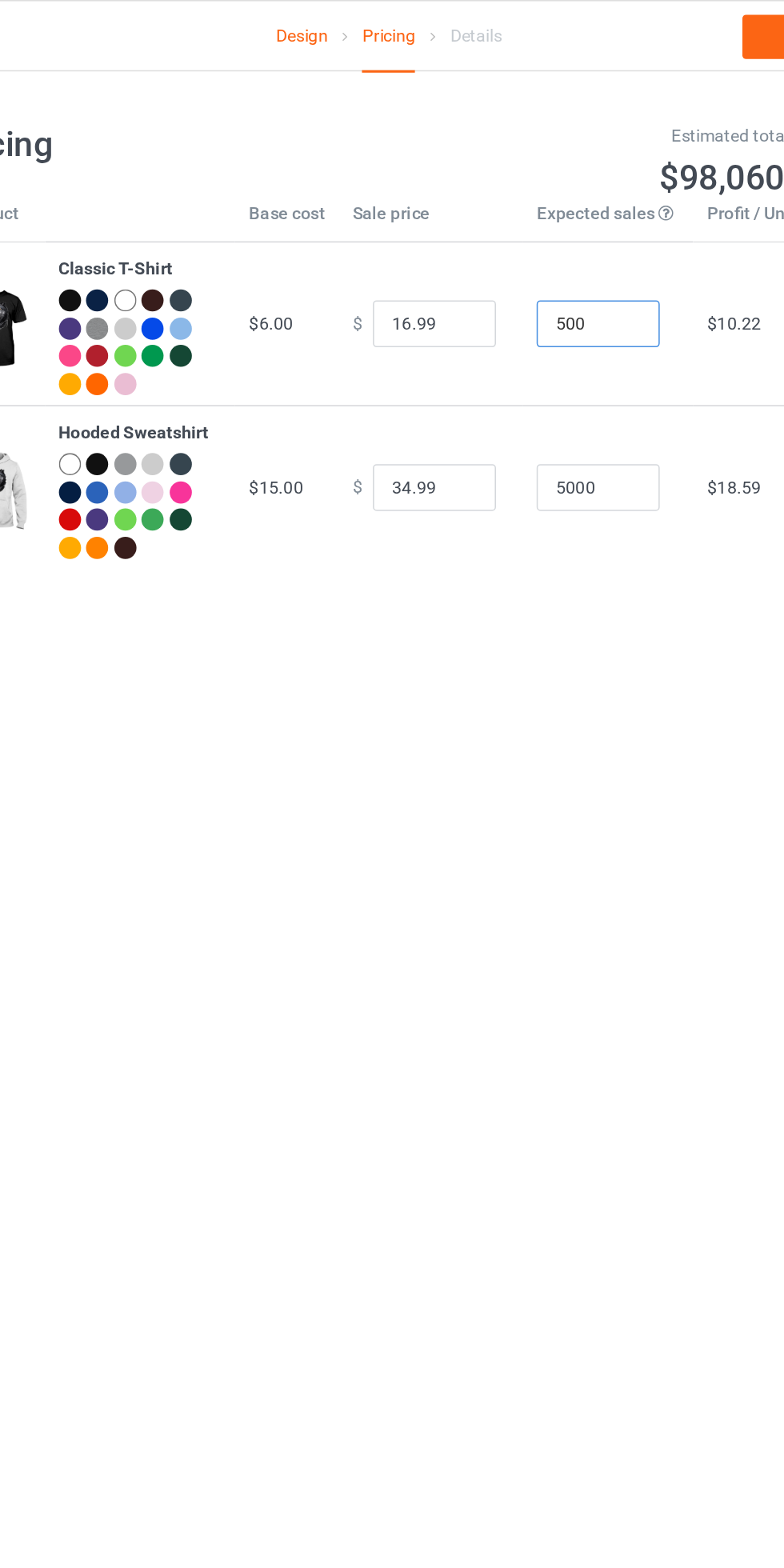
type input "5000"
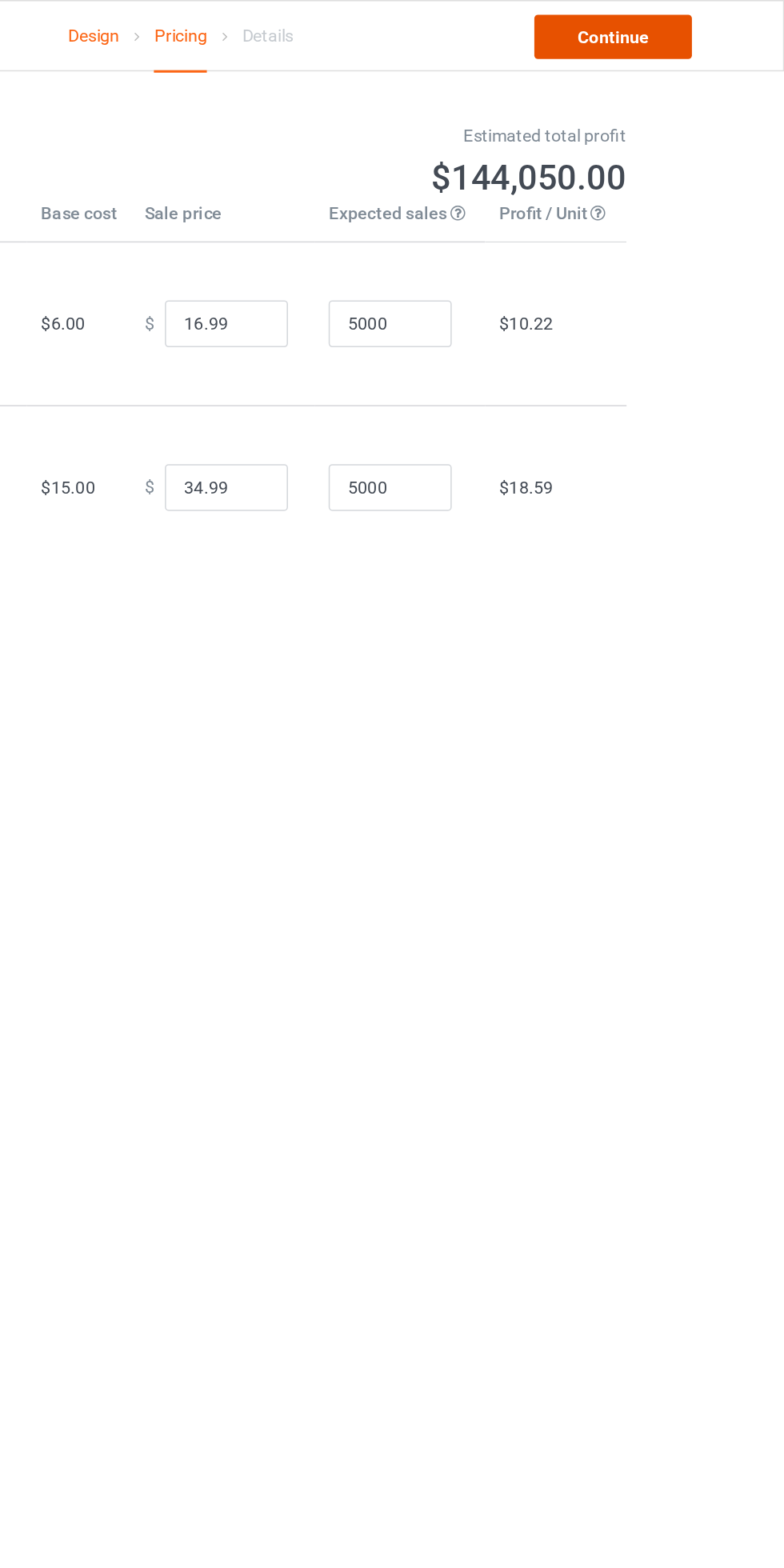
click at [661, 33] on link "Continue" at bounding box center [673, 24] width 103 height 29
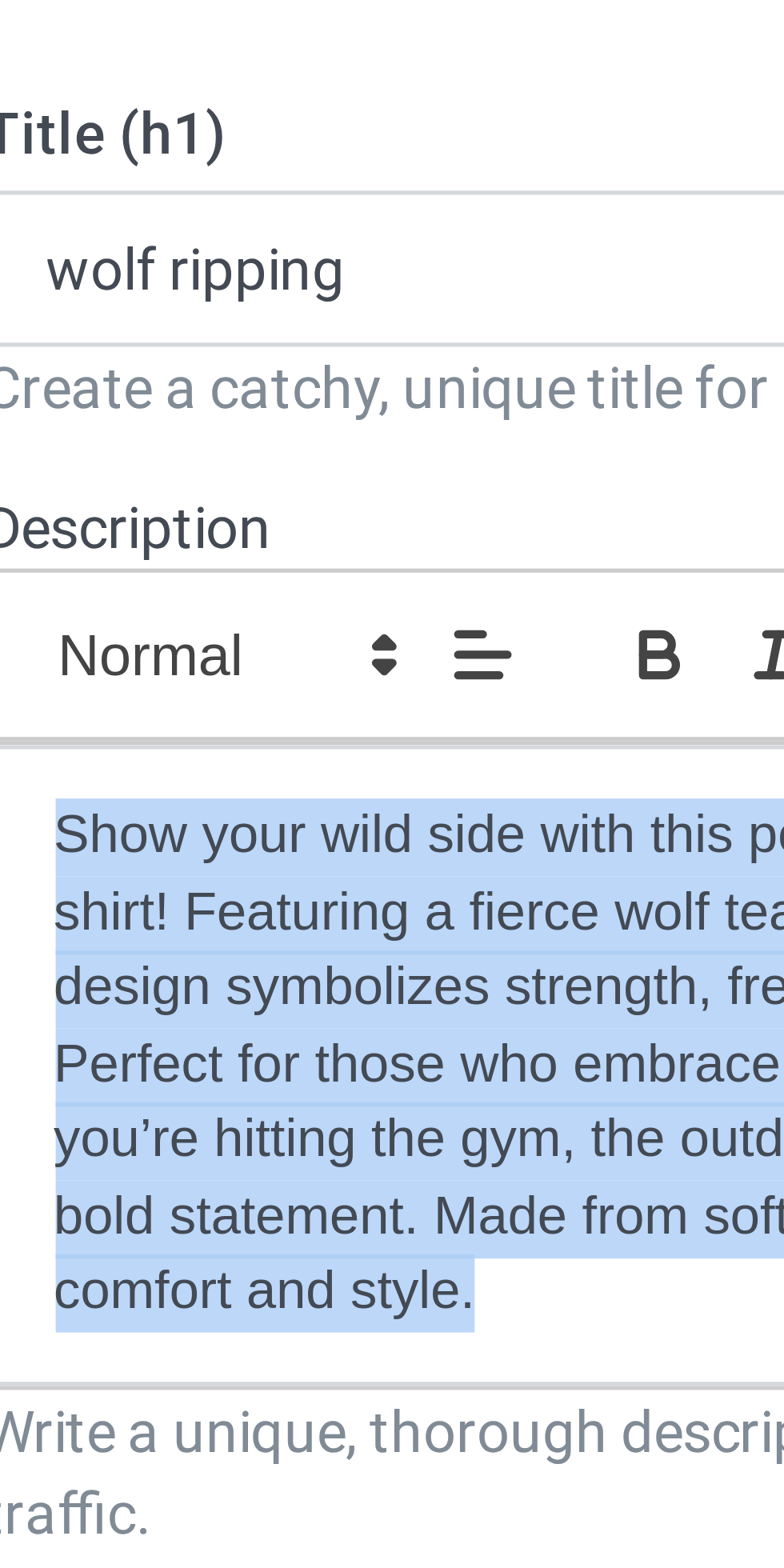
click at [133, 232] on span at bounding box center [149, 235] width 78 height 19
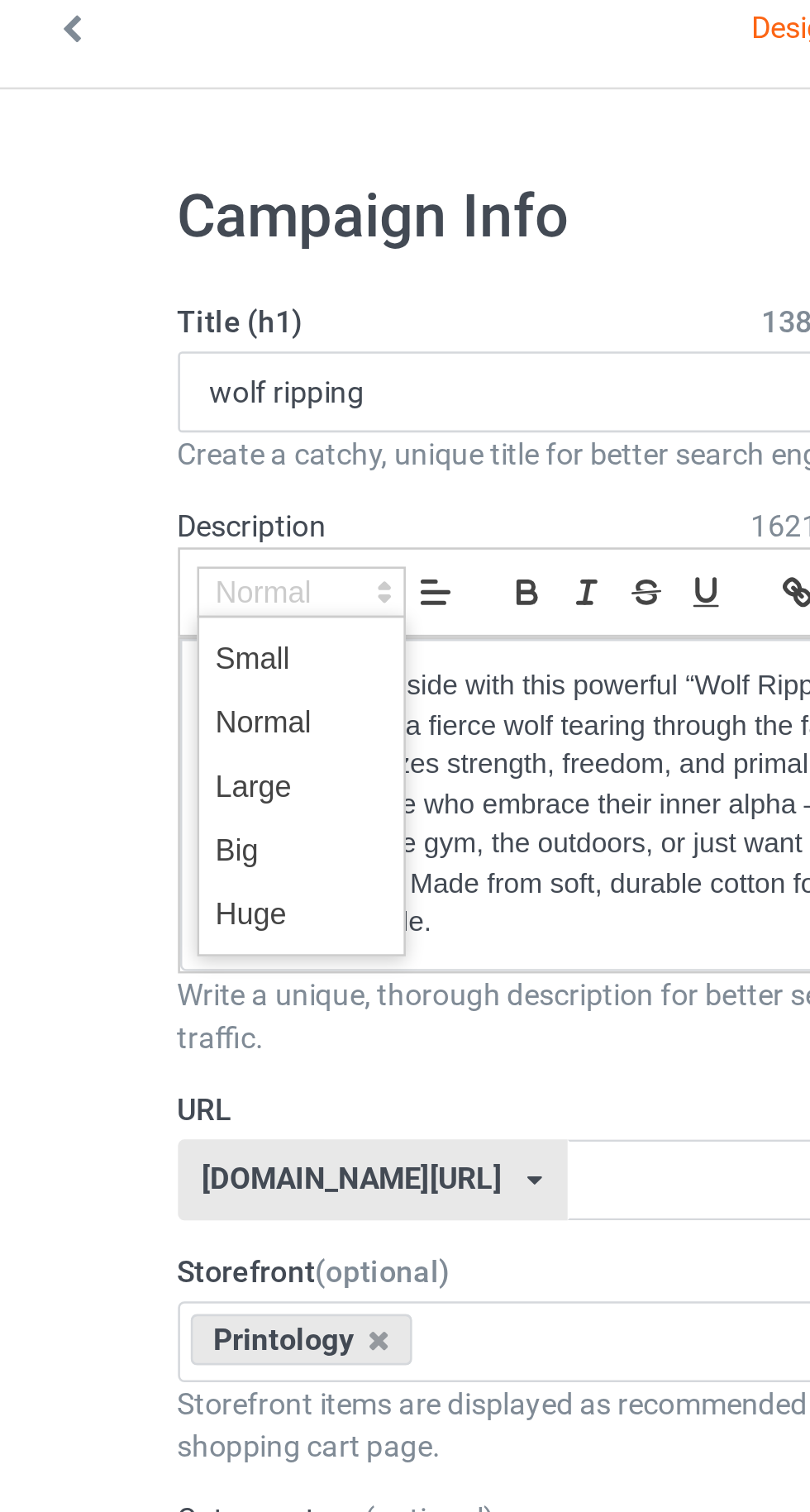
click at [52, 214] on div "Design Pricing Details Launch campaign Please enter campaign URL Campaign Info …" at bounding box center [405, 1034] width 810 height 1972
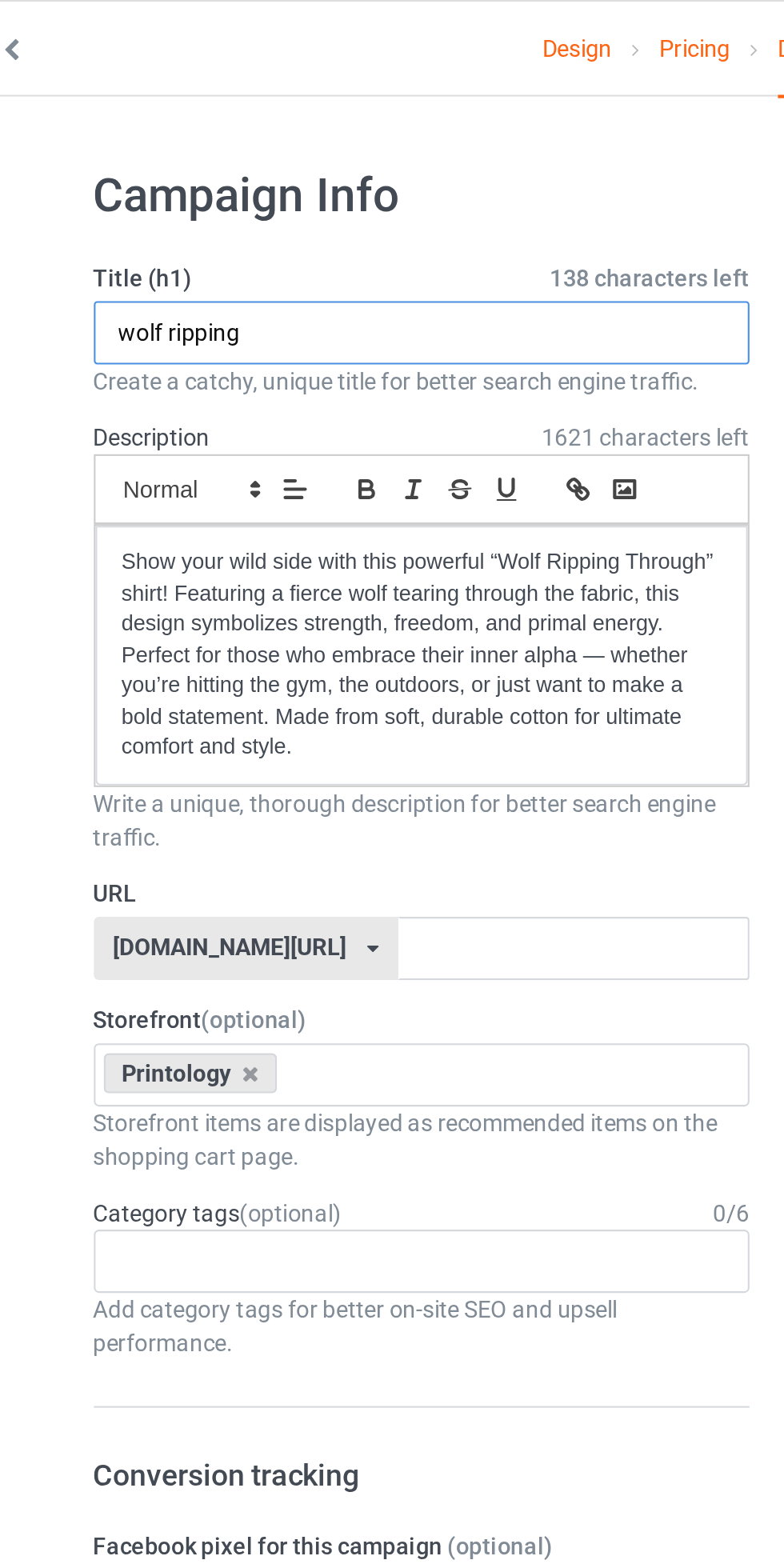
paste input "Unleash the Beast – Wolf Ripping Through""
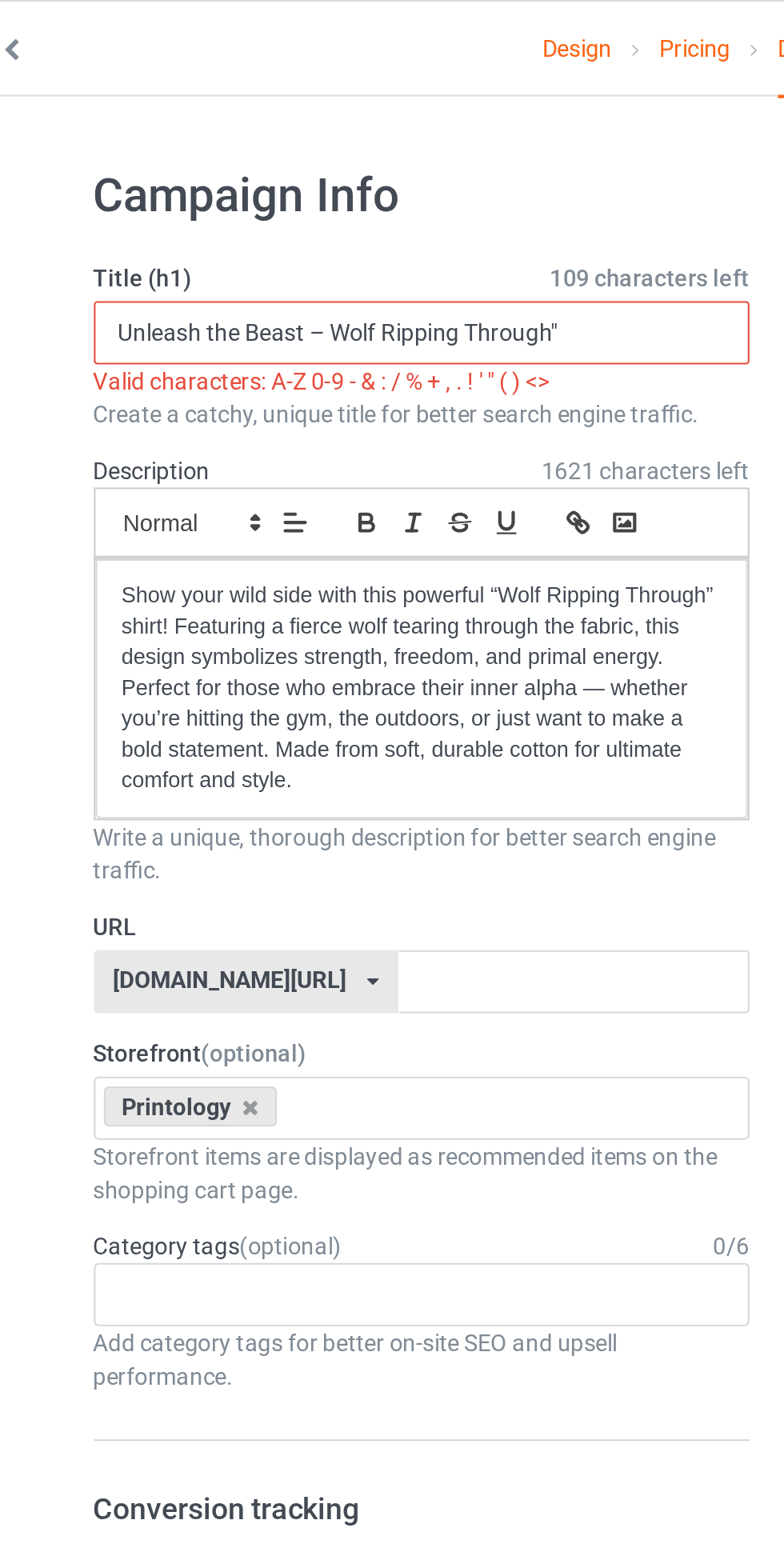
click at [214, 160] on input "Unleash the Beast – Wolf Ripping Through"" at bounding box center [260, 160] width 315 height 30
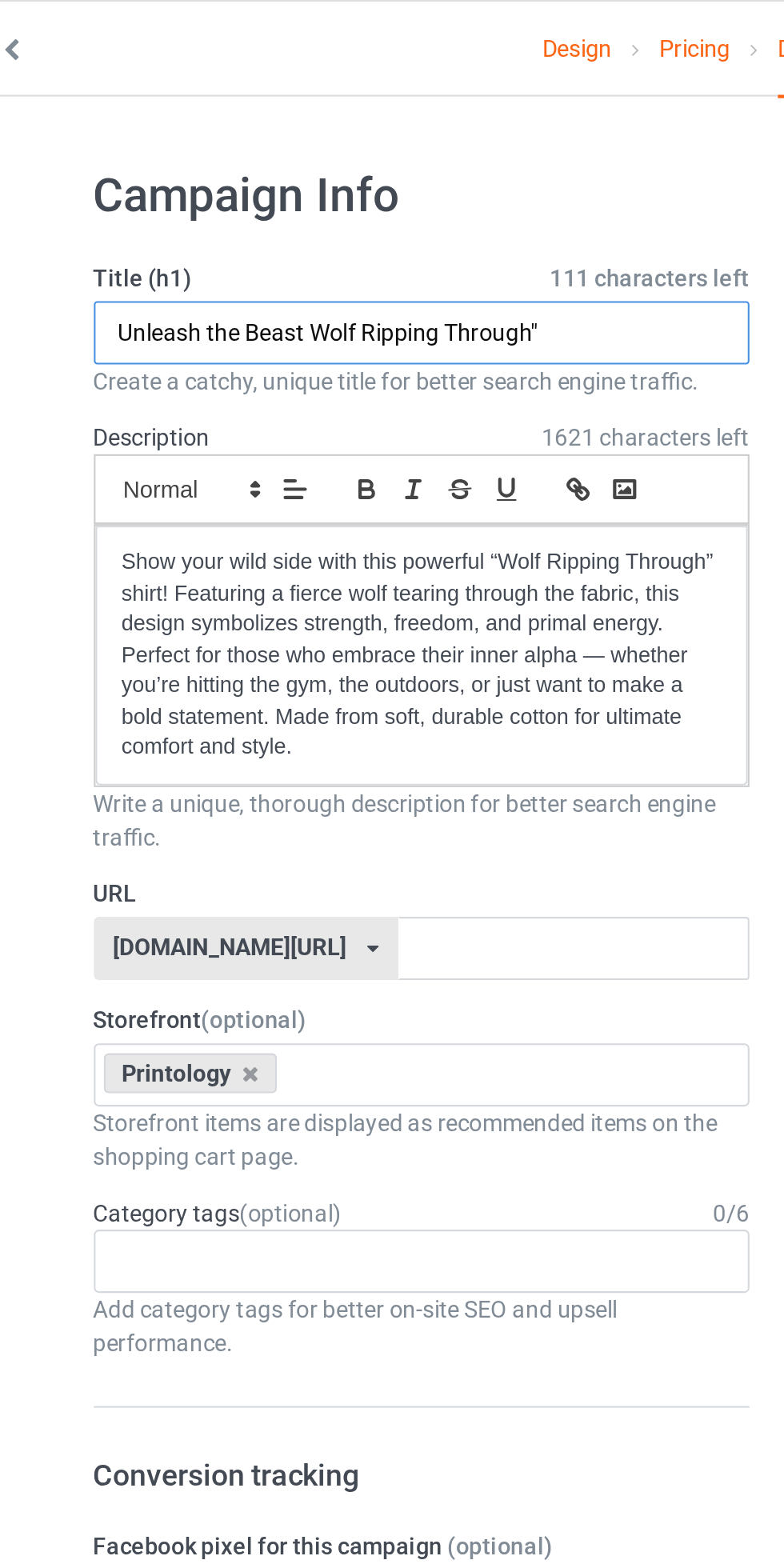
paste input "–"
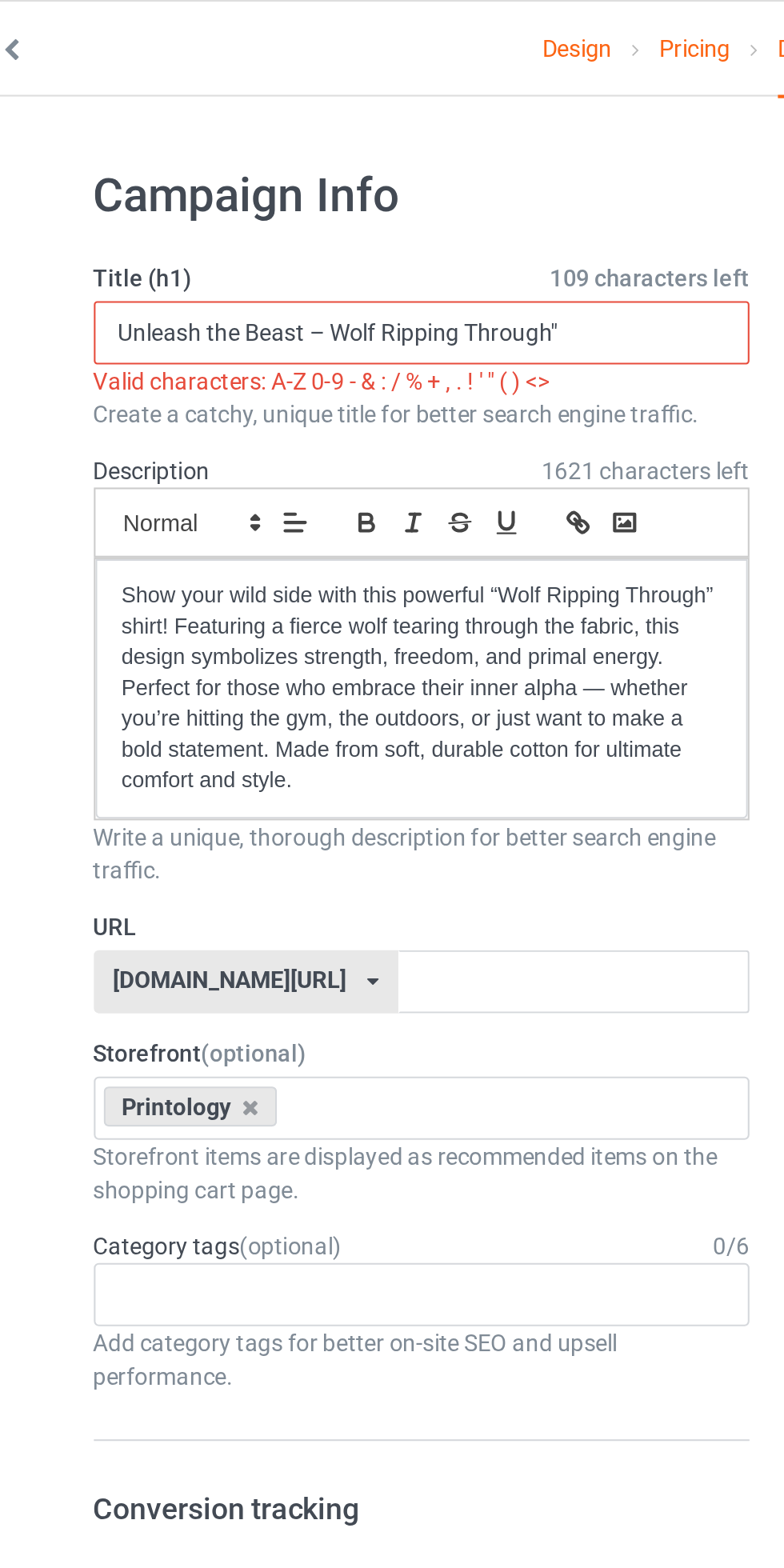
click at [222, 161] on input "Unleash the Beast – Wolf Ripping Through"" at bounding box center [260, 160] width 315 height 30
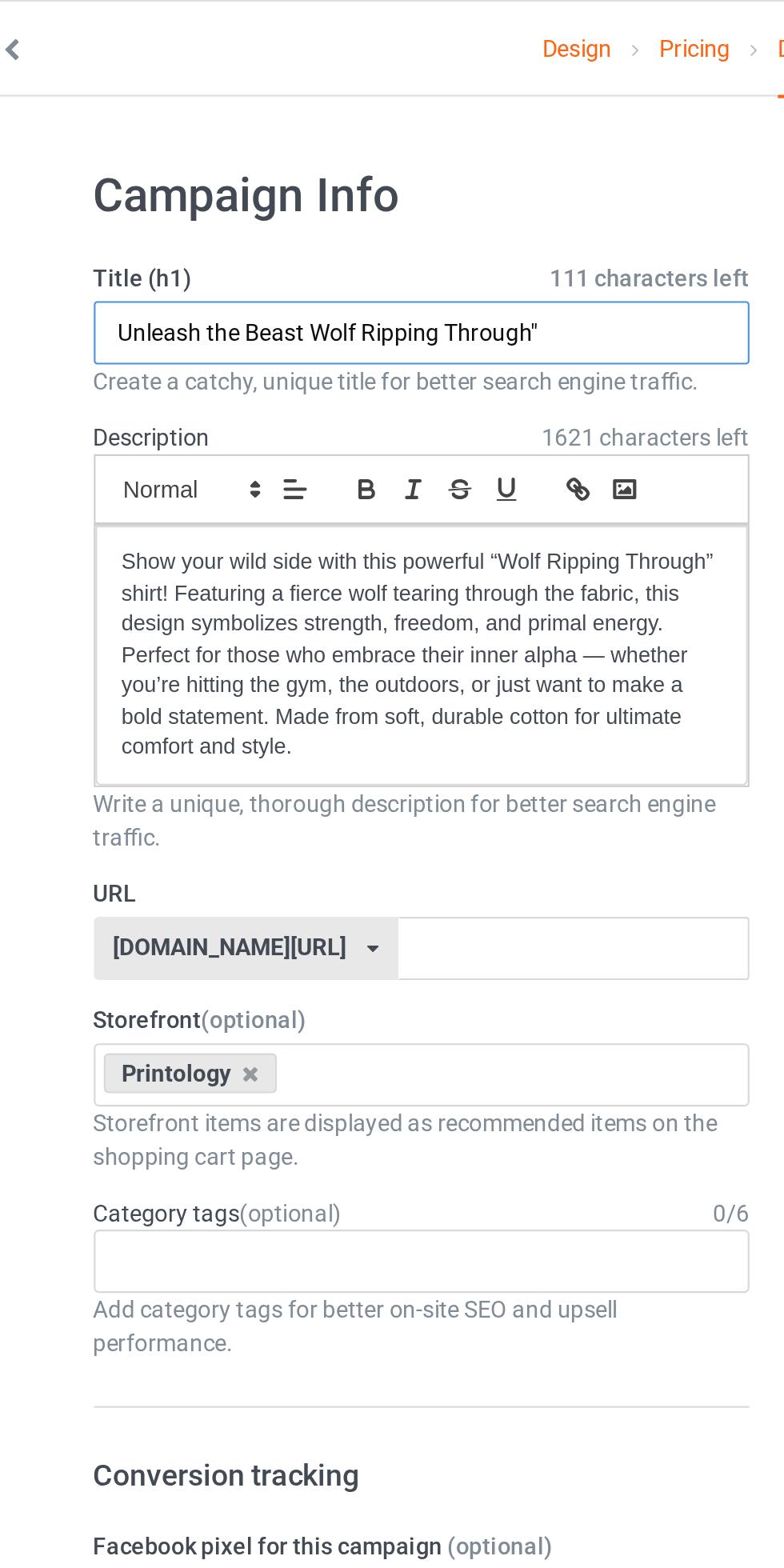
click at [332, 163] on input "Unleash the Beast Wolf Ripping Through"" at bounding box center [260, 160] width 315 height 30
click at [120, 156] on input "Unleash the Beast Wolf Ripping Through" at bounding box center [260, 160] width 315 height 30
type input "Unleash the Beast Wolf Ripping Through"
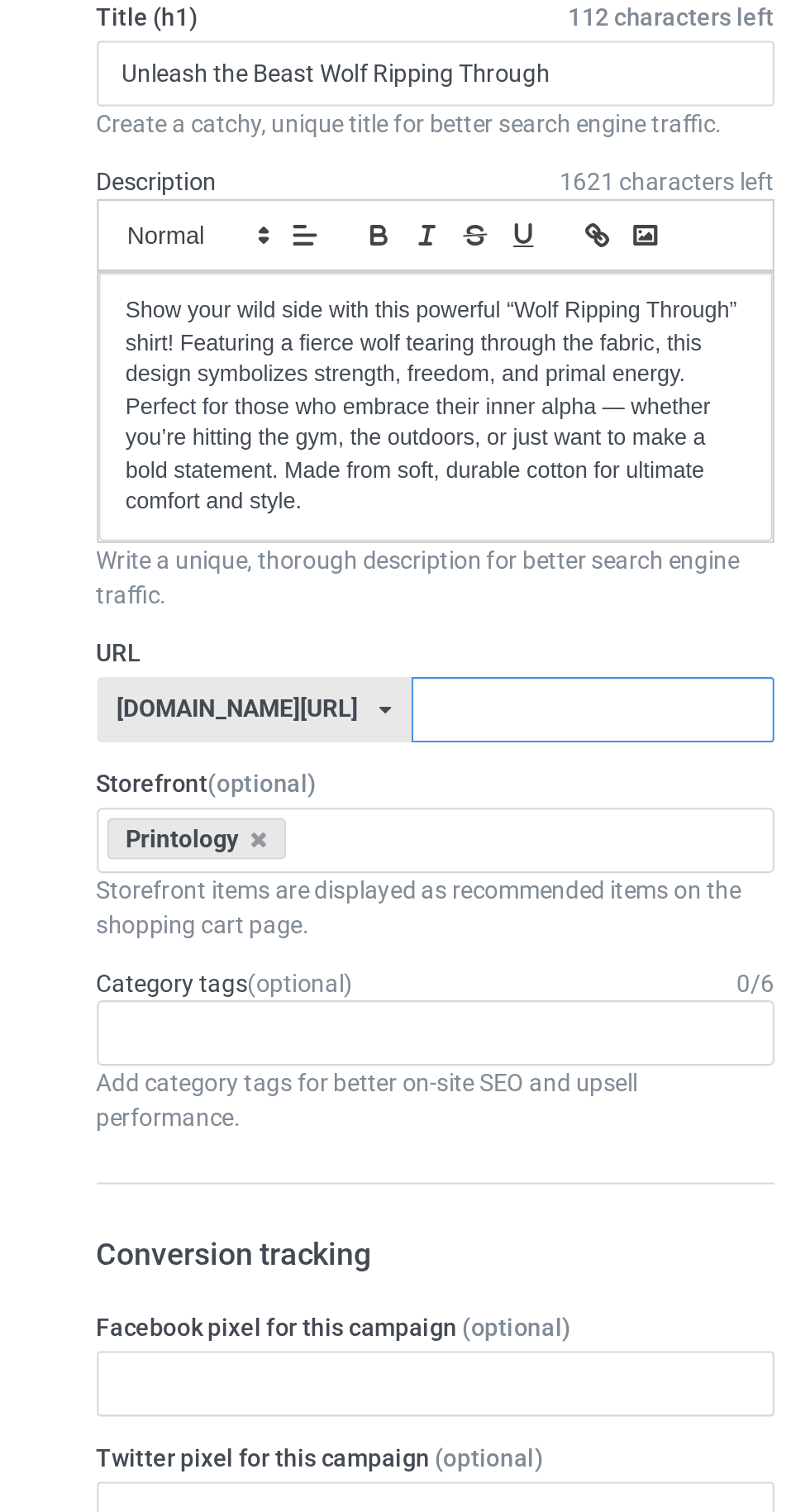
paste input "Unleash the Beast Wolf Ripping Through"
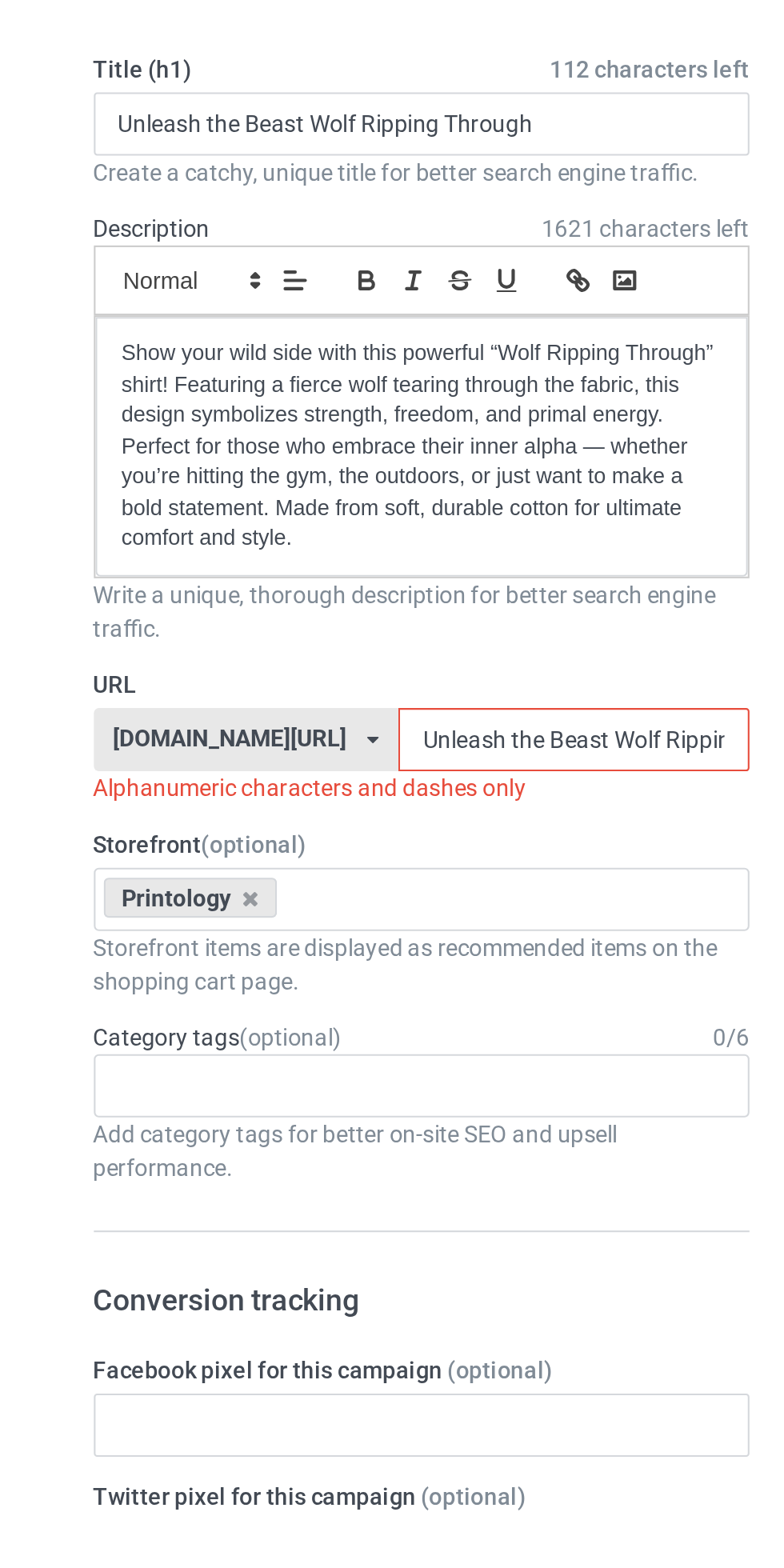
scroll to position [0, 8]
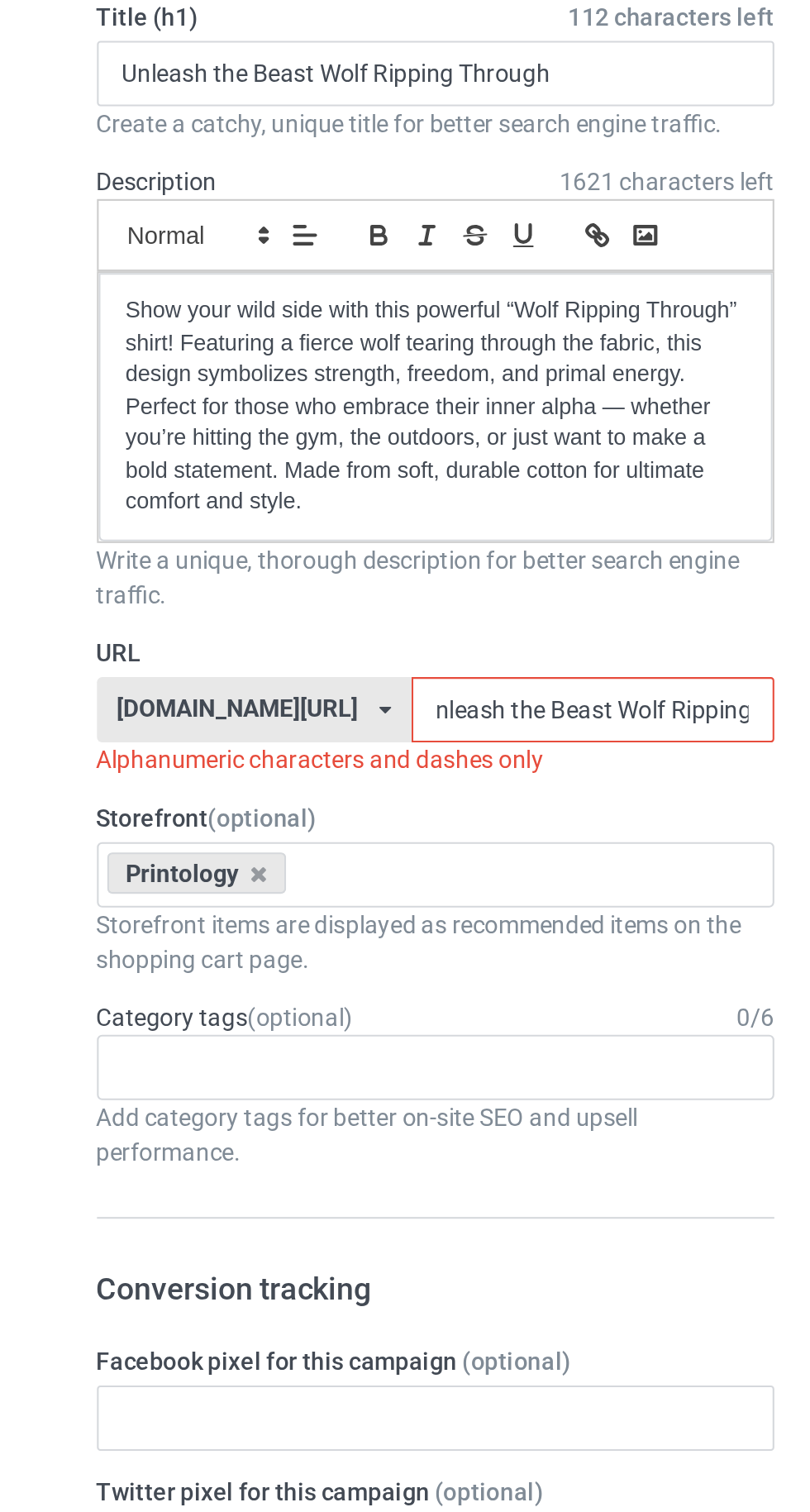
click at [262, 472] on input "Unleash the Beast Wolf Ripping Through" at bounding box center [345, 471] width 174 height 31
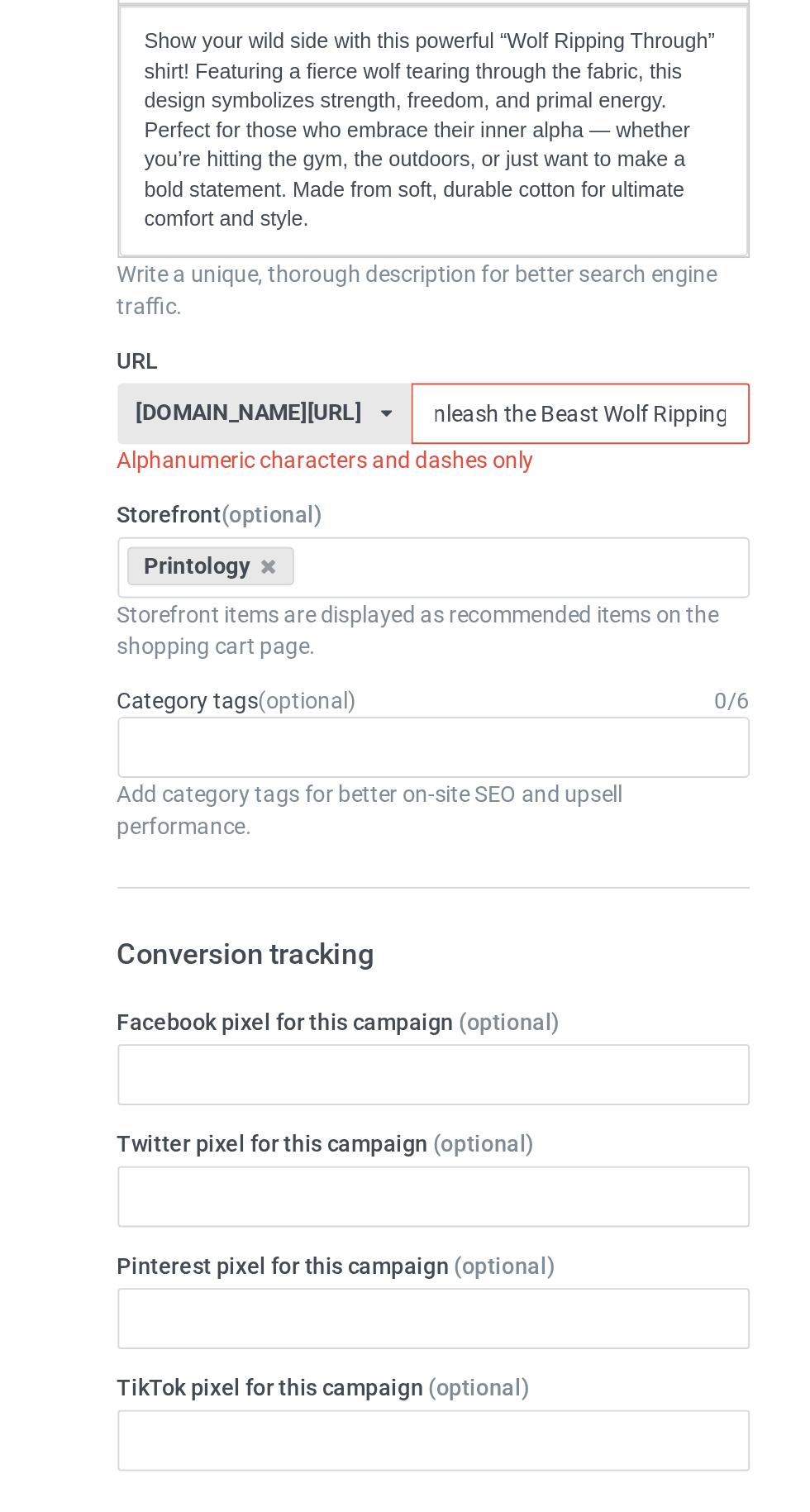
scroll to position [0, 0]
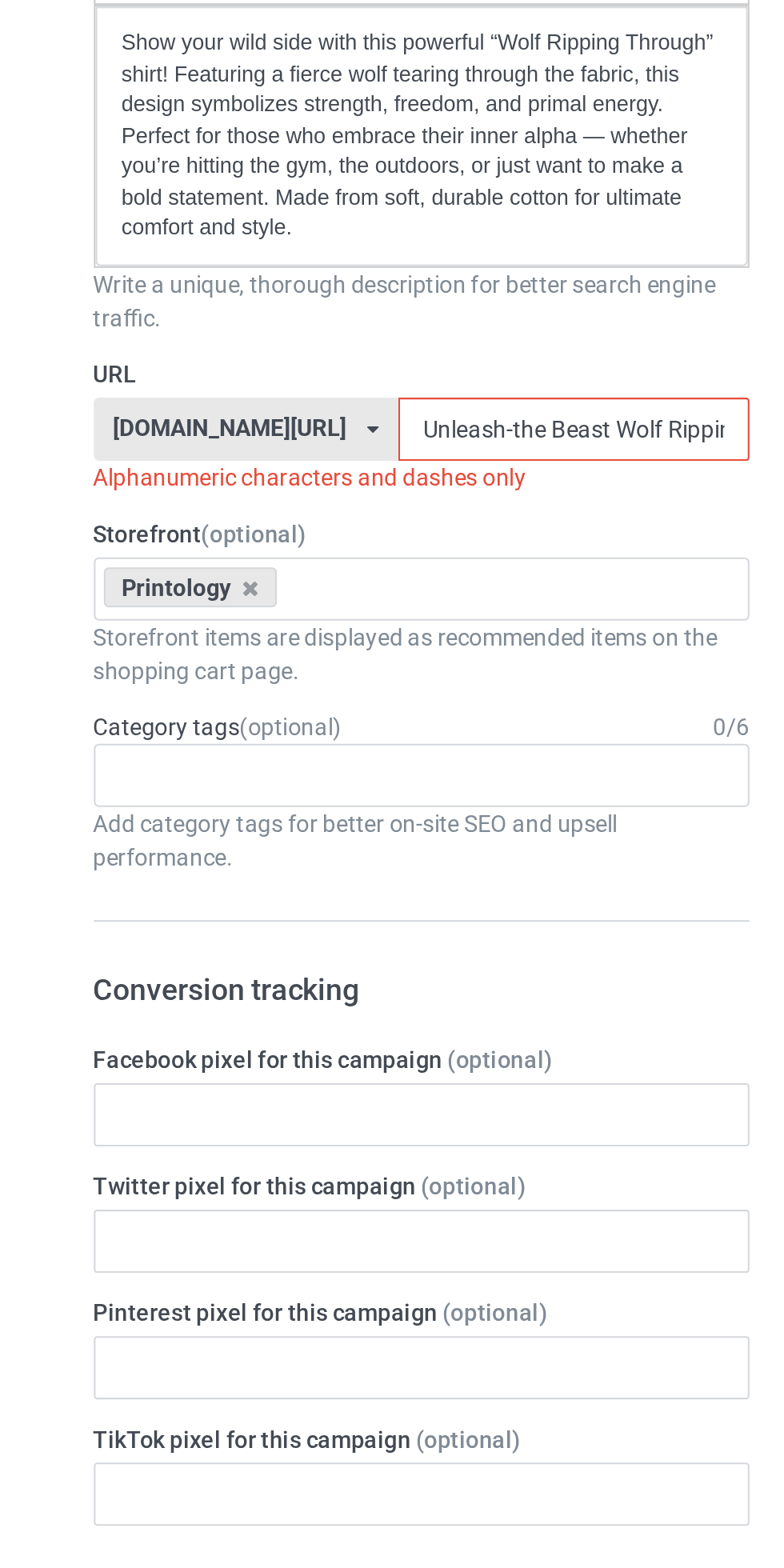
click at [267, 454] on input "Unleash-the Beast Wolf Ripping Through" at bounding box center [334, 455] width 169 height 30
click at [278, 453] on input "Unleash-the Beast Wolf Ripping Through" at bounding box center [334, 455] width 169 height 30
click at [314, 454] on input "Unleash-the-Beast Wolf Ripping Through" at bounding box center [334, 455] width 169 height 30
click at [313, 452] on input "Unleash-the-Beast Wolf Ripping Through" at bounding box center [334, 455] width 169 height 30
click at [280, 455] on input "Unleash-the-Beast-Wolf Ripping Through" at bounding box center [334, 455] width 169 height 30
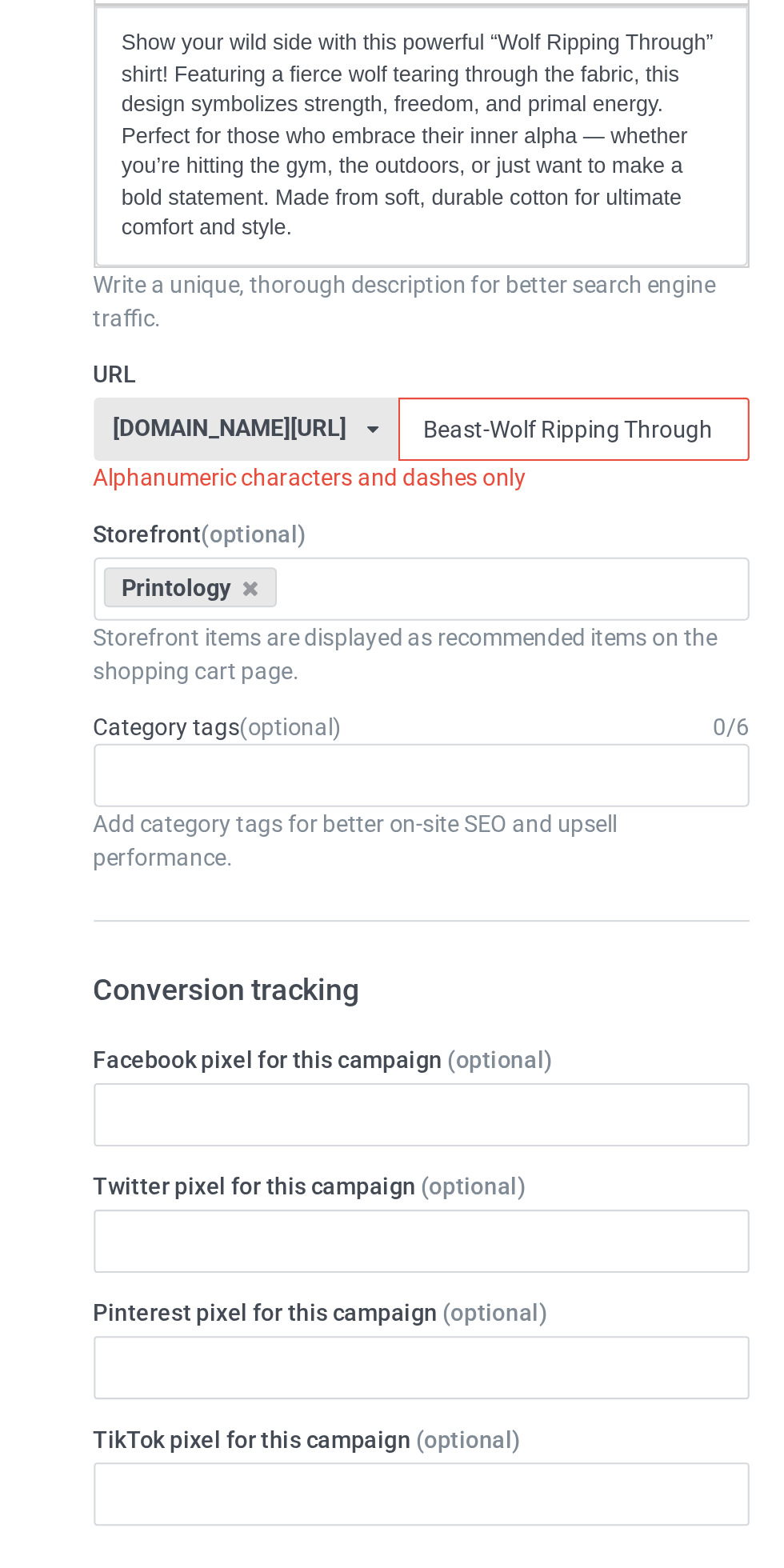
click at [251, 454] on input "Beast-Wolf Ripping Through" at bounding box center [334, 455] width 169 height 30
click at [330, 456] on input "Wolf Ripping Through" at bounding box center [334, 455] width 169 height 30
click at [250, 457] on input "Wolf Ripping" at bounding box center [334, 455] width 169 height 30
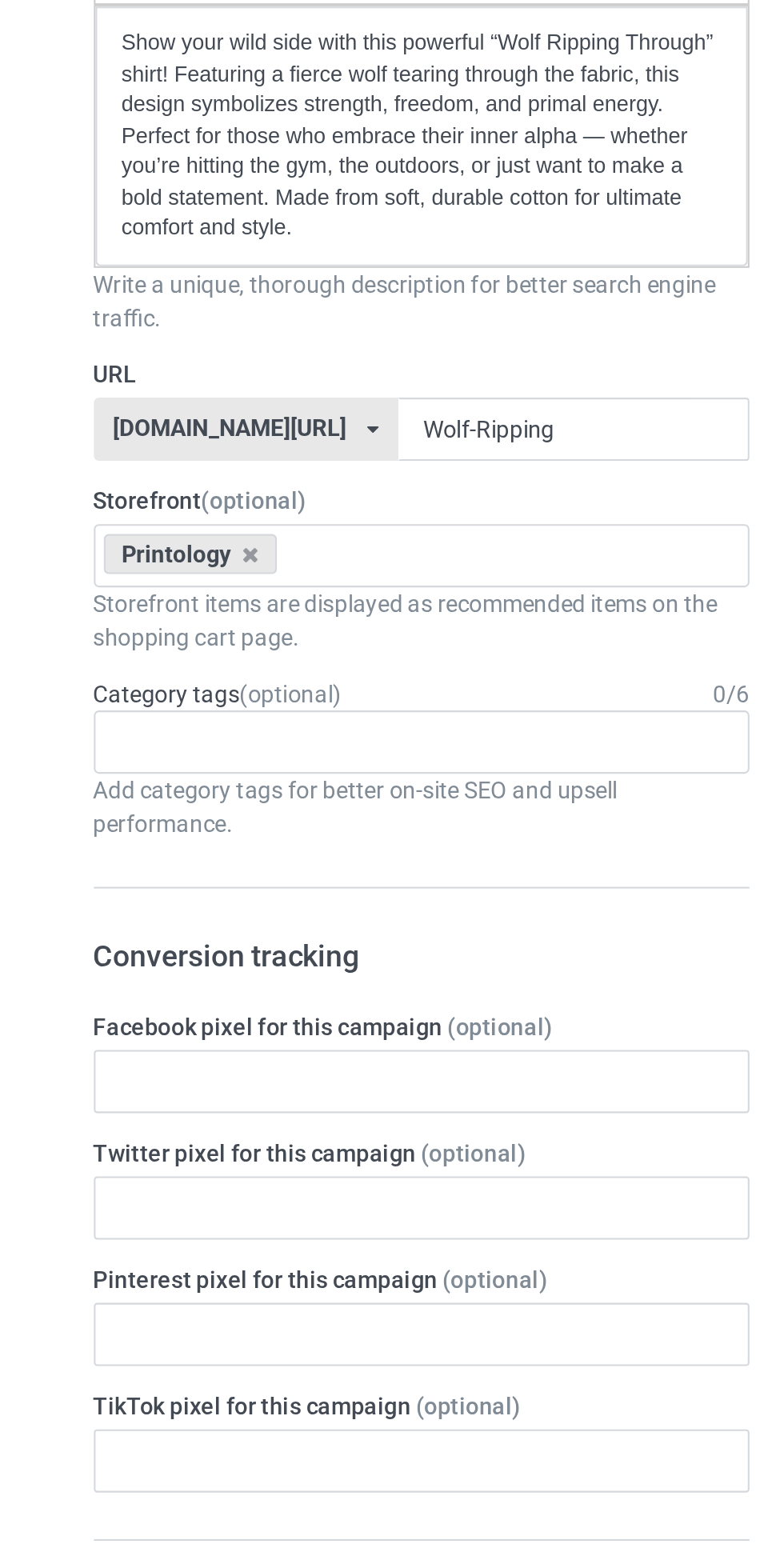
click at [76, 453] on div "Design Pricing Details Launch campaign Campaign Info Title (h1) 112 characters …" at bounding box center [392, 1000] width 784 height 1908
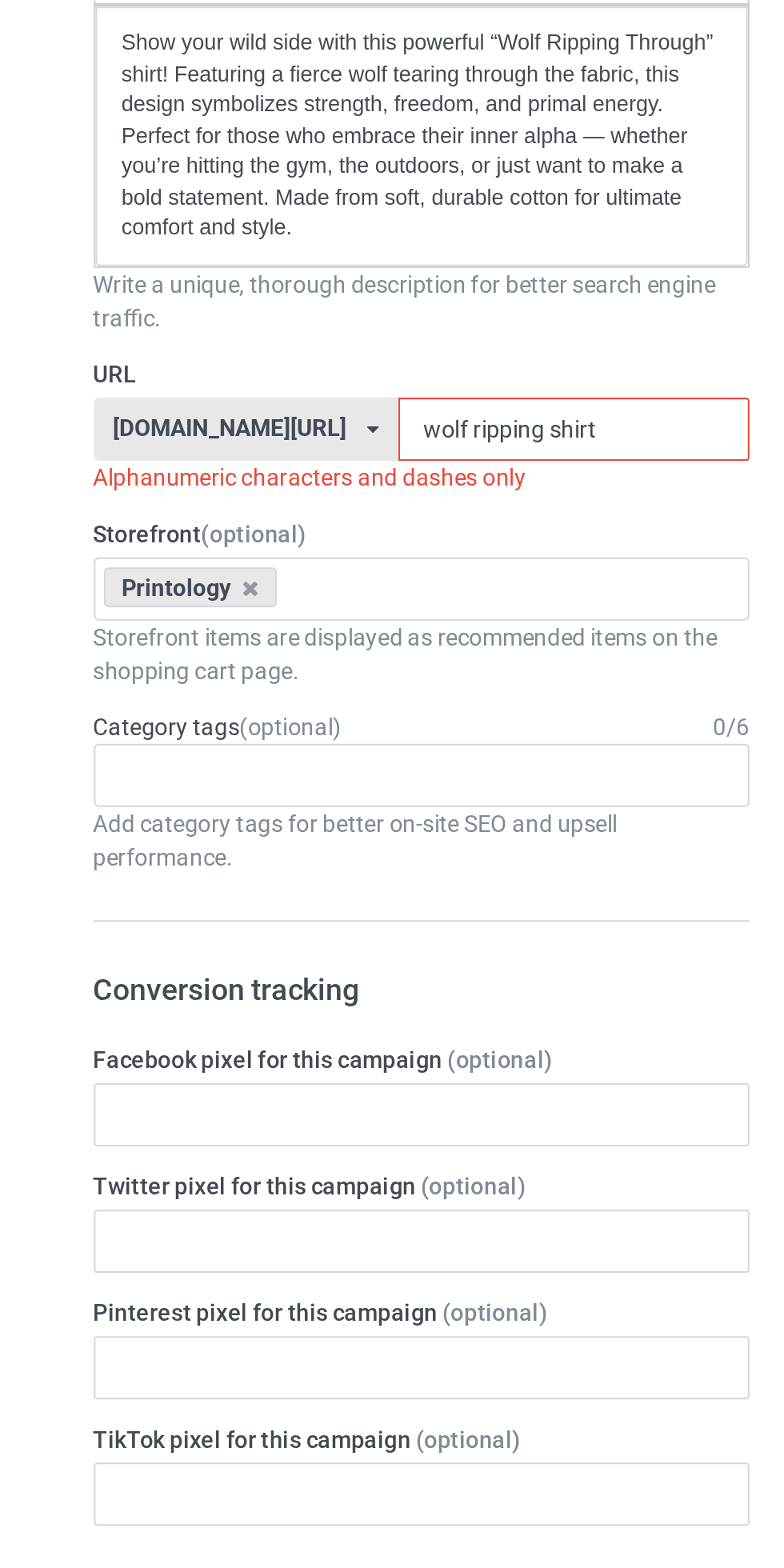
click at [250, 454] on input "wolf ripping shirt" at bounding box center [334, 455] width 169 height 30
click at [280, 456] on input "wolf_ripping shirt" at bounding box center [334, 455] width 169 height 30
click at [314, 456] on input "wolf_ripping_shirt" at bounding box center [334, 455] width 169 height 30
click at [250, 460] on input "wolf_ripping_shirt" at bounding box center [334, 455] width 169 height 30
click at [250, 451] on input "wolf_ripping_shirt" at bounding box center [334, 455] width 169 height 30
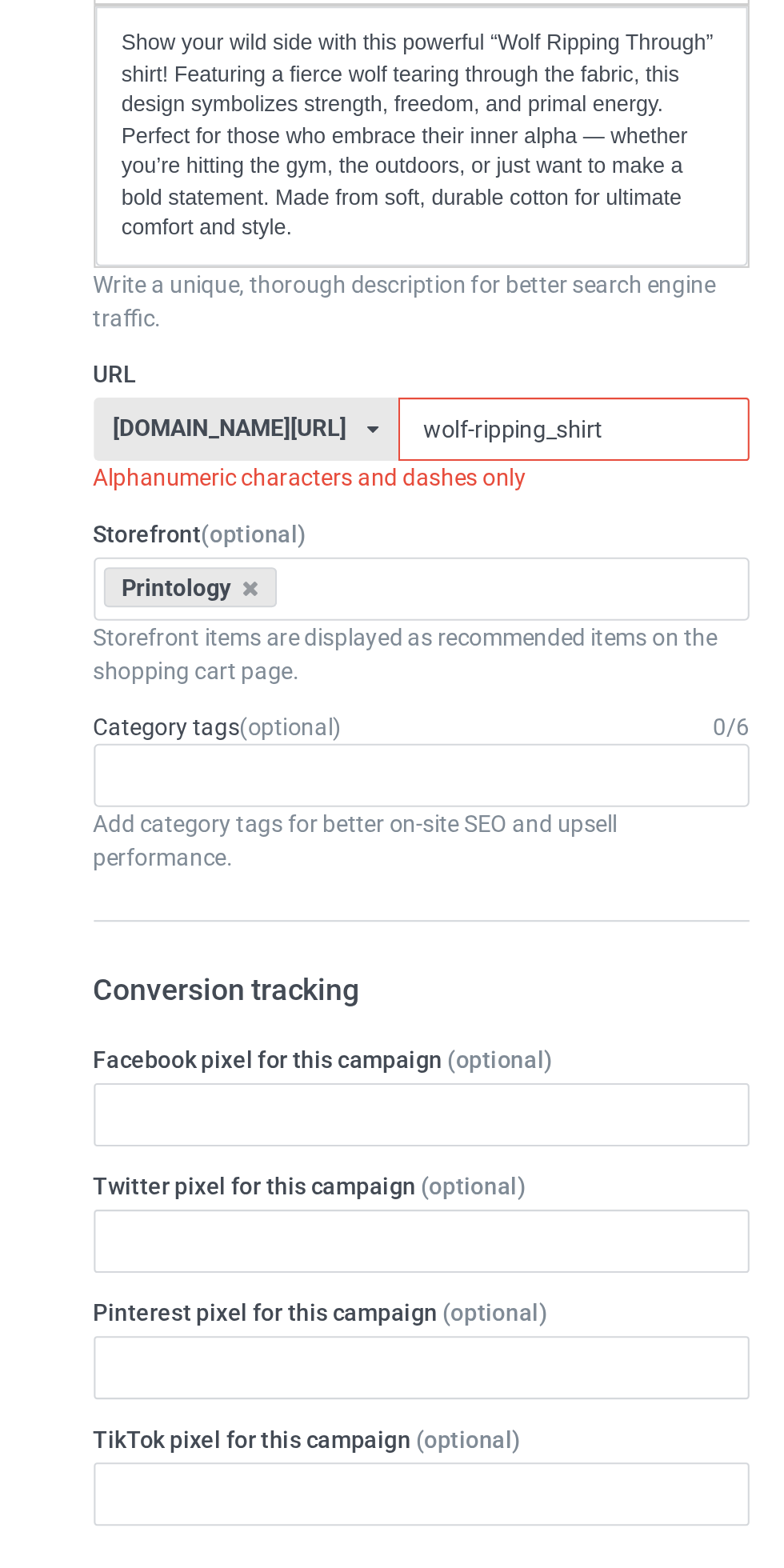
click at [279, 460] on input "wolf-ripping_shirt" at bounding box center [334, 455] width 169 height 30
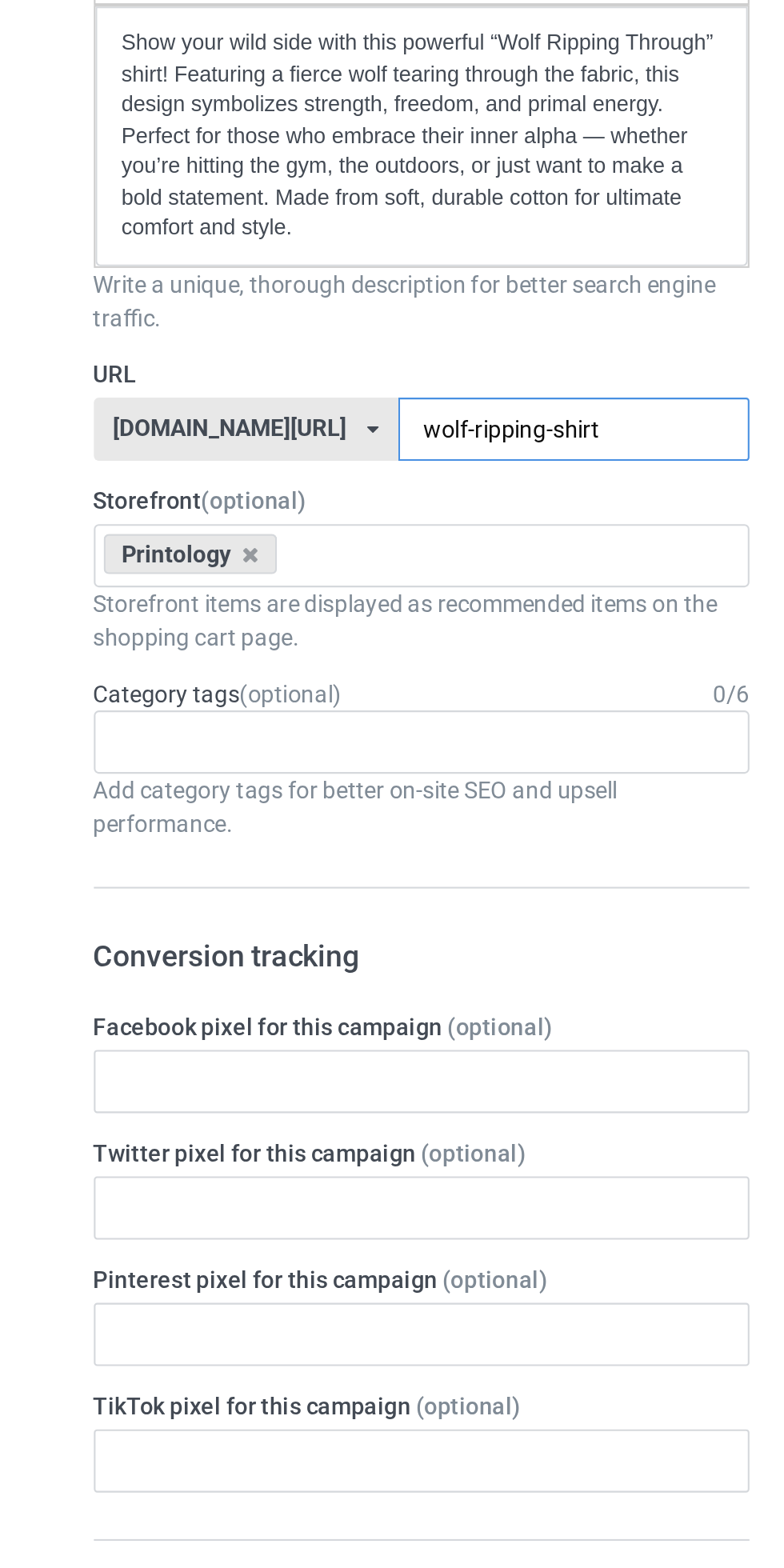
type input "wolf-ripping-shirt"
click at [70, 395] on div "Design Pricing Details Launch campaign Campaign Info Title (h1) 112 characters …" at bounding box center [392, 1000] width 784 height 1908
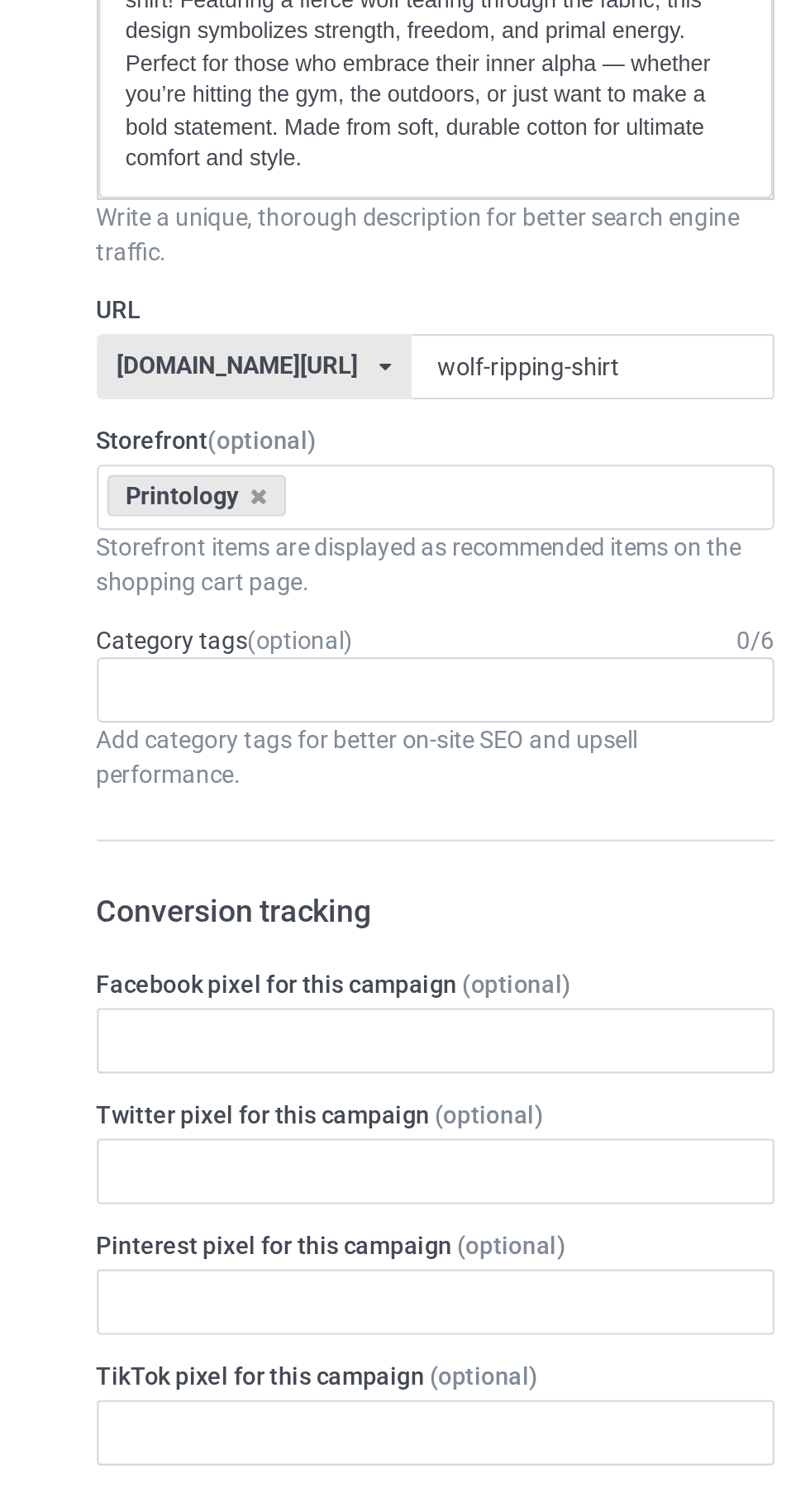
click at [136, 629] on input "text" at bounding box center [132, 625] width 25 height 14
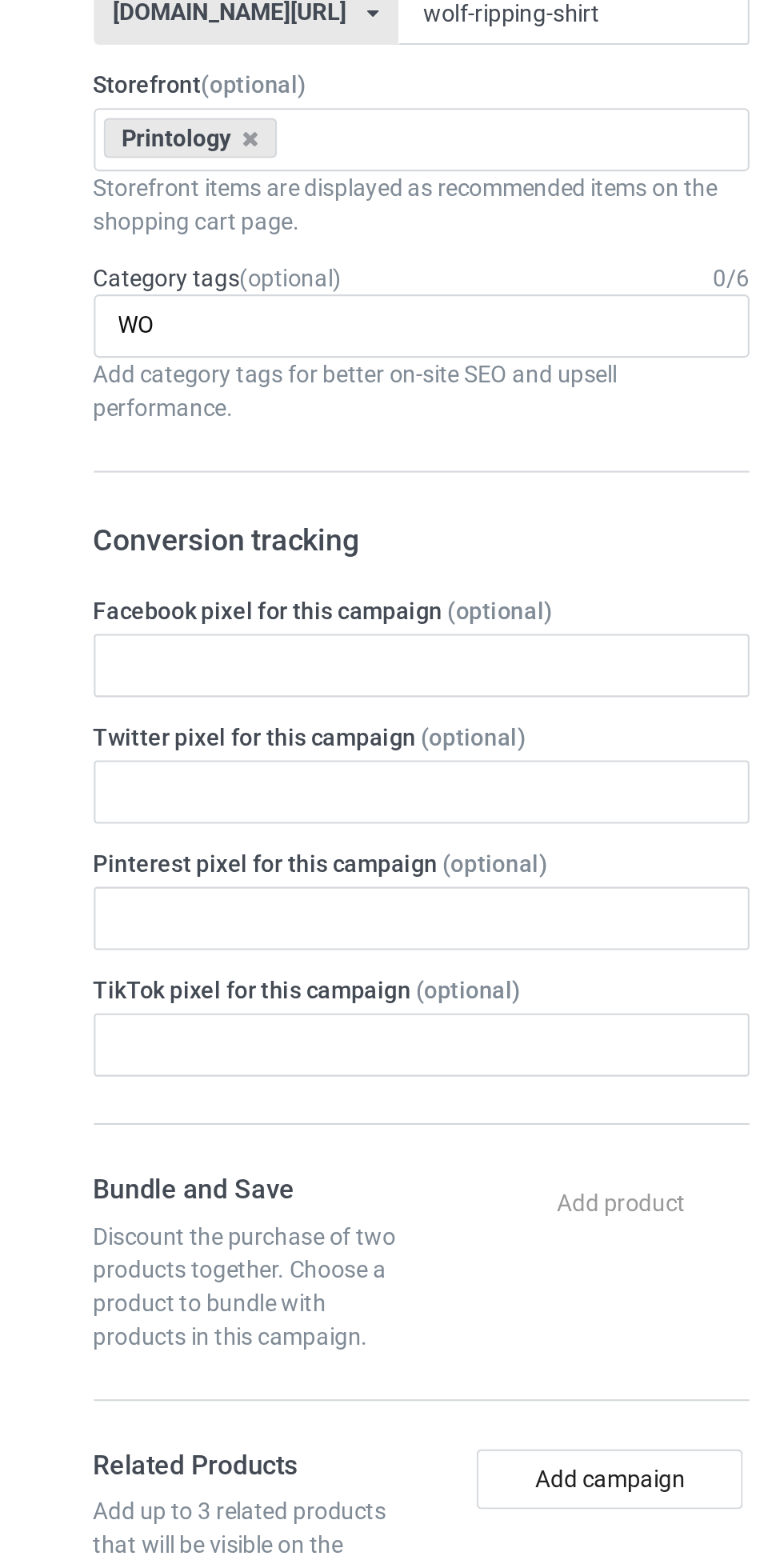
type input "W"
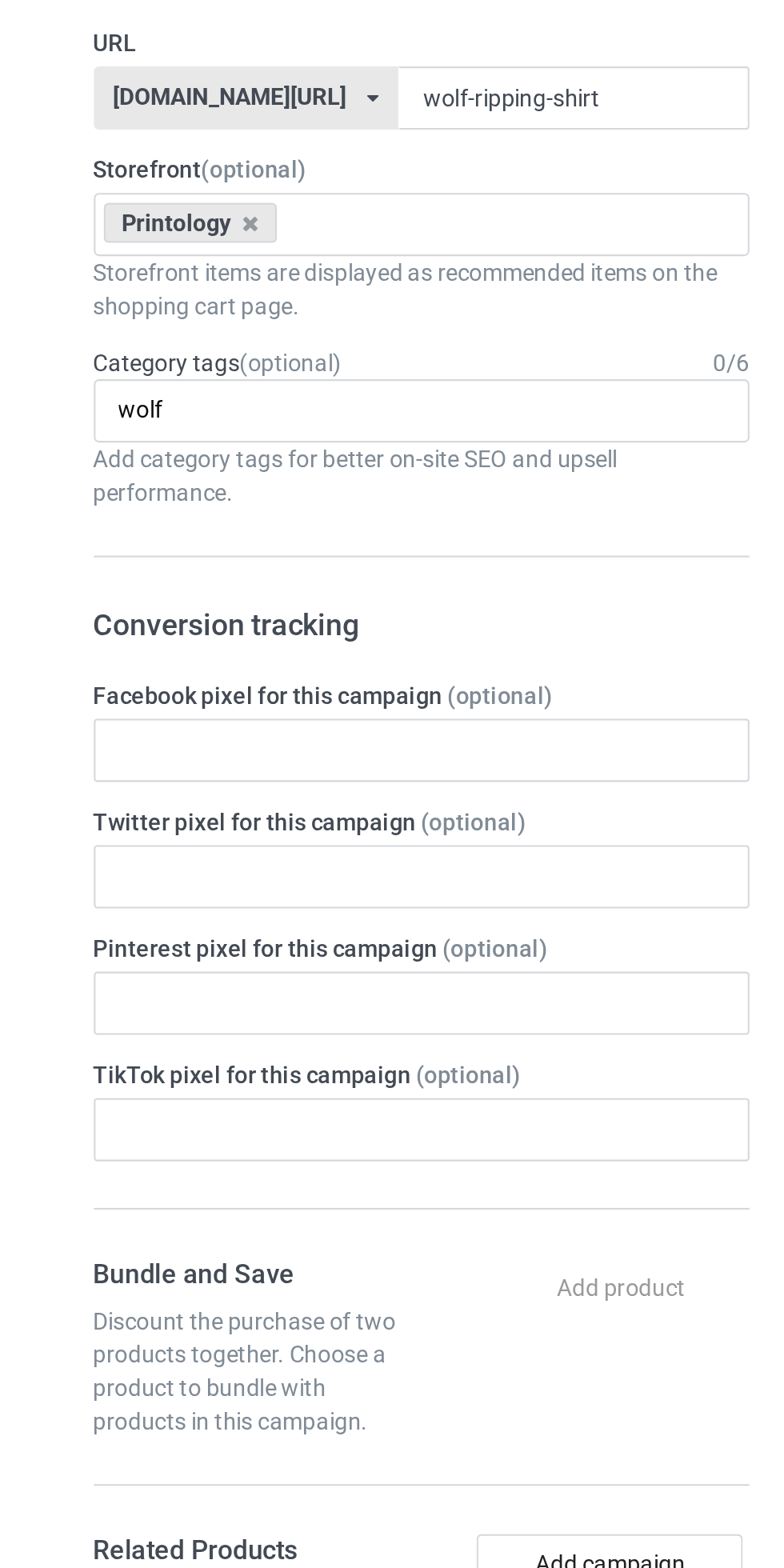
type input "wolf"
click at [164, 604] on div "wolf Animals > Mythical > Werewolf 1 1 Month 1-12 Months 1-19 10 10 Month 100 1…" at bounding box center [260, 606] width 315 height 30
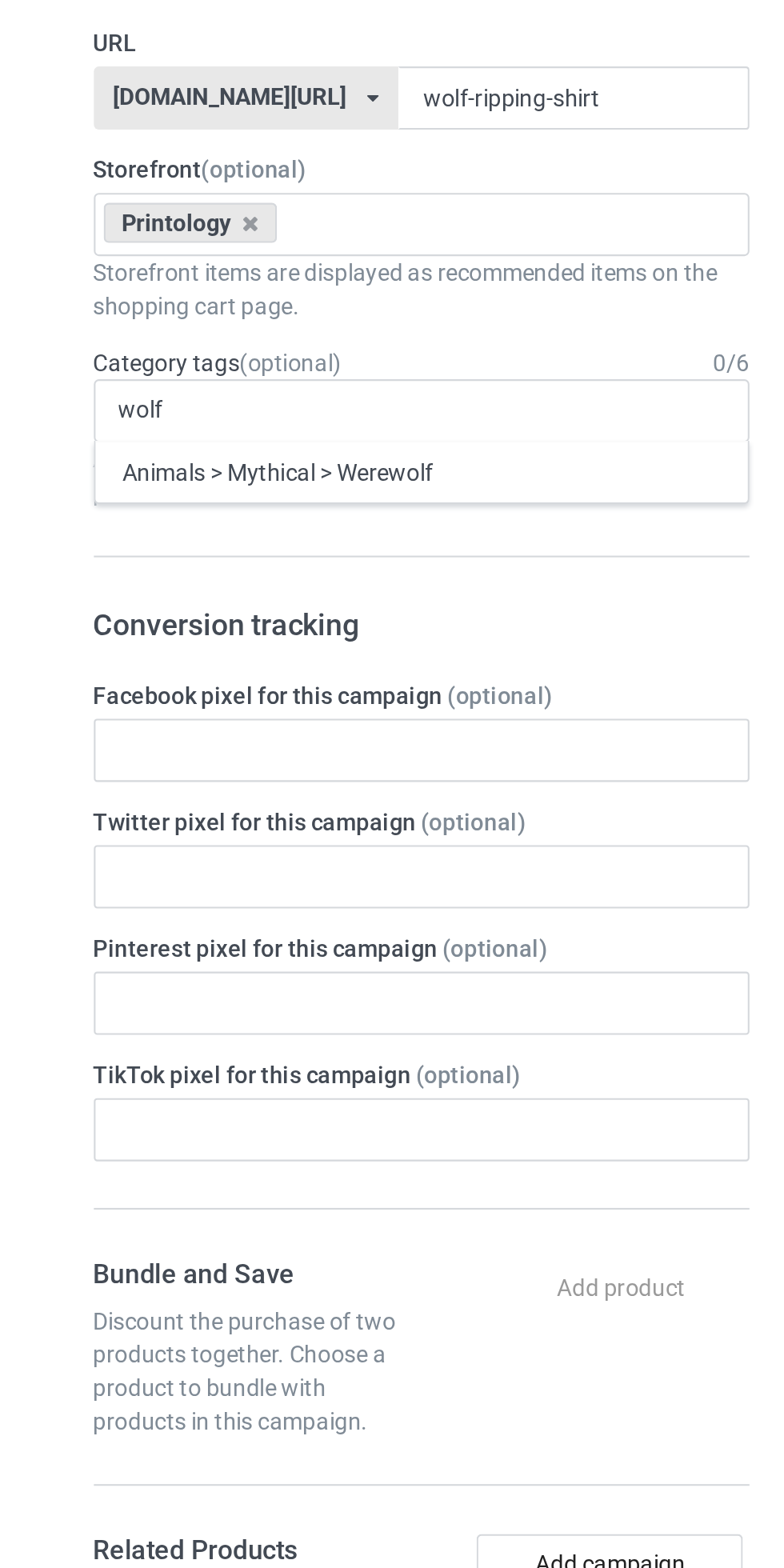
click at [154, 632] on div "Animals > Mythical > Werewolf" at bounding box center [260, 635] width 314 height 29
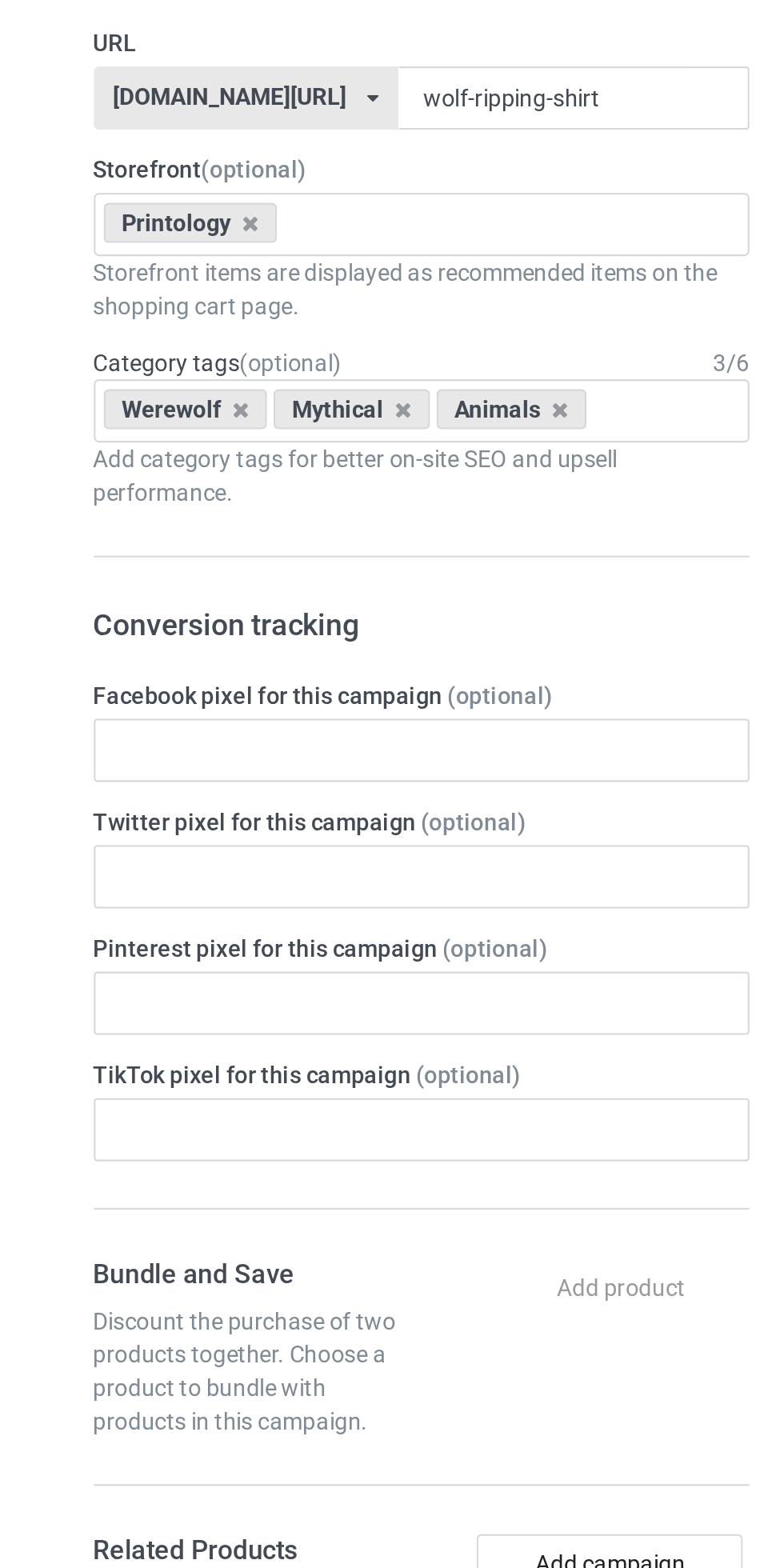
click at [67, 595] on div "Design Pricing Details Launch campaign Campaign Info Title (h1) 112 characters …" at bounding box center [392, 1000] width 784 height 1908
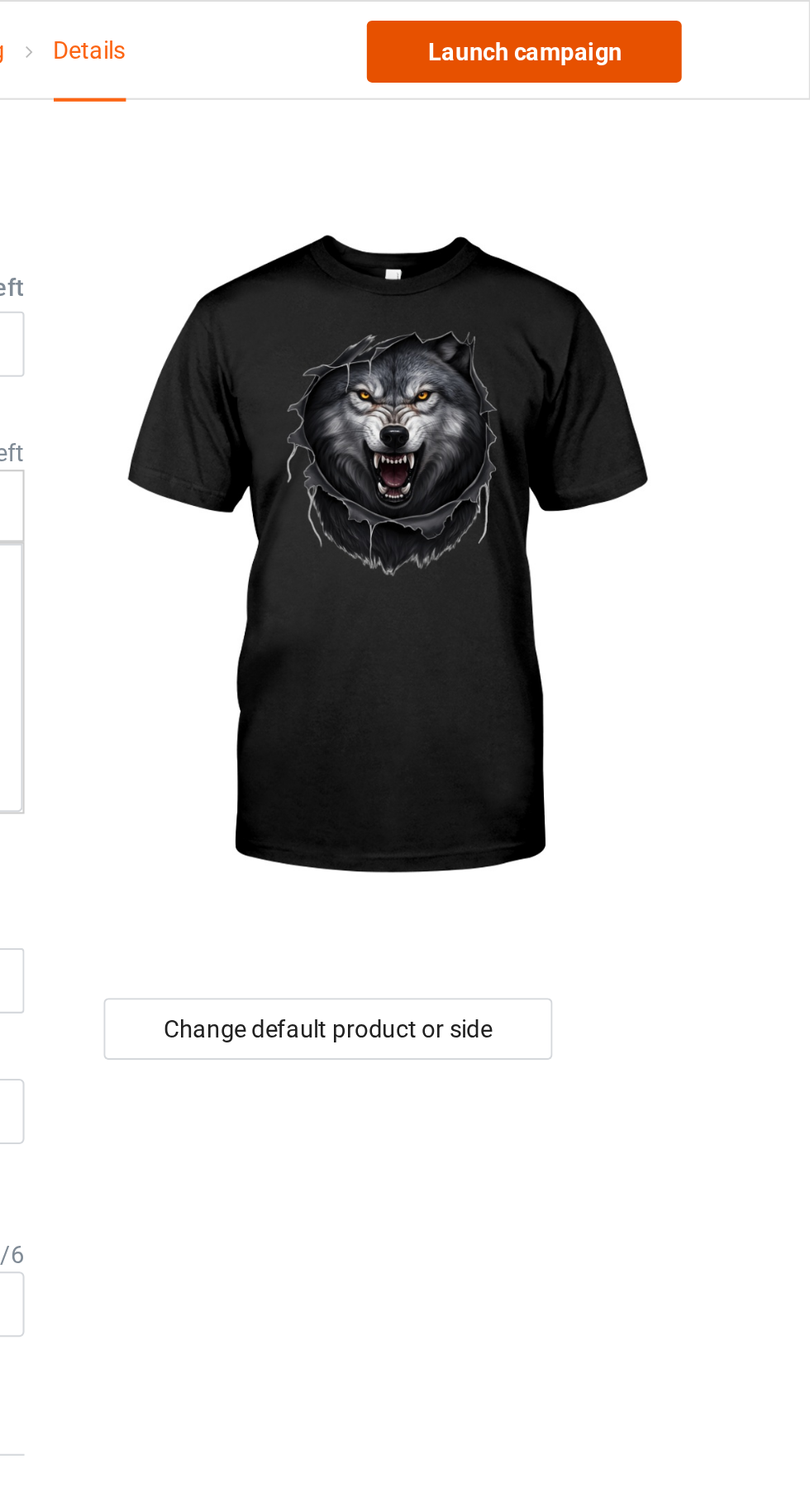
click at [678, 19] on link "Launch campaign" at bounding box center [673, 24] width 151 height 30
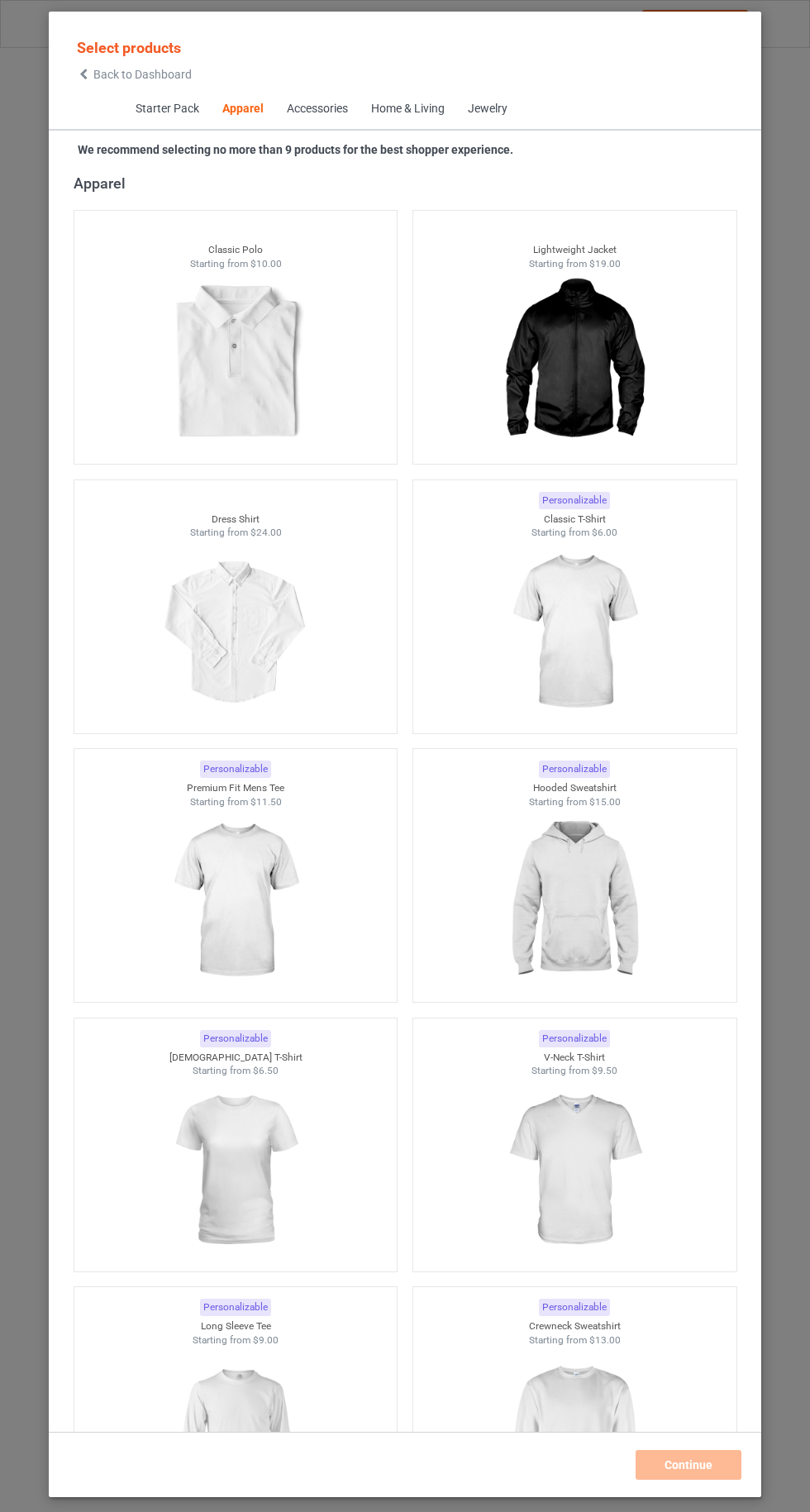
click at [611, 652] on img at bounding box center [574, 632] width 148 height 185
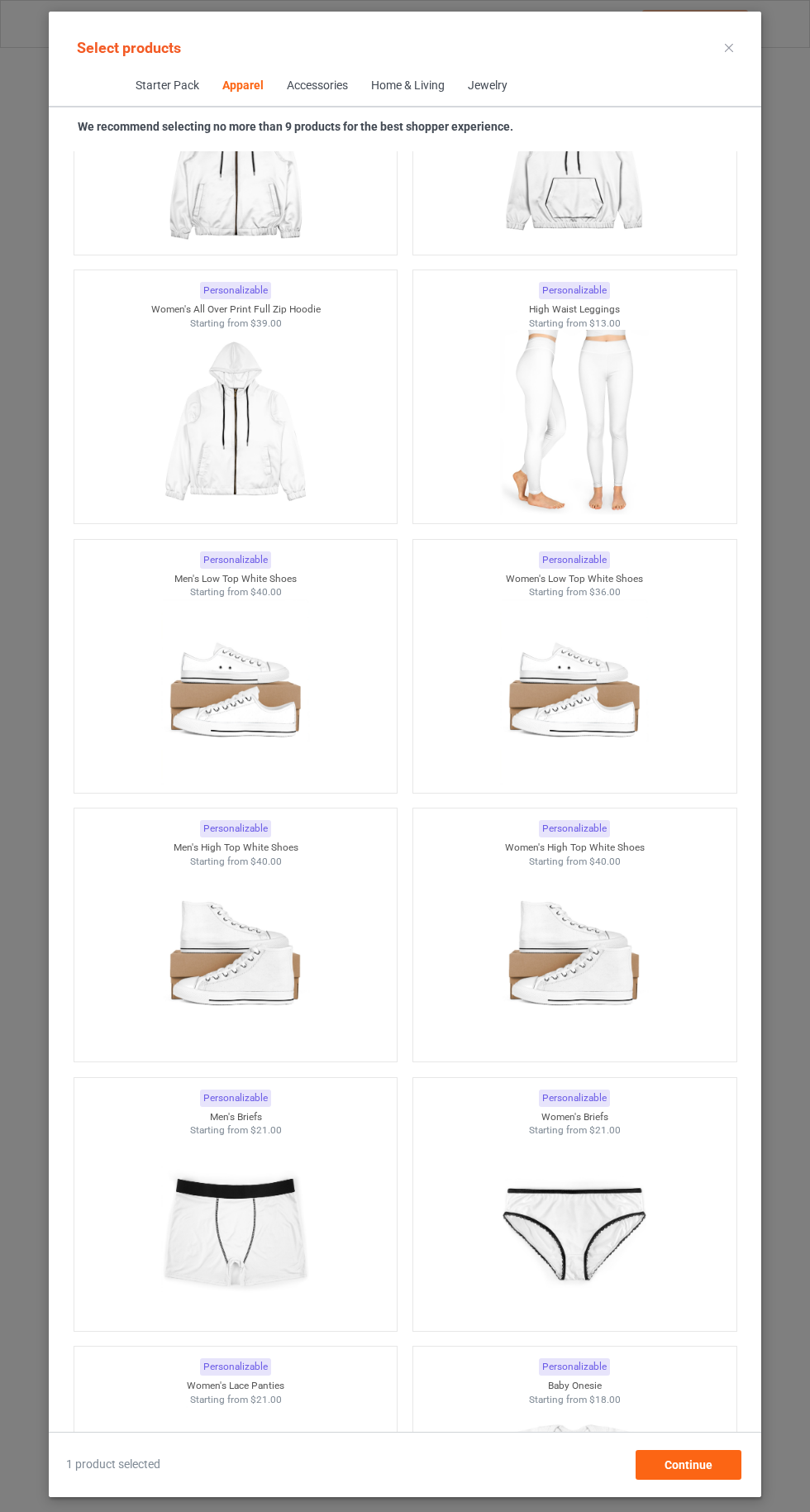
scroll to position [3519, 0]
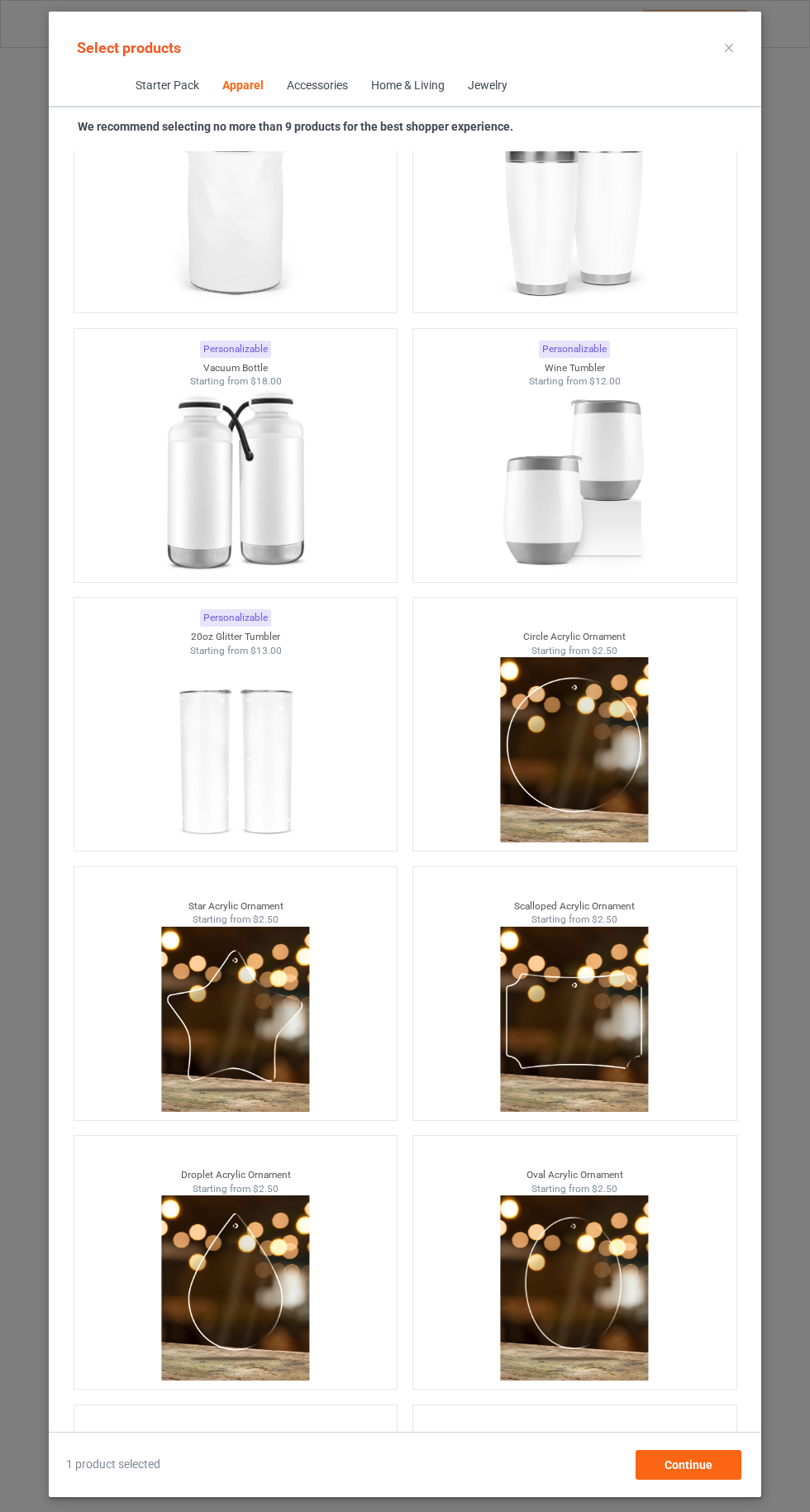
scroll to position [230, 0]
click at [730, 1470] on div "Continue" at bounding box center [688, 1464] width 106 height 30
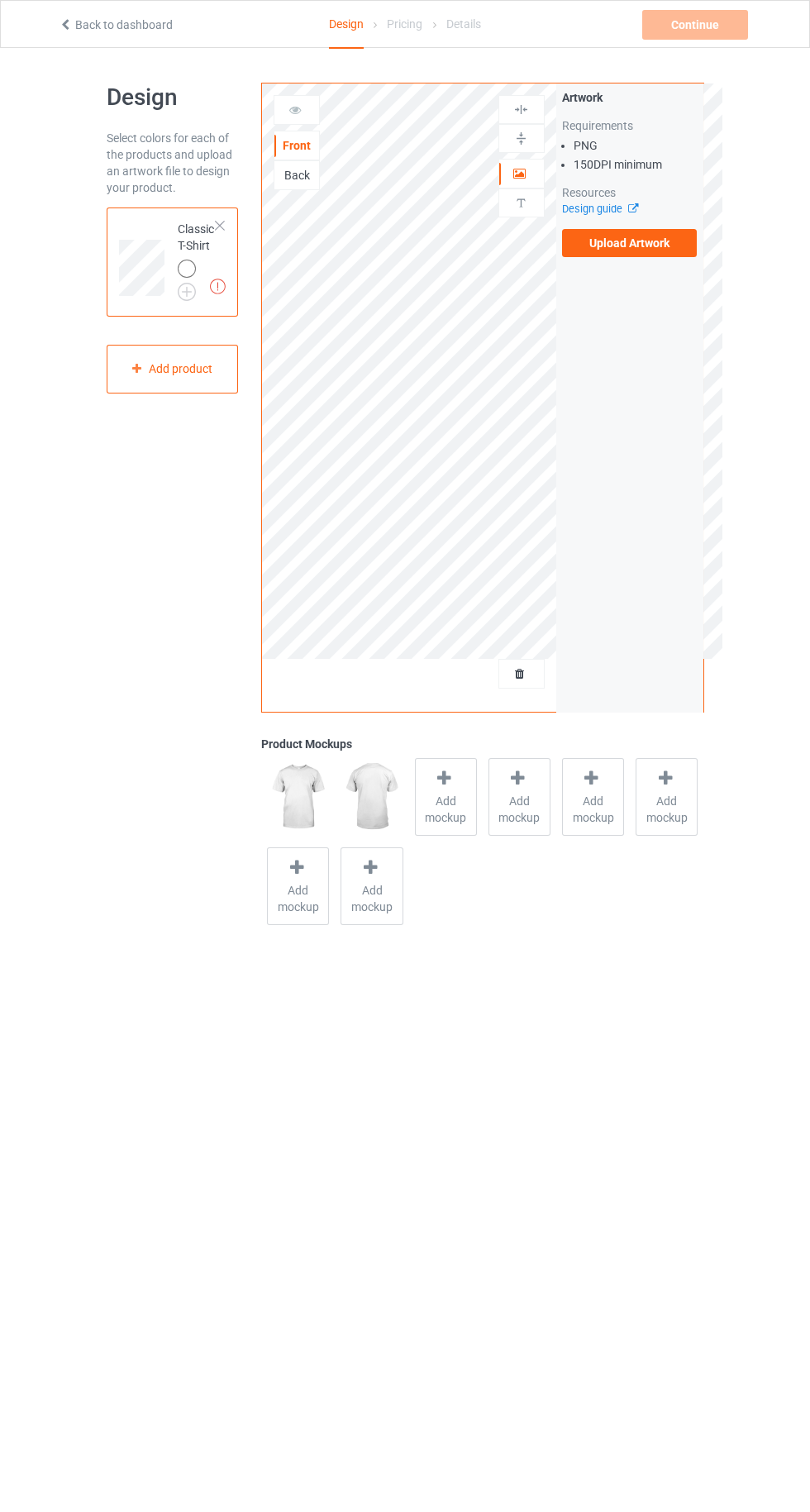
click at [661, 234] on label "Upload Artwork" at bounding box center [630, 243] width 135 height 28
click at [0, 0] on input "Upload Artwork" at bounding box center [0, 0] width 0 height 0
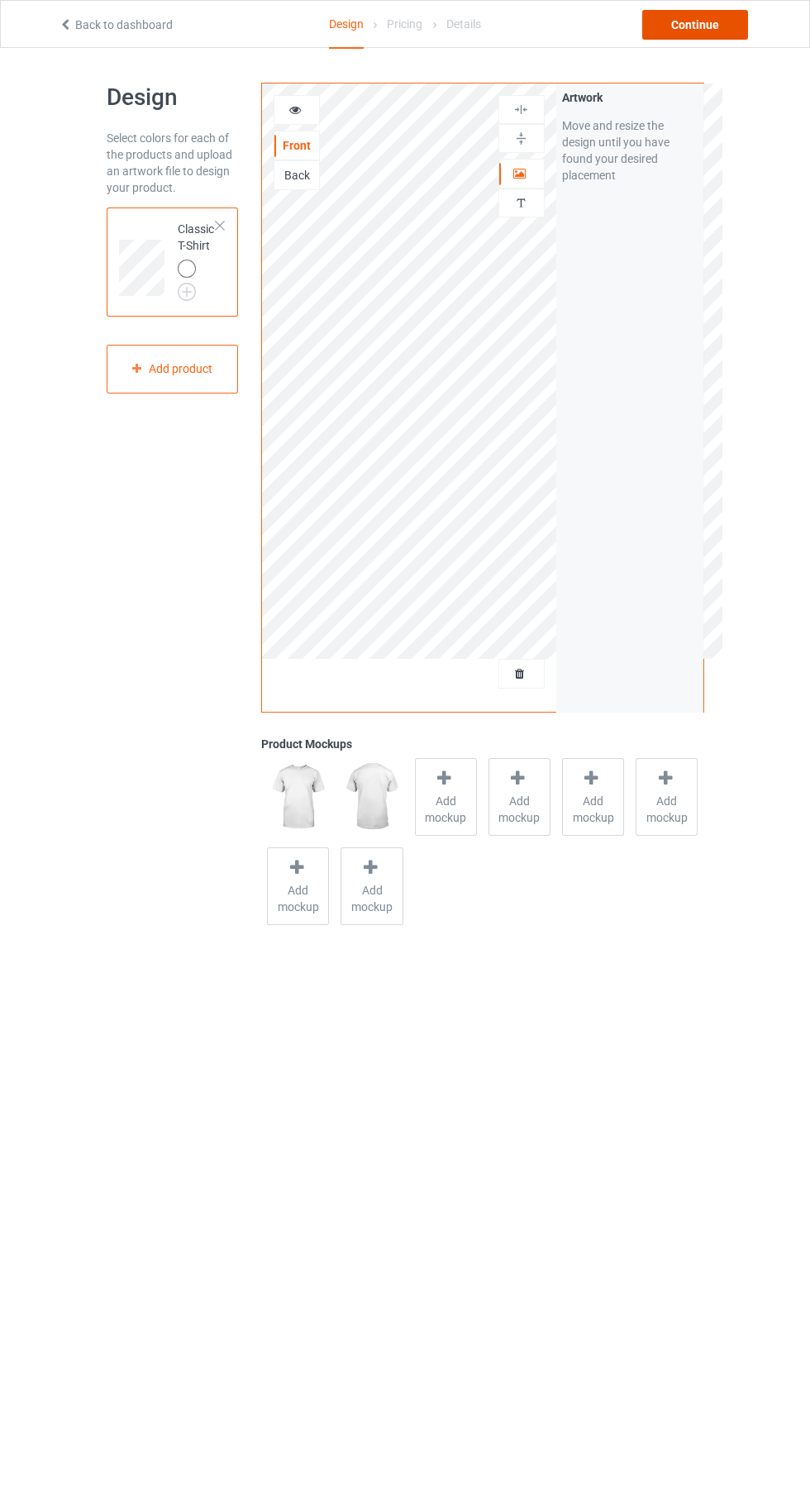
click at [706, 25] on div "Continue" at bounding box center [695, 24] width 106 height 30
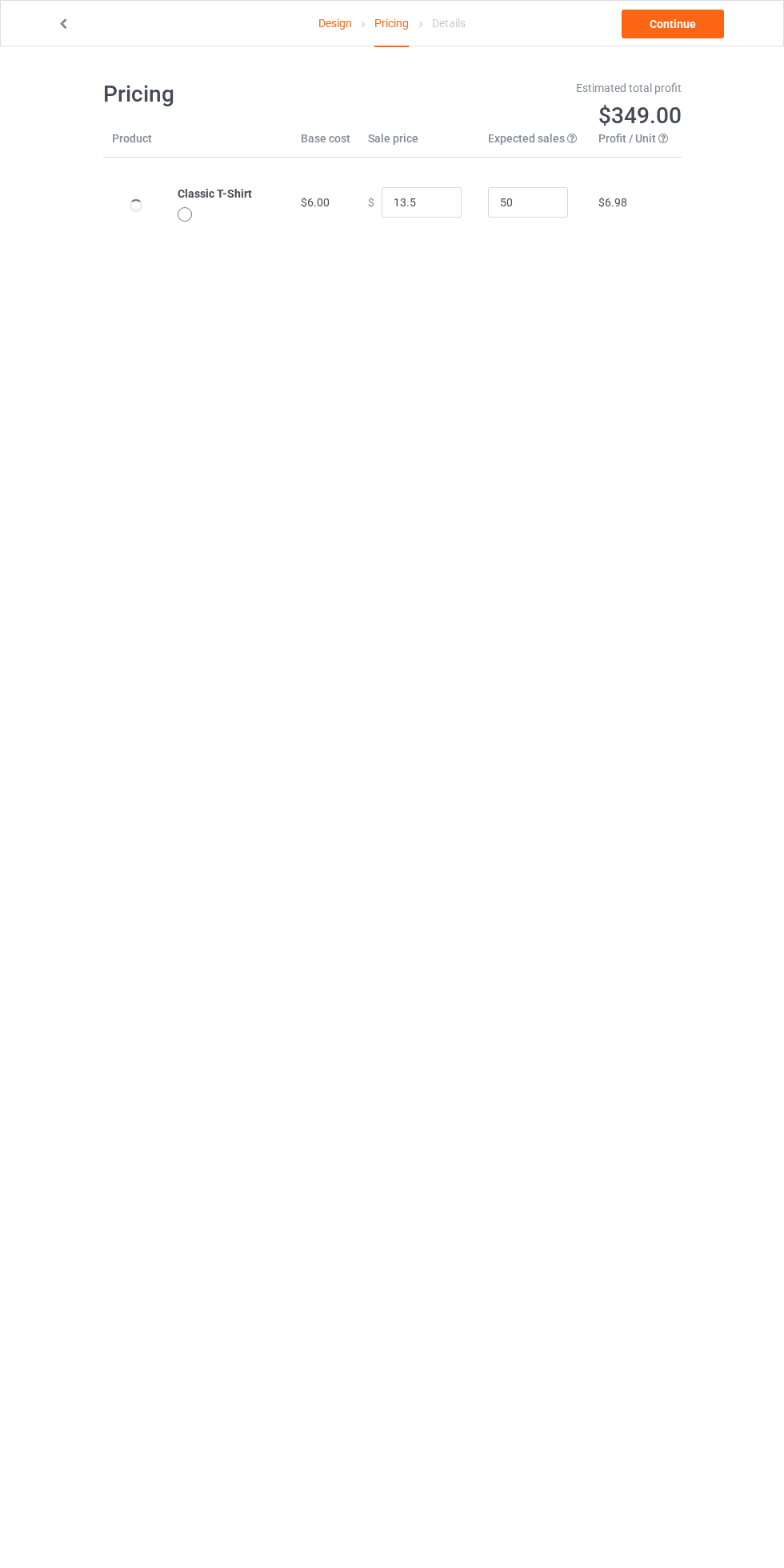
click at [601, 483] on body "Design Pricing Details Continue Pricing Estimated total profit $349.00 Product …" at bounding box center [392, 830] width 784 height 1568
type input "13.50"
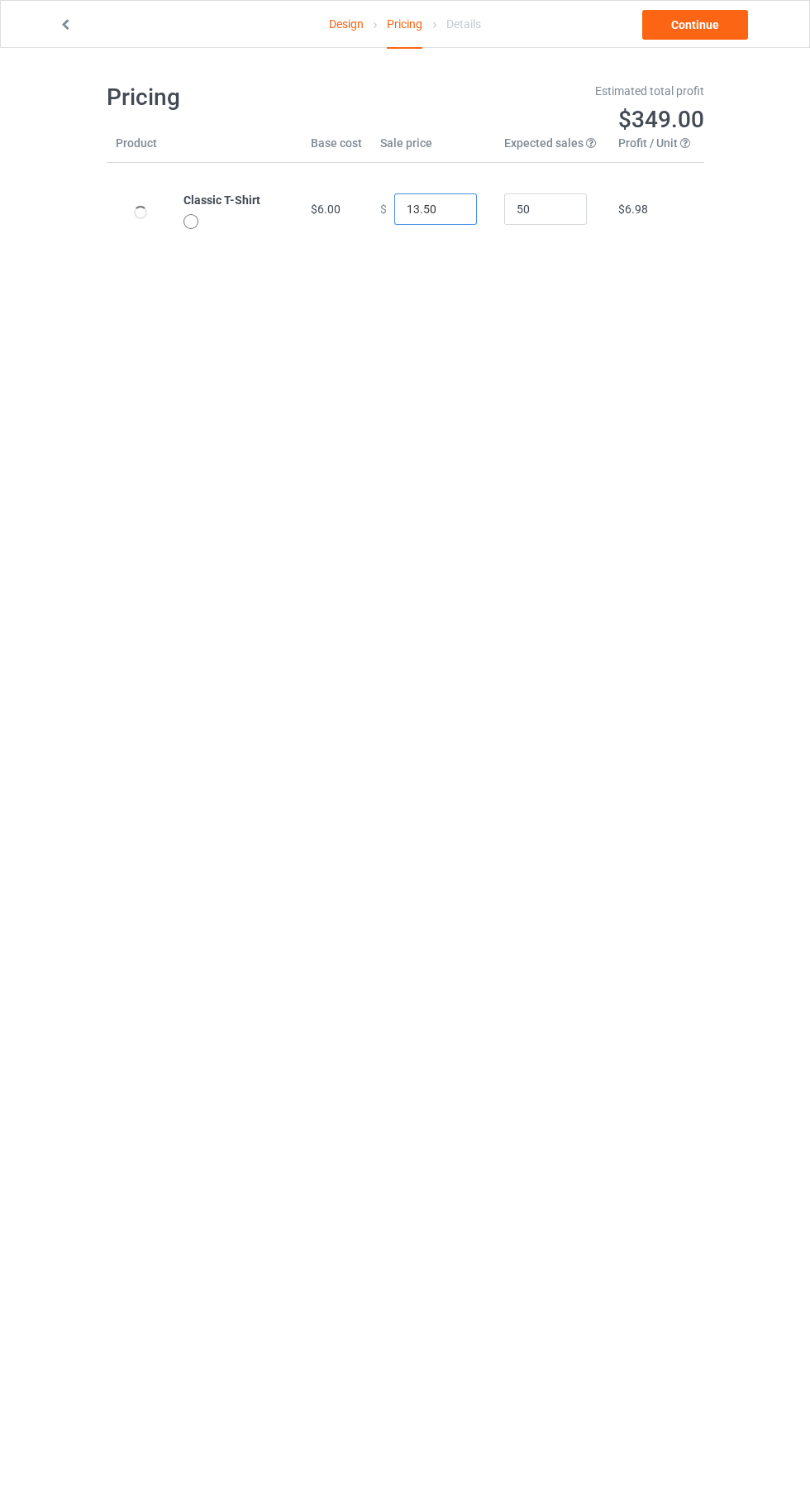
click at [448, 209] on input "13.50" at bounding box center [436, 209] width 83 height 31
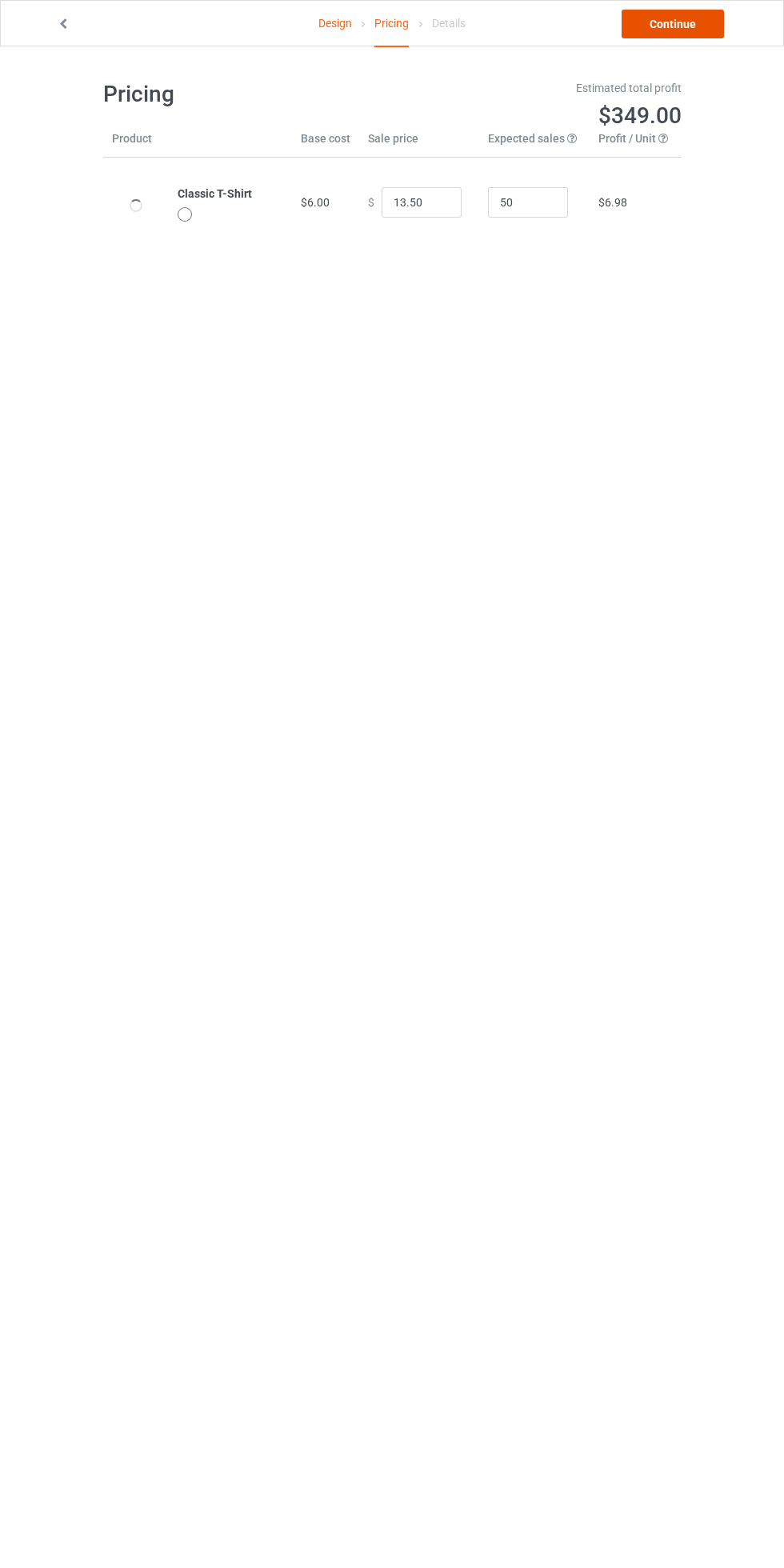
click at [708, 24] on link "Continue" at bounding box center [673, 24] width 103 height 29
